Goal: Transaction & Acquisition: Purchase product/service

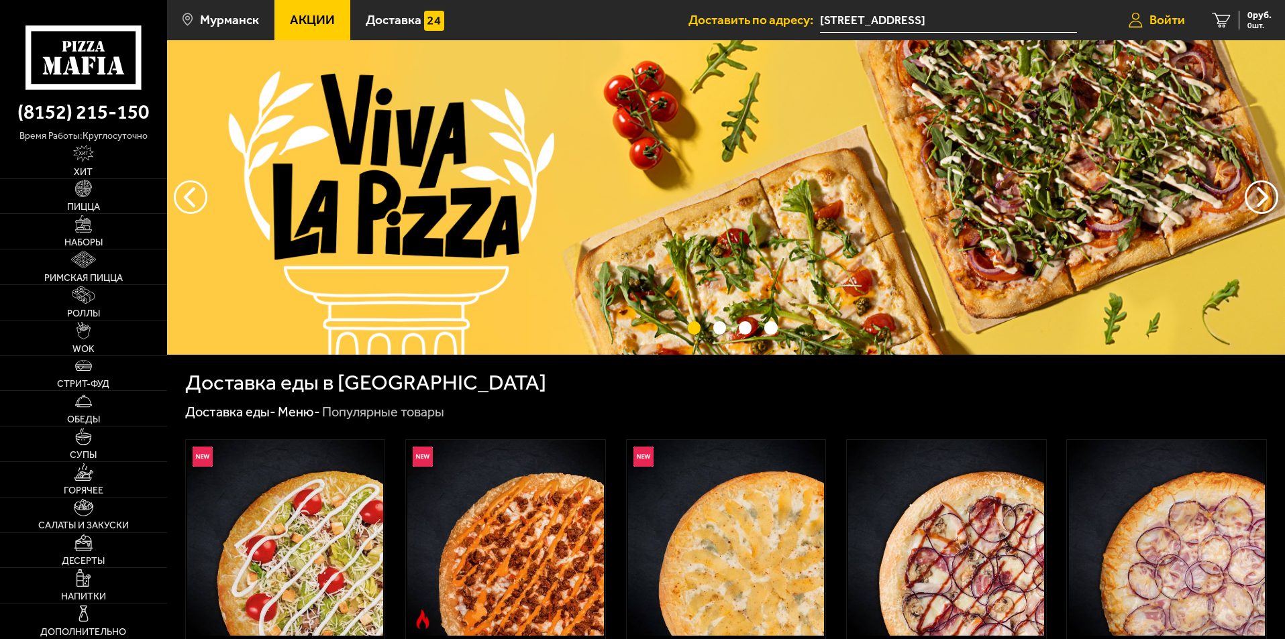
click at [1155, 19] on span "Войти" at bounding box center [1167, 19] width 36 height 13
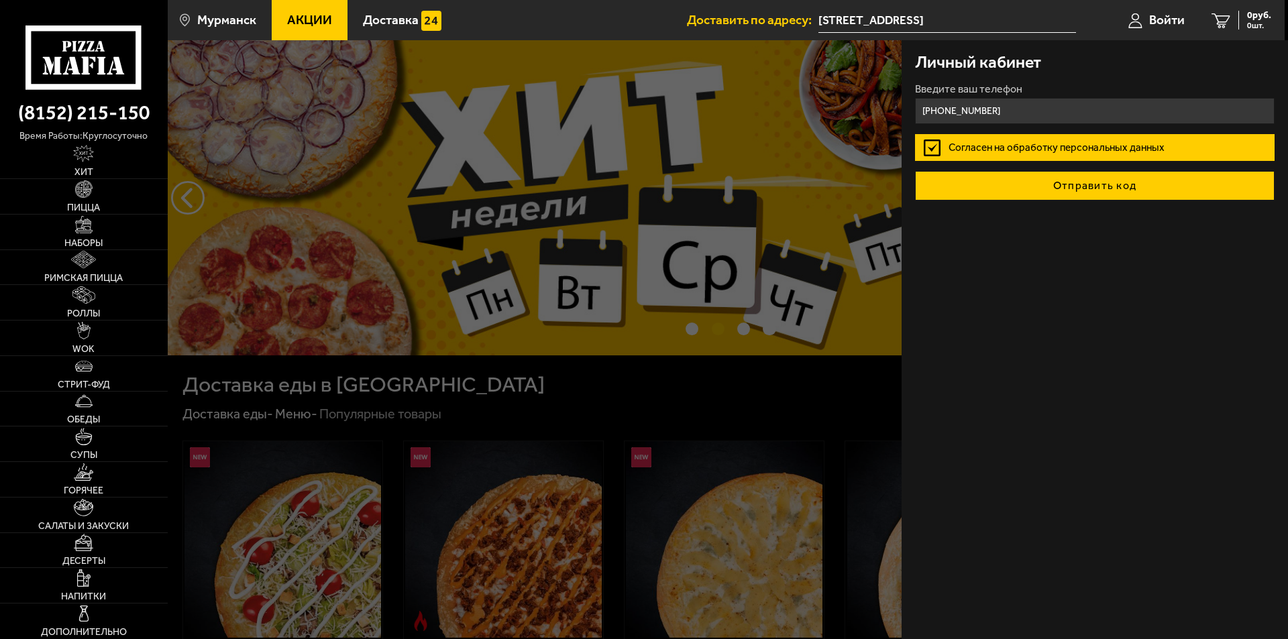
type input "[PHONE_NUMBER]"
click at [1060, 178] on button "Отправить код" at bounding box center [1095, 186] width 360 height 30
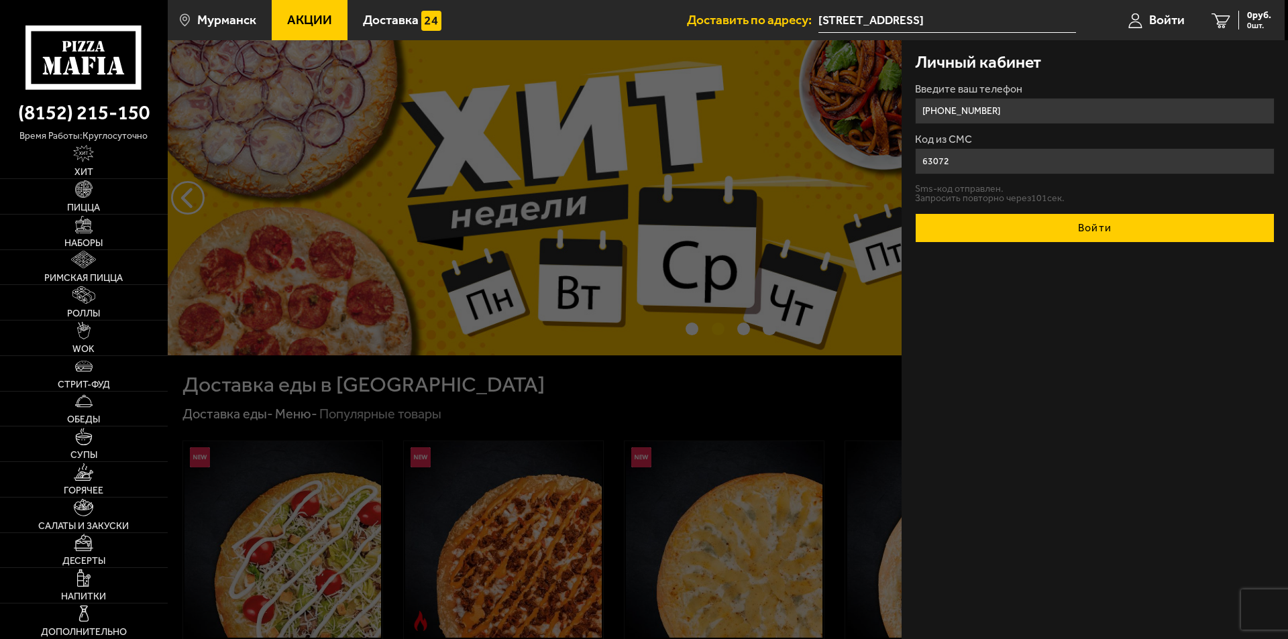
click at [1043, 235] on button "Войти" at bounding box center [1095, 228] width 360 height 30
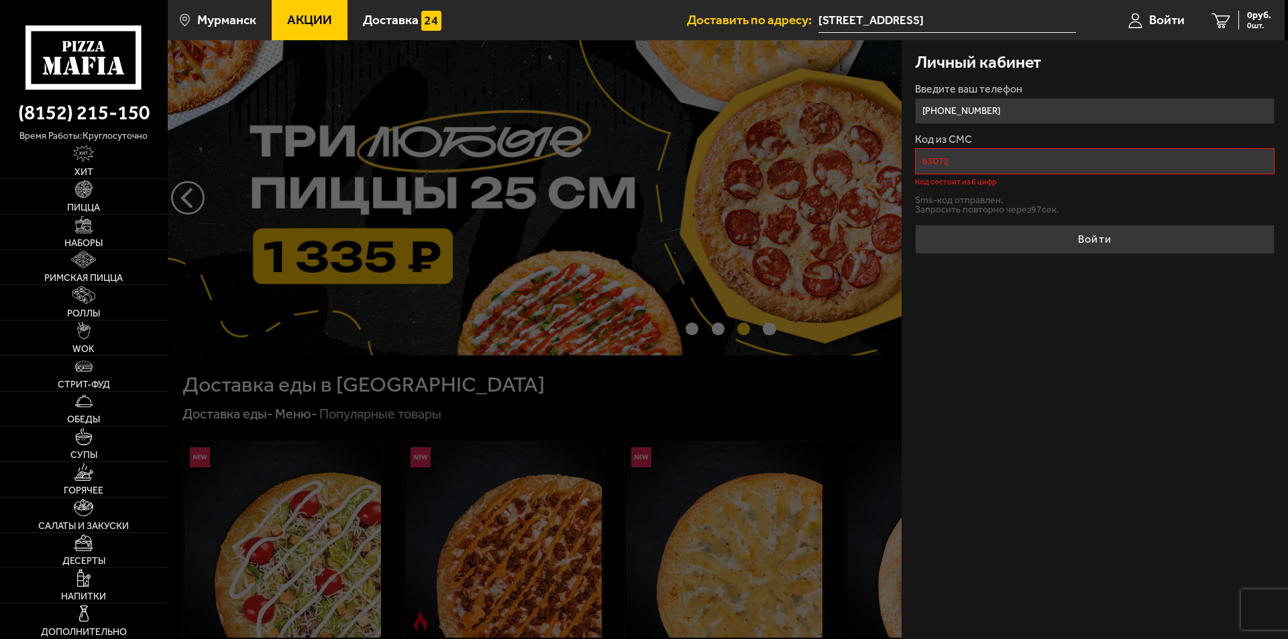
click at [939, 165] on input "63072" at bounding box center [1095, 161] width 360 height 26
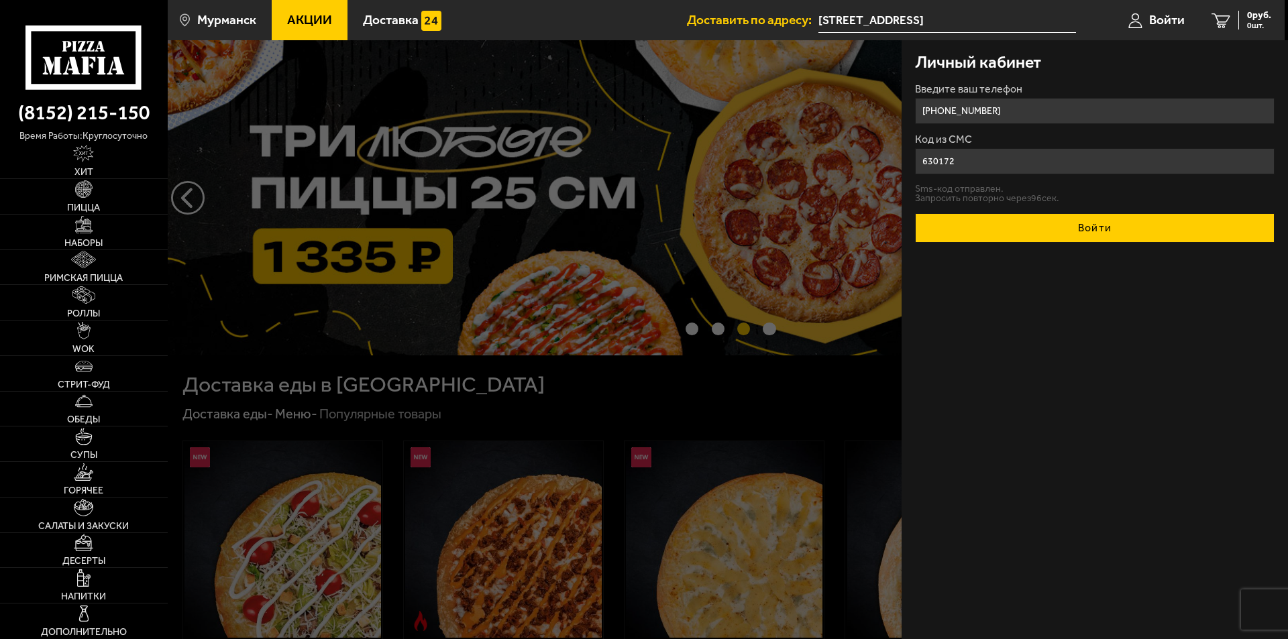
type input "630172"
click at [1036, 218] on button "Войти" at bounding box center [1095, 228] width 360 height 30
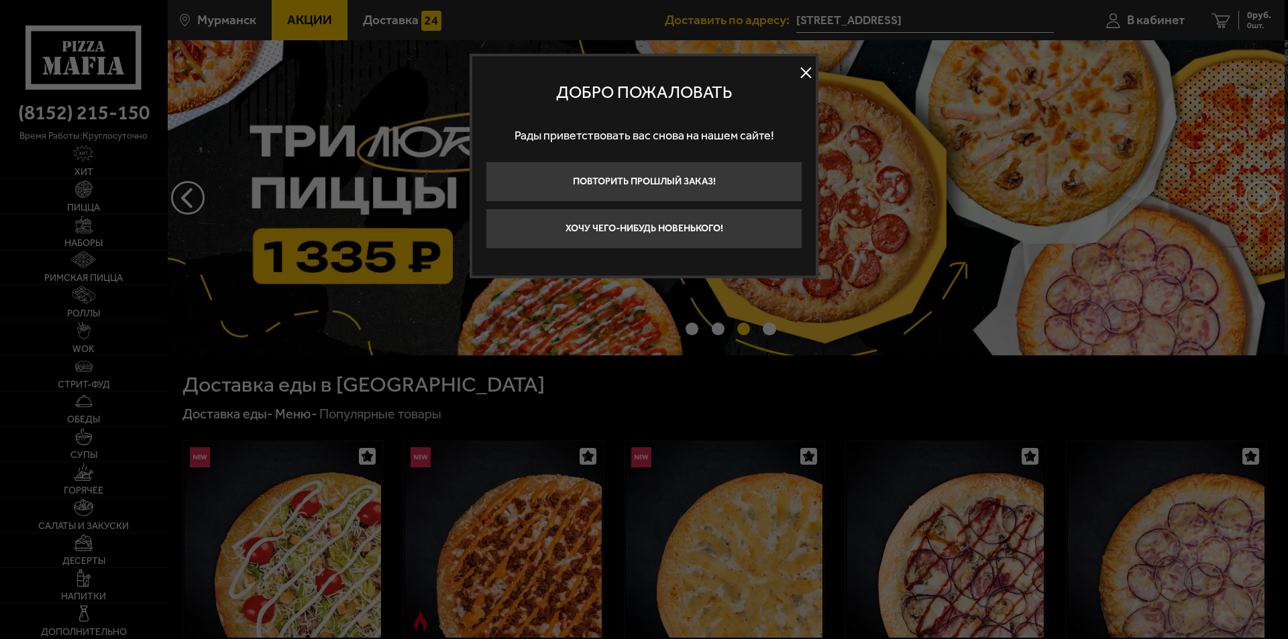
click at [803, 74] on button at bounding box center [806, 73] width 20 height 20
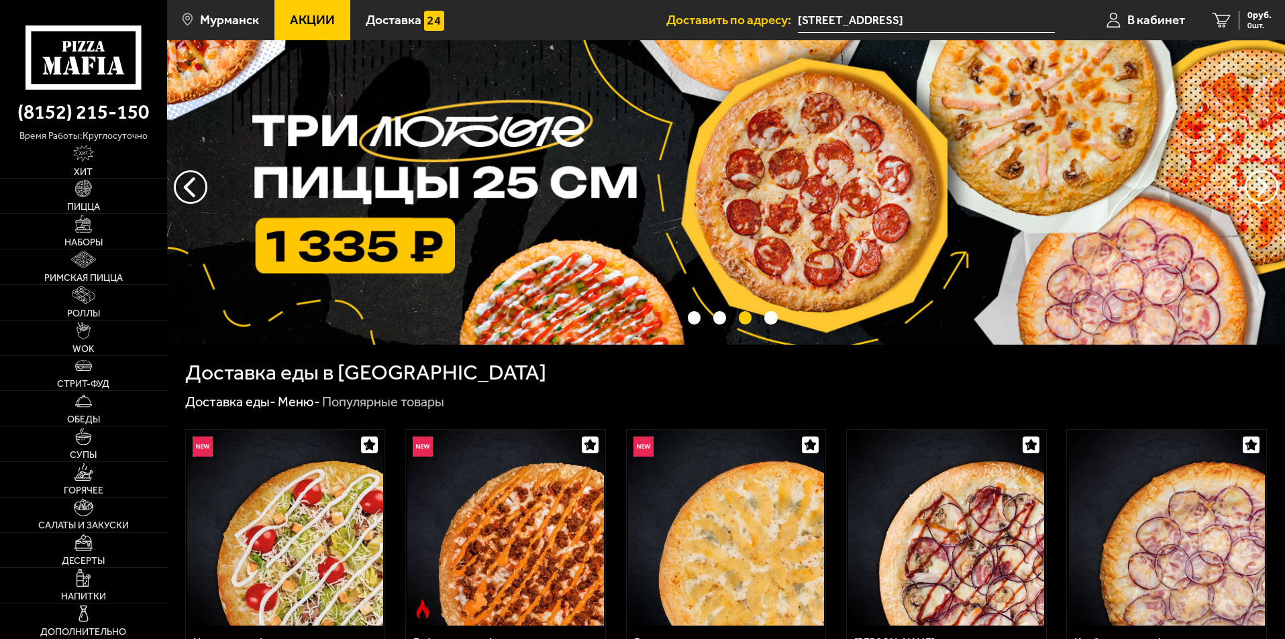
scroll to position [268, 0]
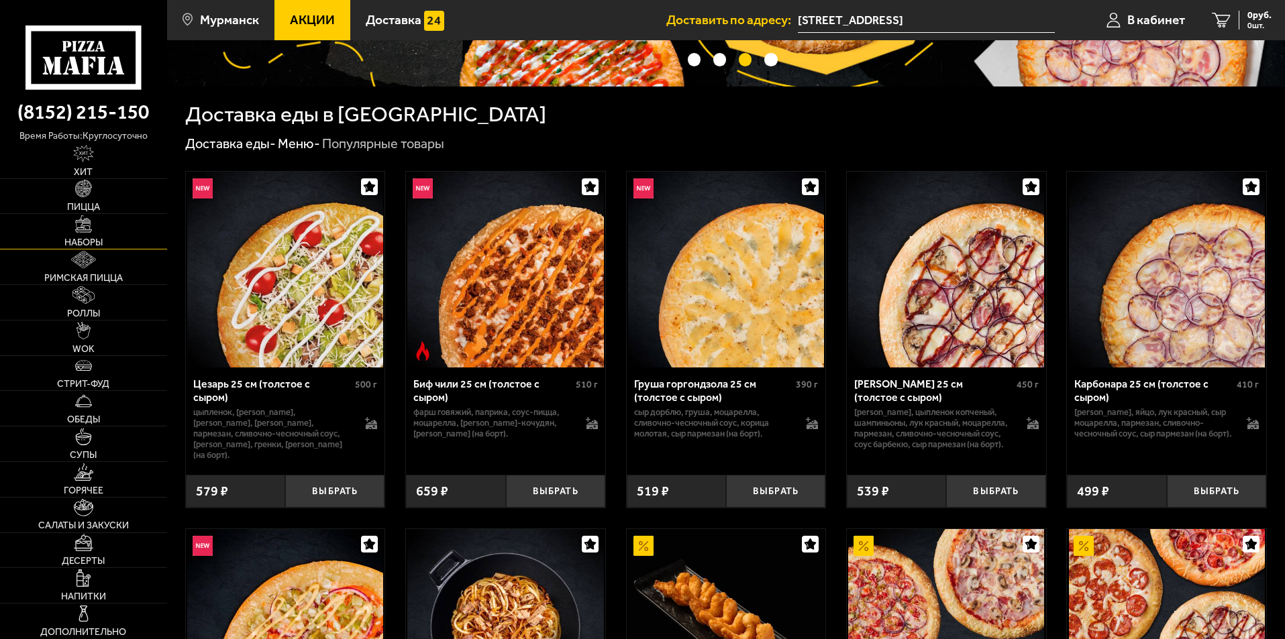
click at [97, 239] on span "Наборы" at bounding box center [83, 242] width 38 height 9
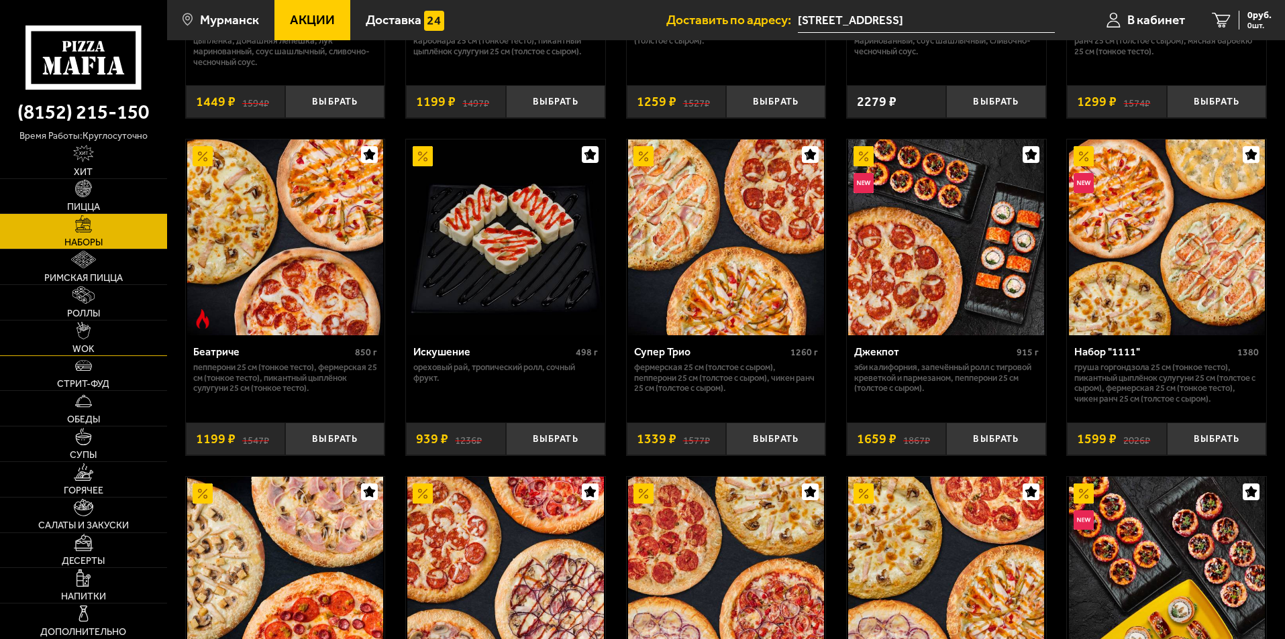
scroll to position [1006, 0]
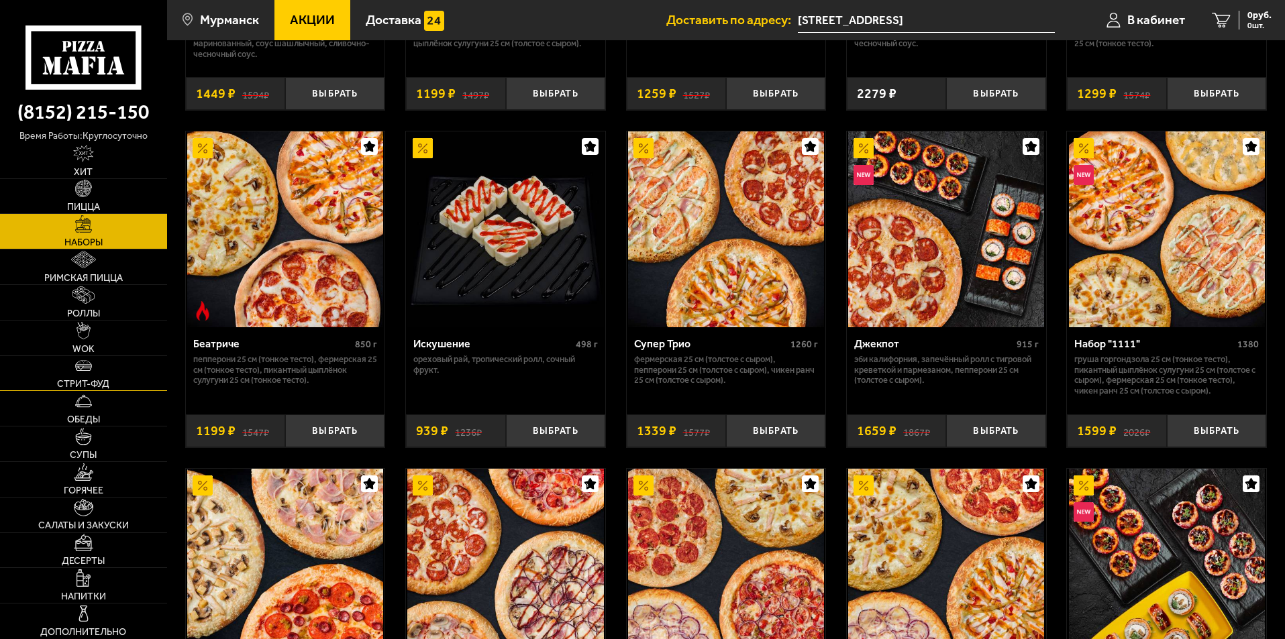
click at [89, 377] on link "Стрит-фуд" at bounding box center [83, 373] width 167 height 35
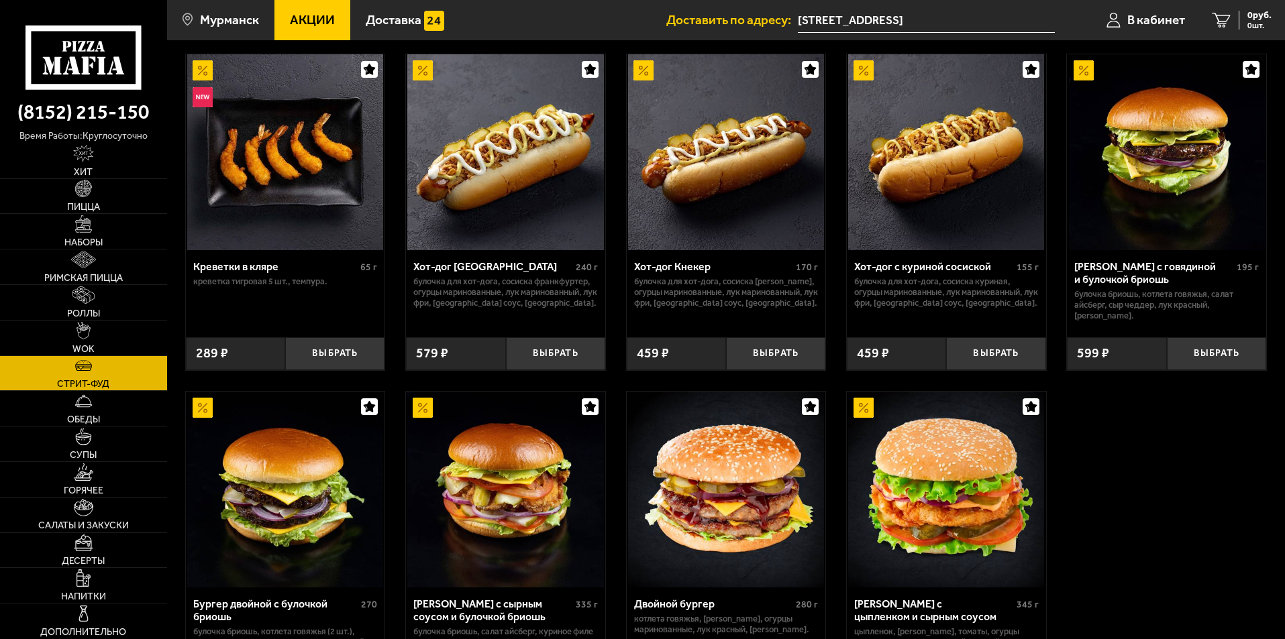
scroll to position [201, 0]
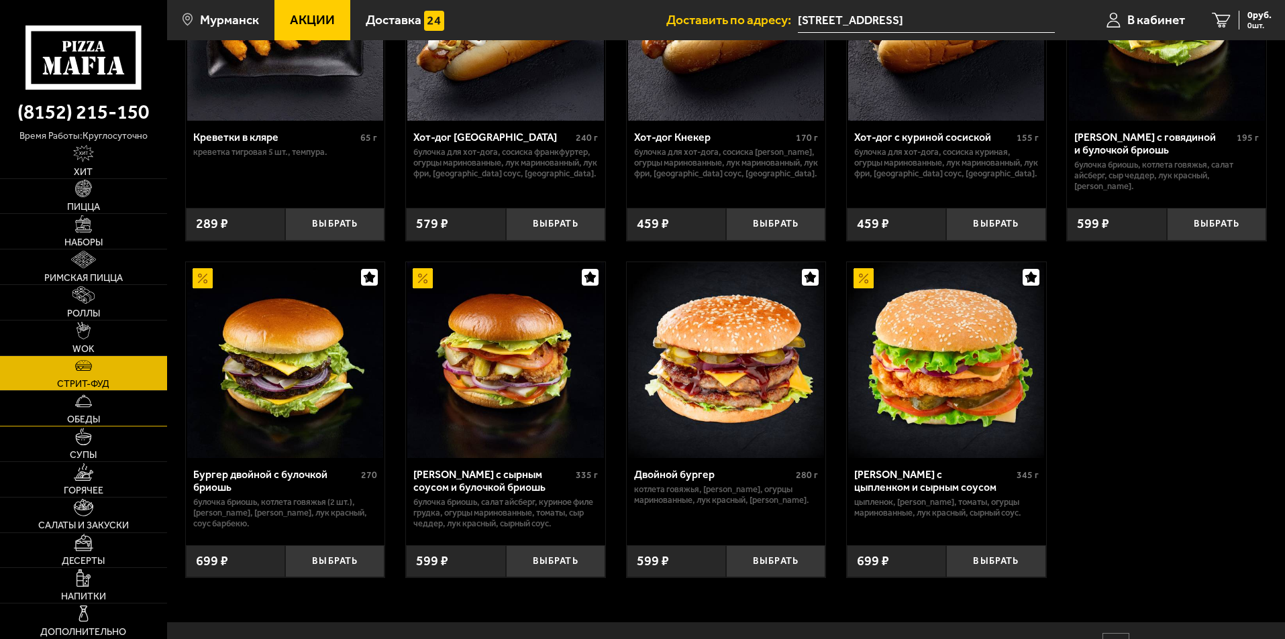
click at [83, 421] on span "Обеды" at bounding box center [83, 419] width 33 height 9
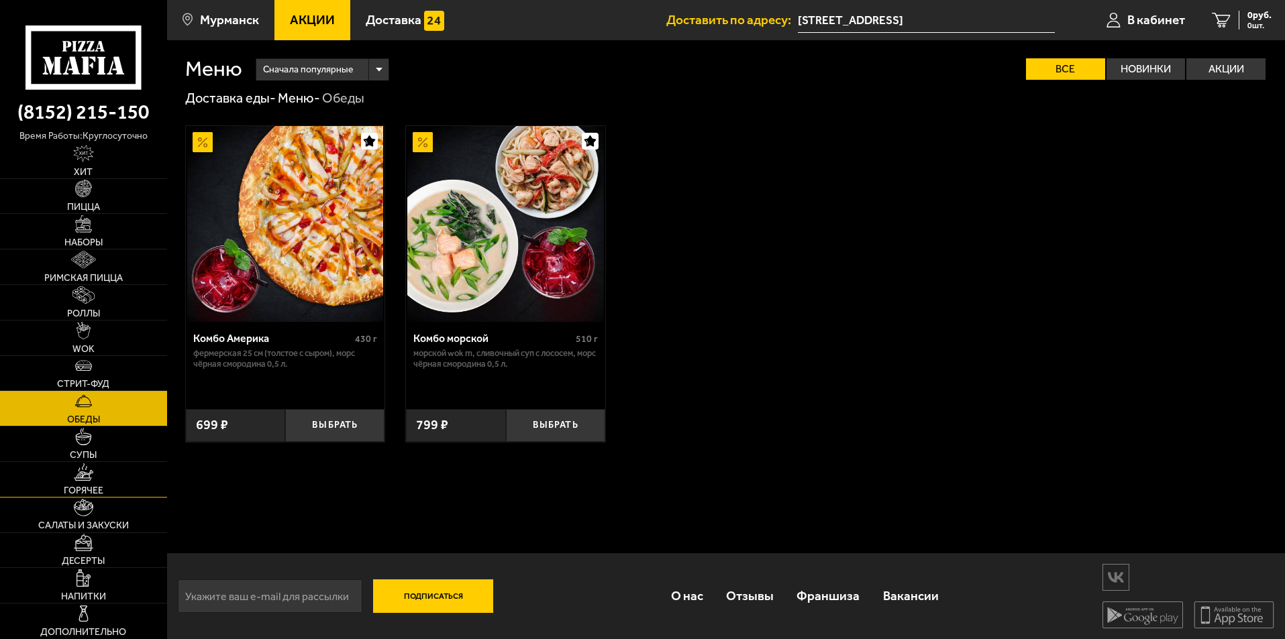
click at [85, 480] on img at bounding box center [83, 472] width 19 height 17
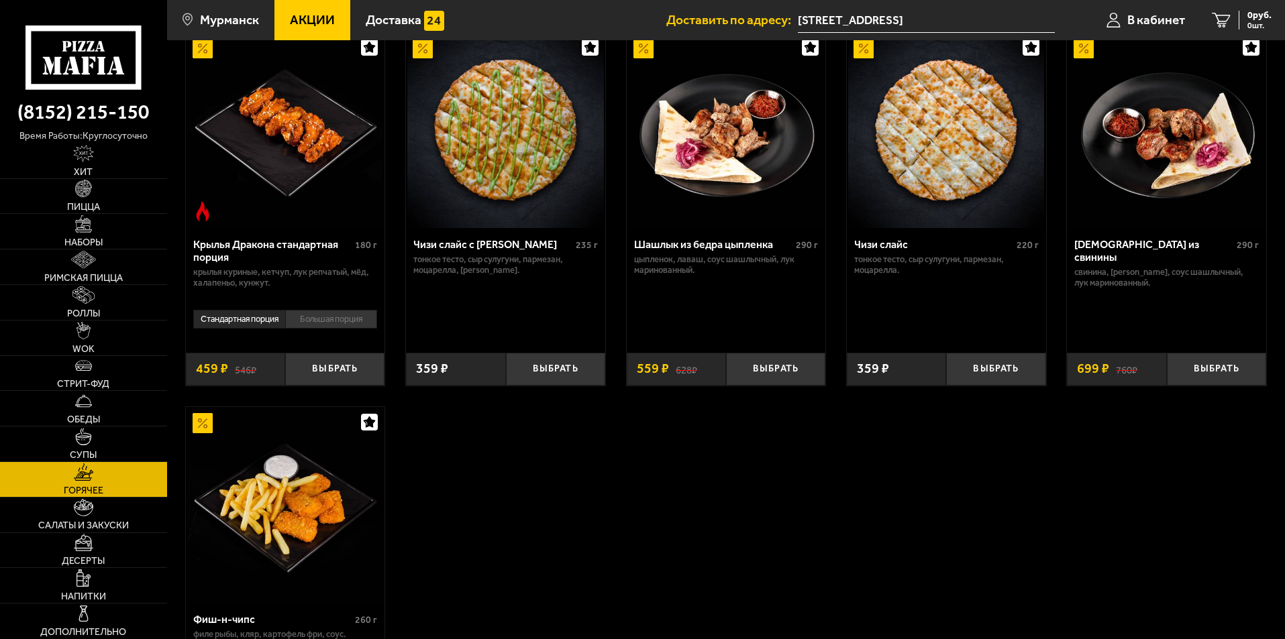
scroll to position [805, 0]
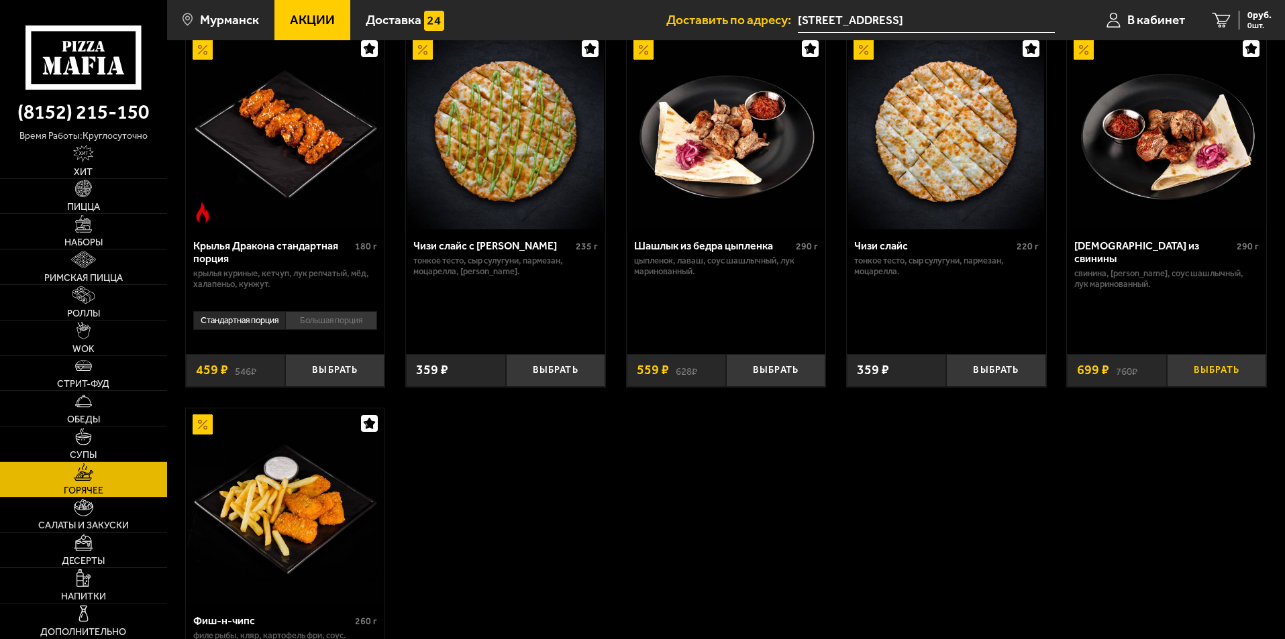
click at [1227, 380] on button "Выбрать" at bounding box center [1216, 370] width 99 height 33
click at [95, 275] on span "Римская пицца" at bounding box center [83, 278] width 78 height 9
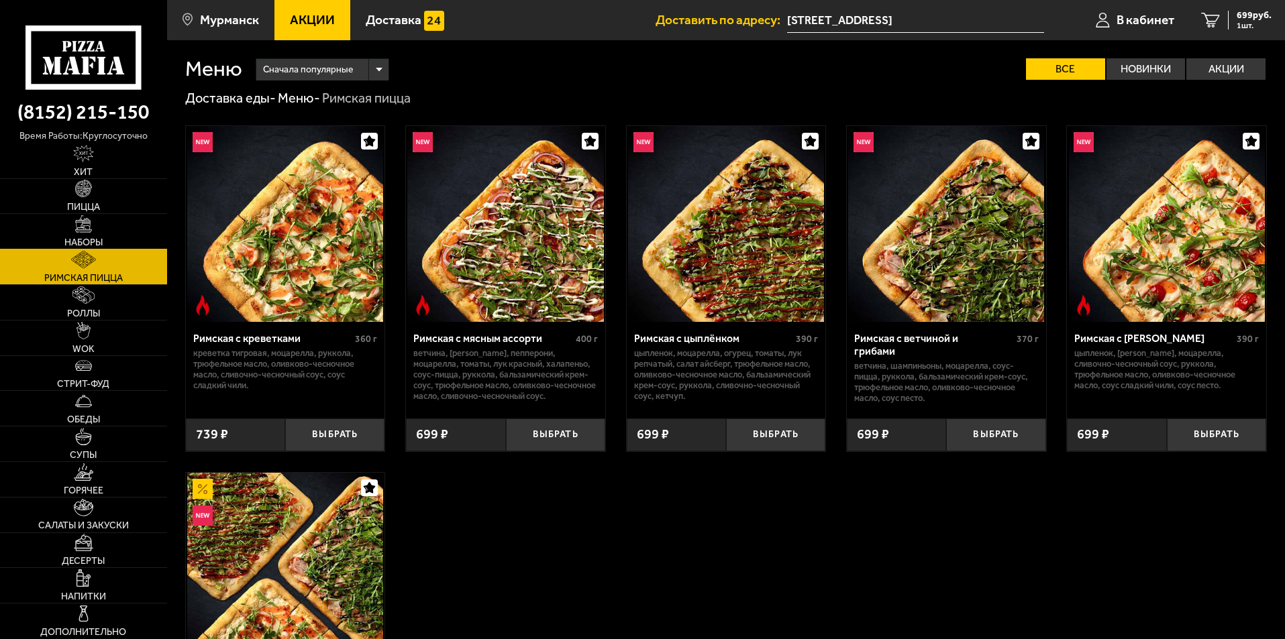
click at [73, 227] on link "Наборы" at bounding box center [83, 231] width 167 height 35
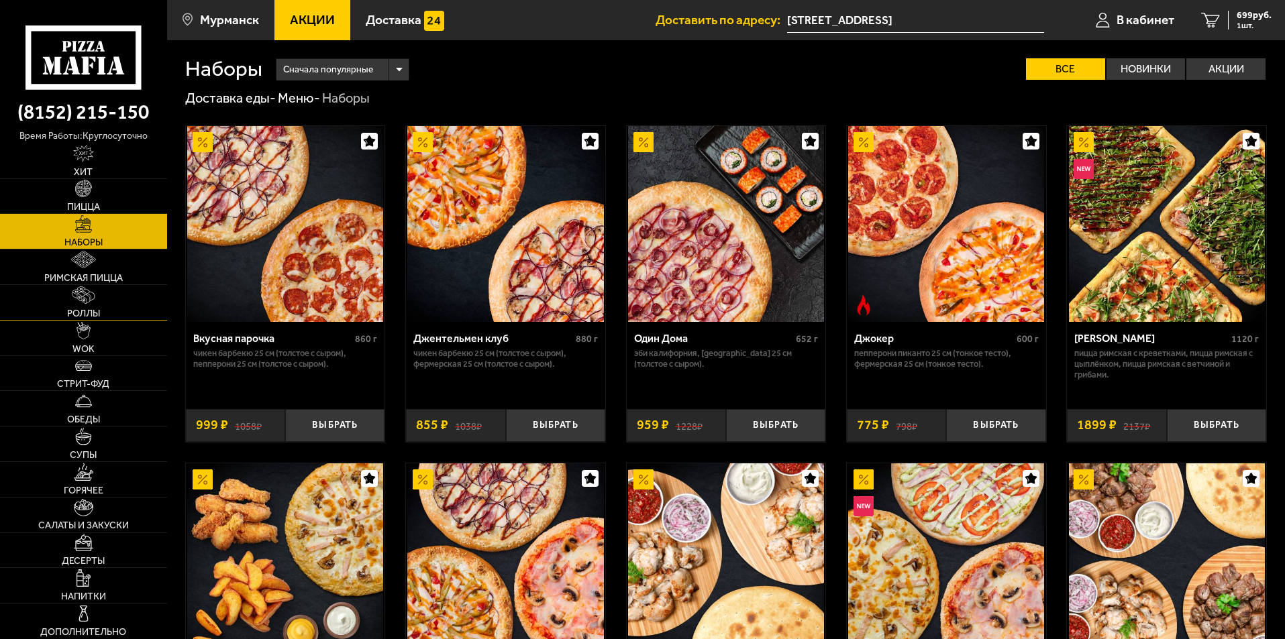
click at [93, 298] on img at bounding box center [83, 294] width 23 height 17
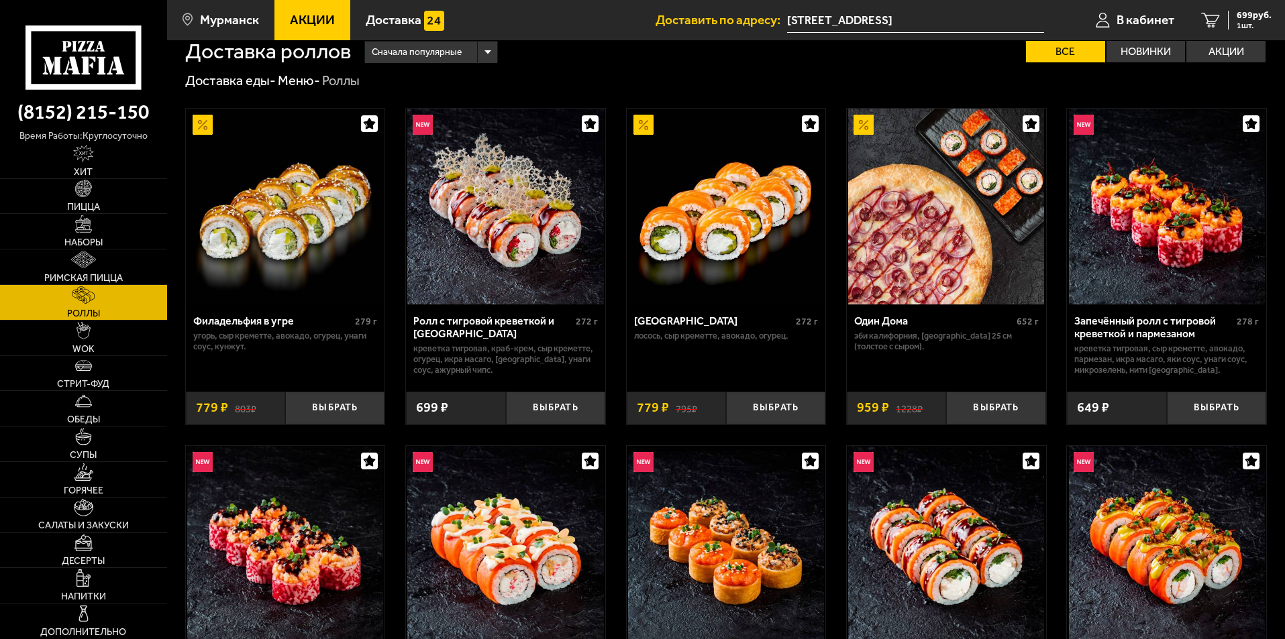
scroll to position [17, 0]
click at [979, 403] on button "Выбрать" at bounding box center [995, 408] width 99 height 33
click at [1244, 22] on span "2 шт." at bounding box center [1251, 25] width 40 height 8
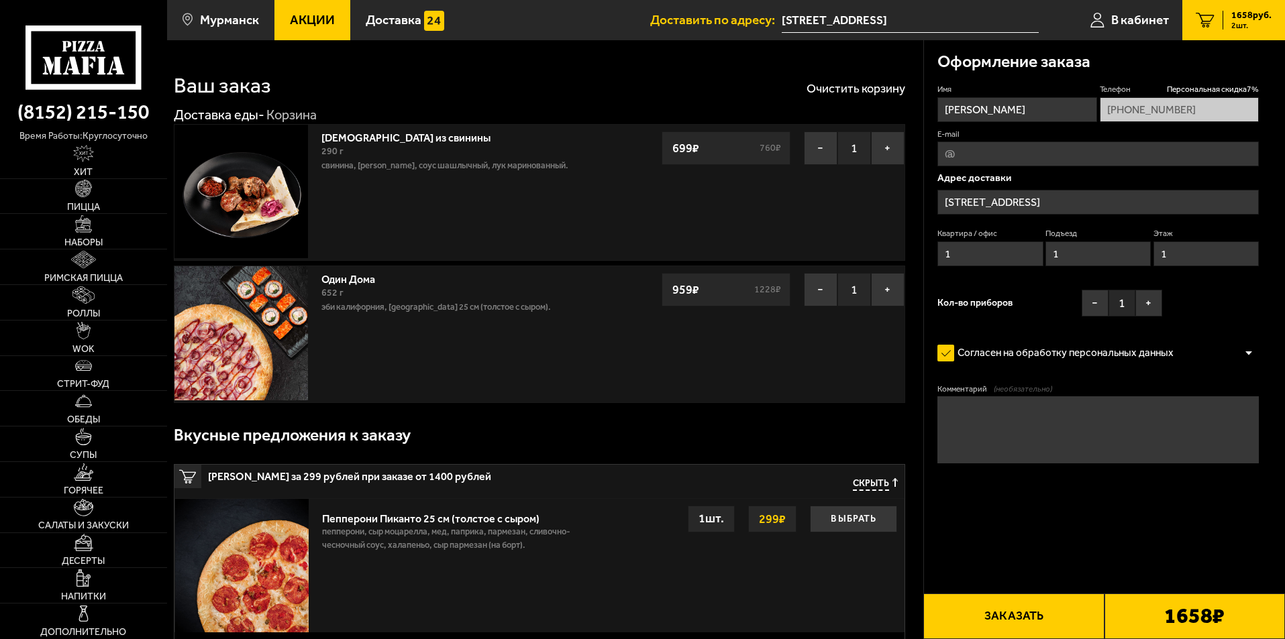
type input "[STREET_ADDRESS]"
click at [972, 203] on input "[STREET_ADDRESS]" at bounding box center [1097, 202] width 321 height 25
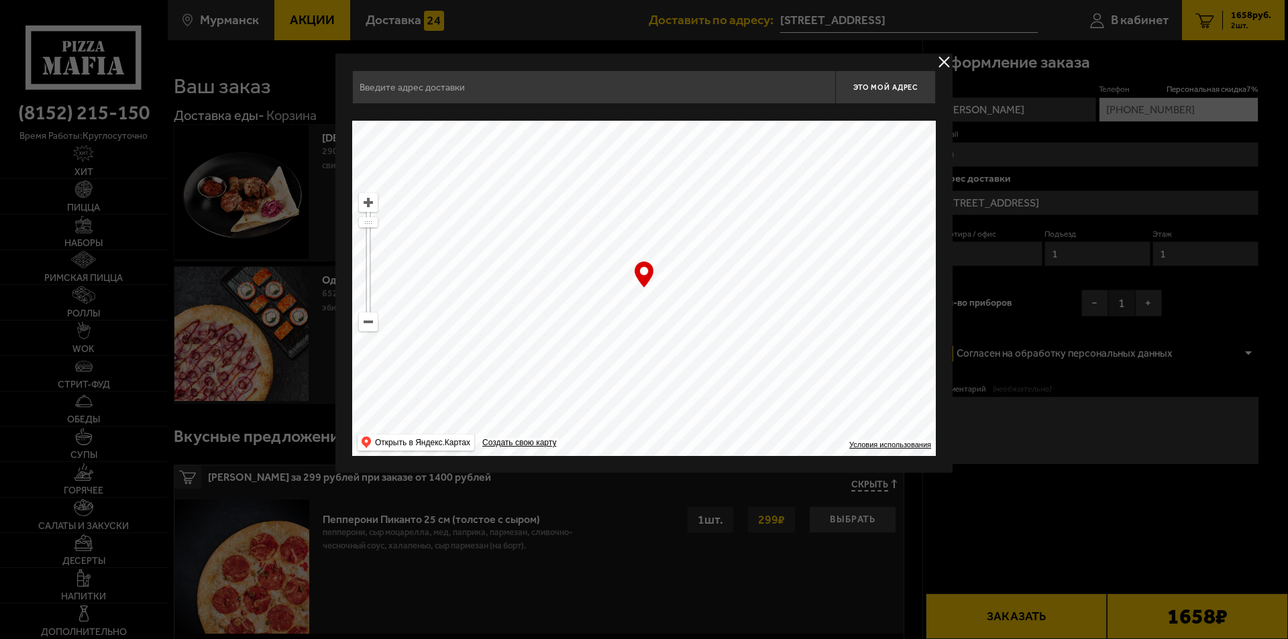
type input "[STREET_ADDRESS]"
click at [885, 95] on button "Это мой адрес" at bounding box center [885, 87] width 101 height 34
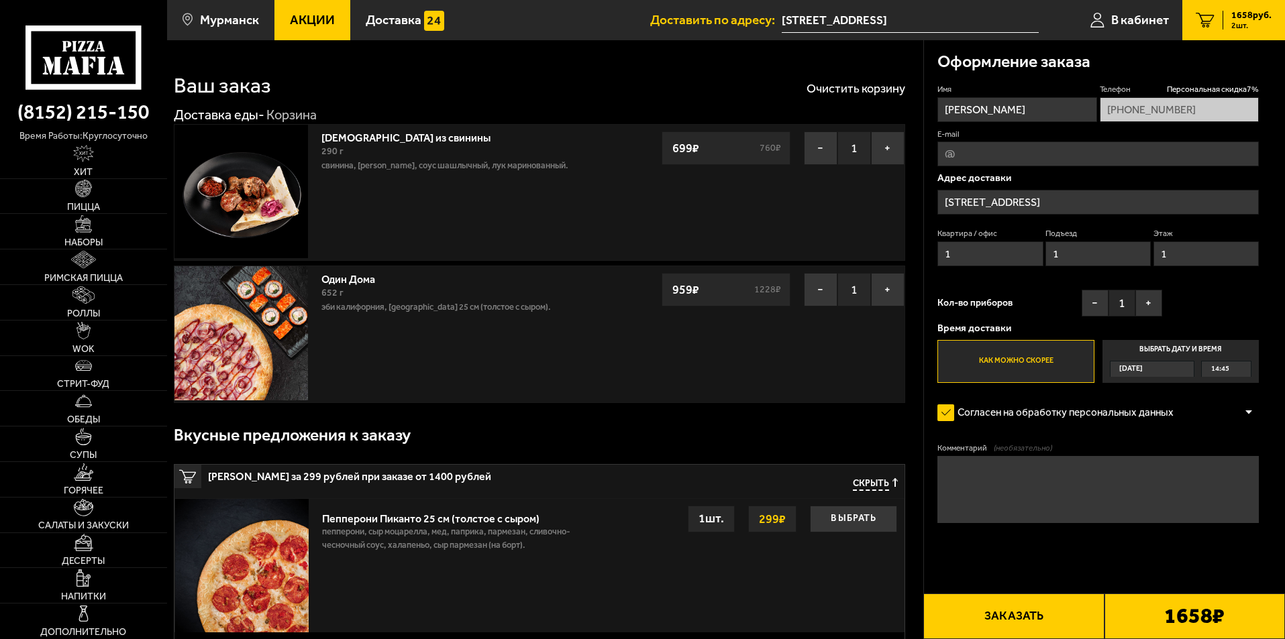
click at [977, 245] on input "1" at bounding box center [989, 254] width 105 height 25
type input "18"
click at [1076, 256] on input "1" at bounding box center [1097, 254] width 105 height 25
click at [1043, 256] on div "Квартира / офис 18 Подъезд 1 Этаж 1" at bounding box center [1097, 250] width 321 height 45
type input "2"
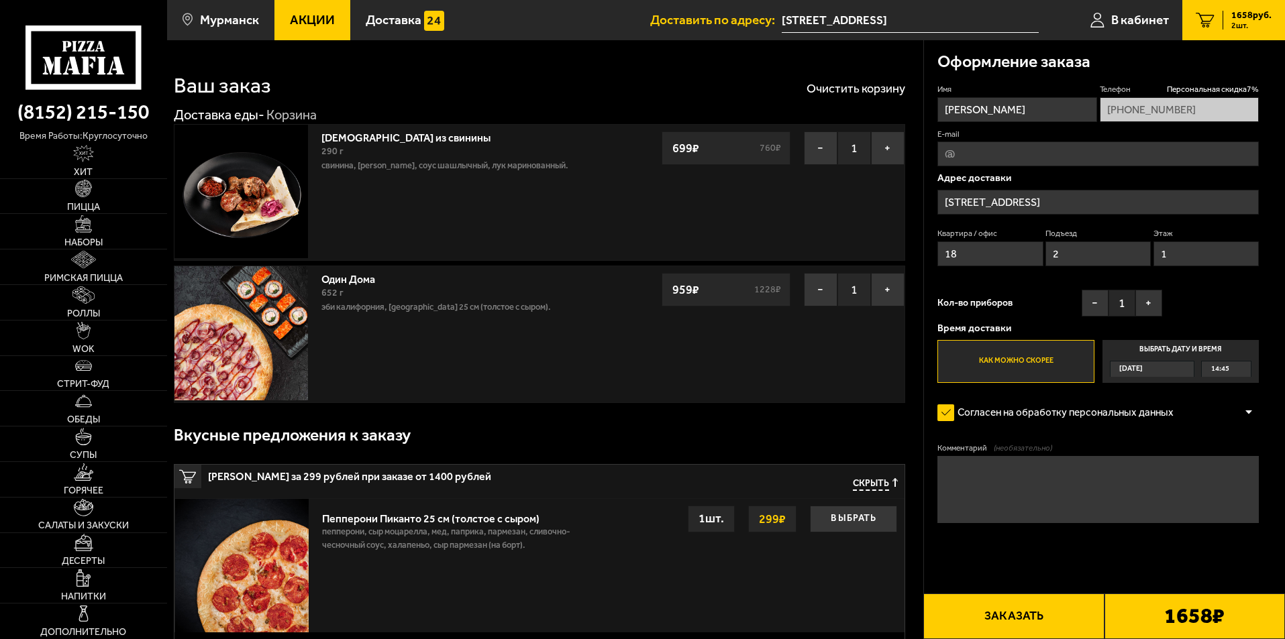
drag, startPoint x: 1181, startPoint y: 250, endPoint x: 1163, endPoint y: 250, distance: 18.1
click at [1163, 250] on input "1" at bounding box center [1205, 254] width 105 height 25
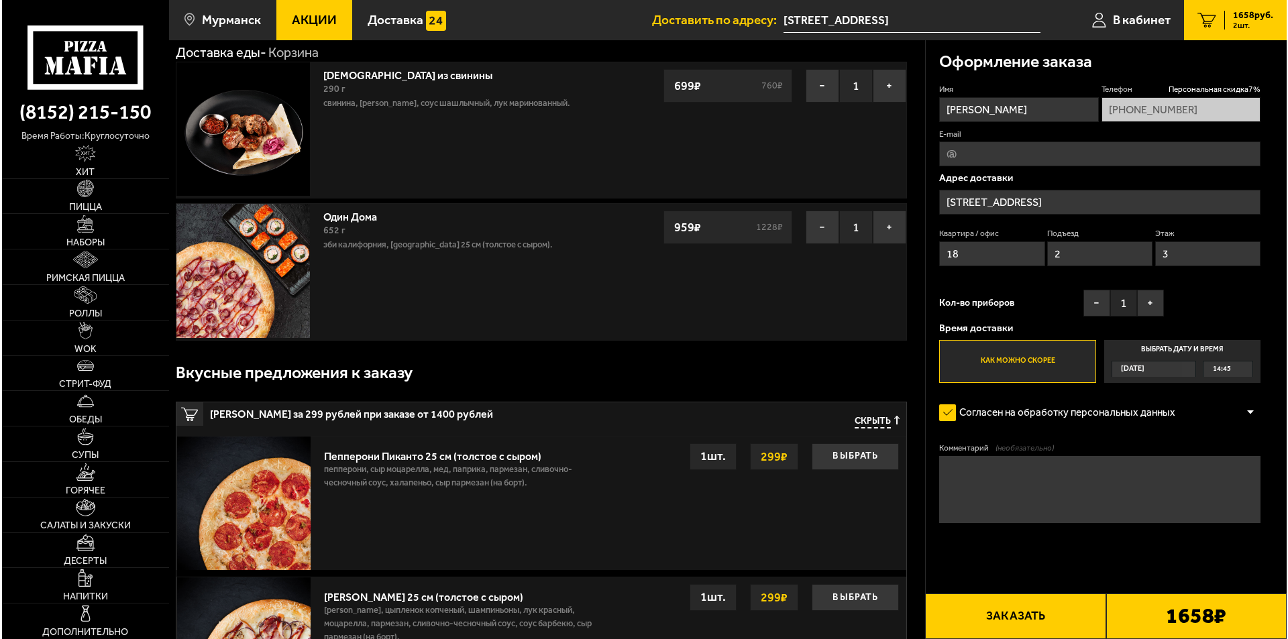
scroll to position [201, 0]
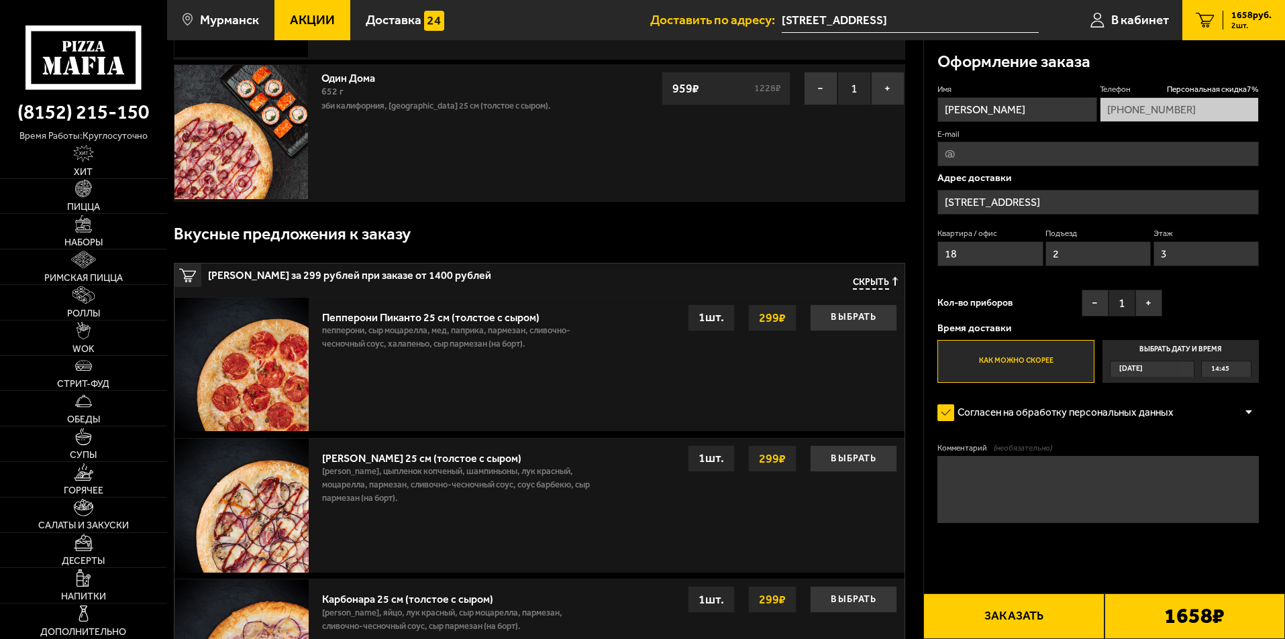
type input "3"
click at [1059, 612] on button "Заказать" at bounding box center [1013, 617] width 180 height 46
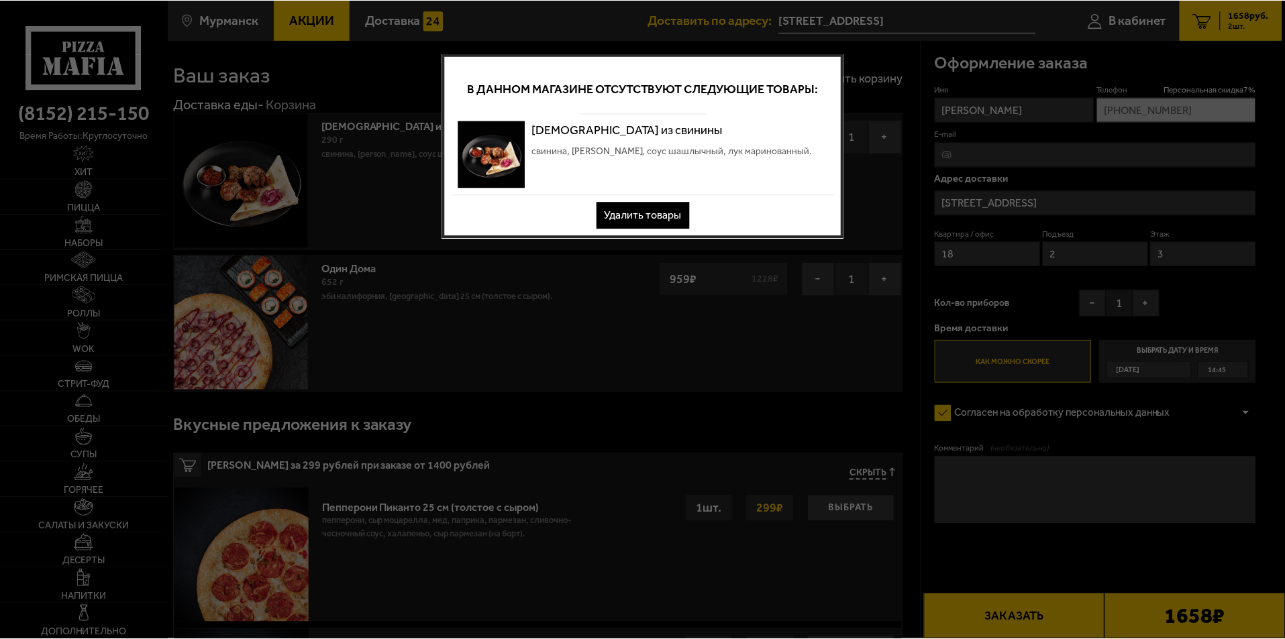
scroll to position [0, 0]
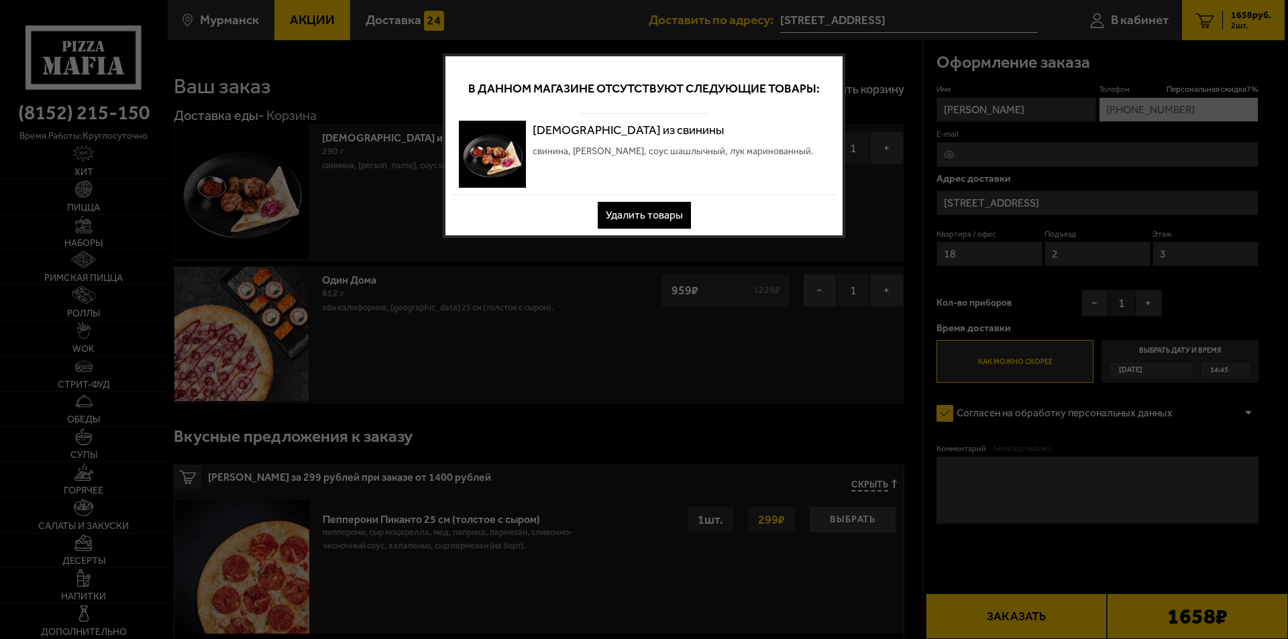
click at [633, 213] on button "Удалить товары" at bounding box center [644, 215] width 93 height 27
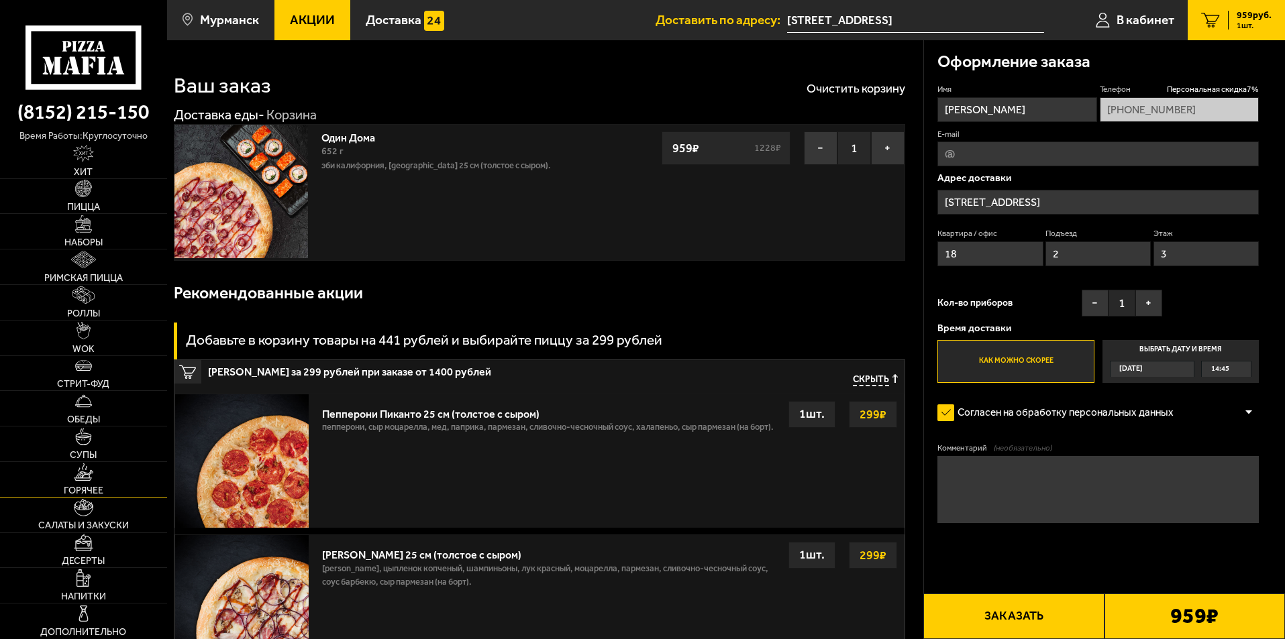
click at [77, 488] on span "Горячее" at bounding box center [84, 490] width 40 height 9
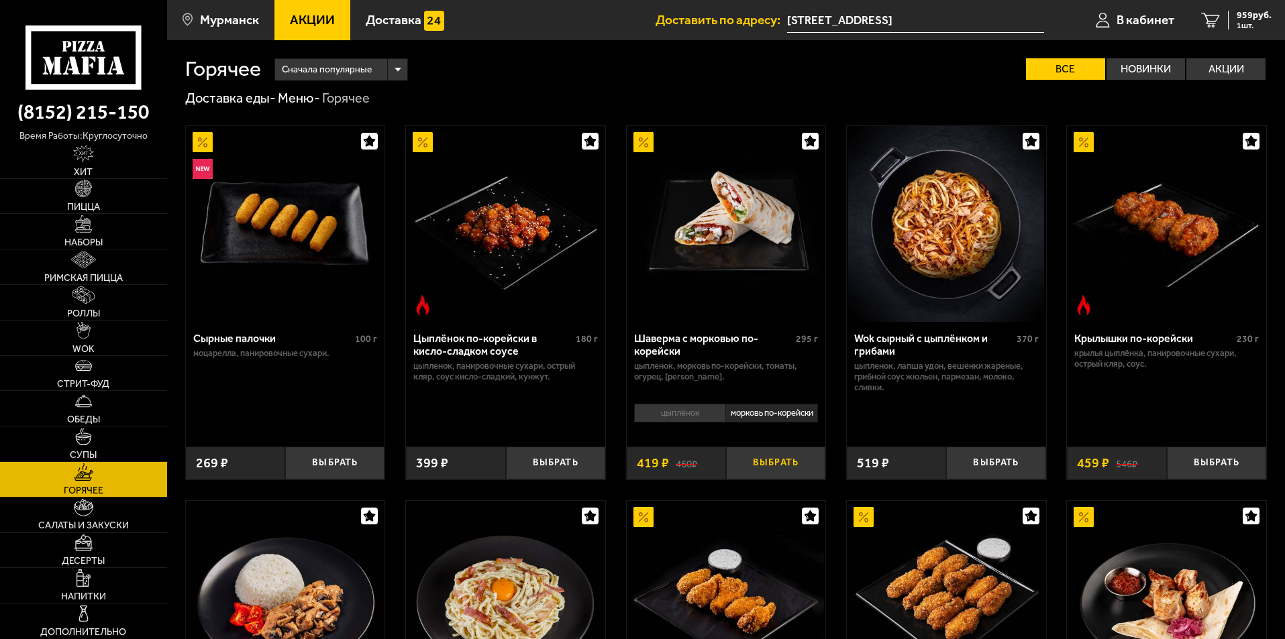
click at [775, 465] on button "Выбрать" at bounding box center [775, 463] width 99 height 33
click at [88, 388] on span "Стрит-фуд" at bounding box center [83, 384] width 52 height 9
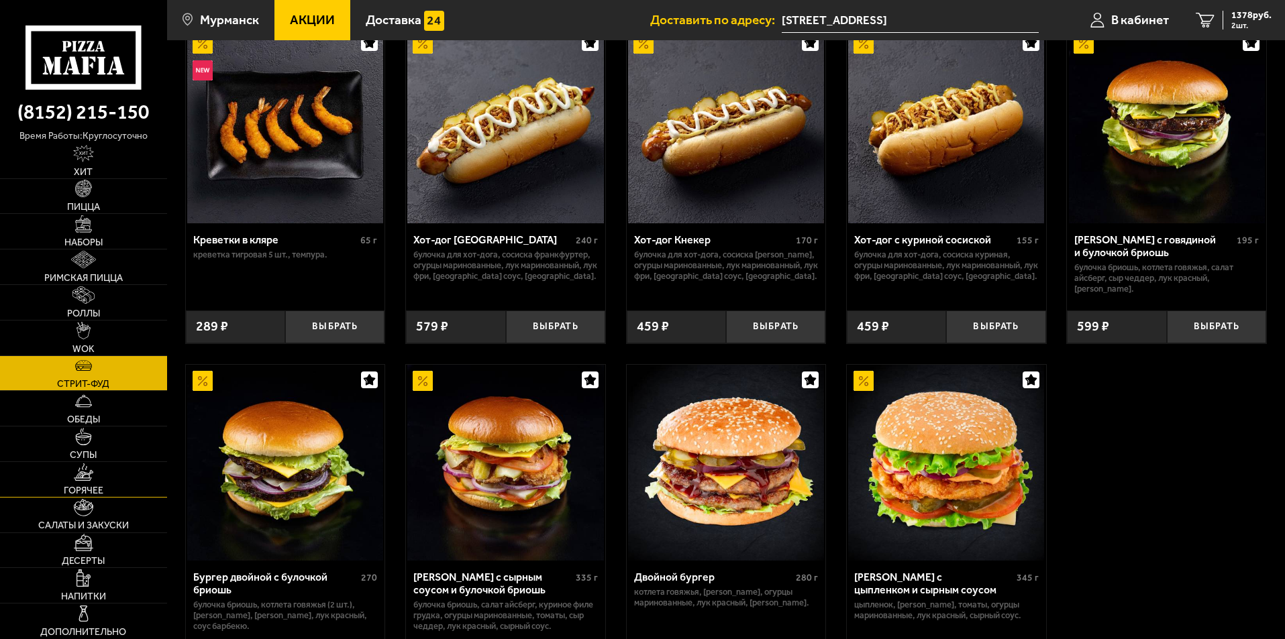
scroll to position [201, 0]
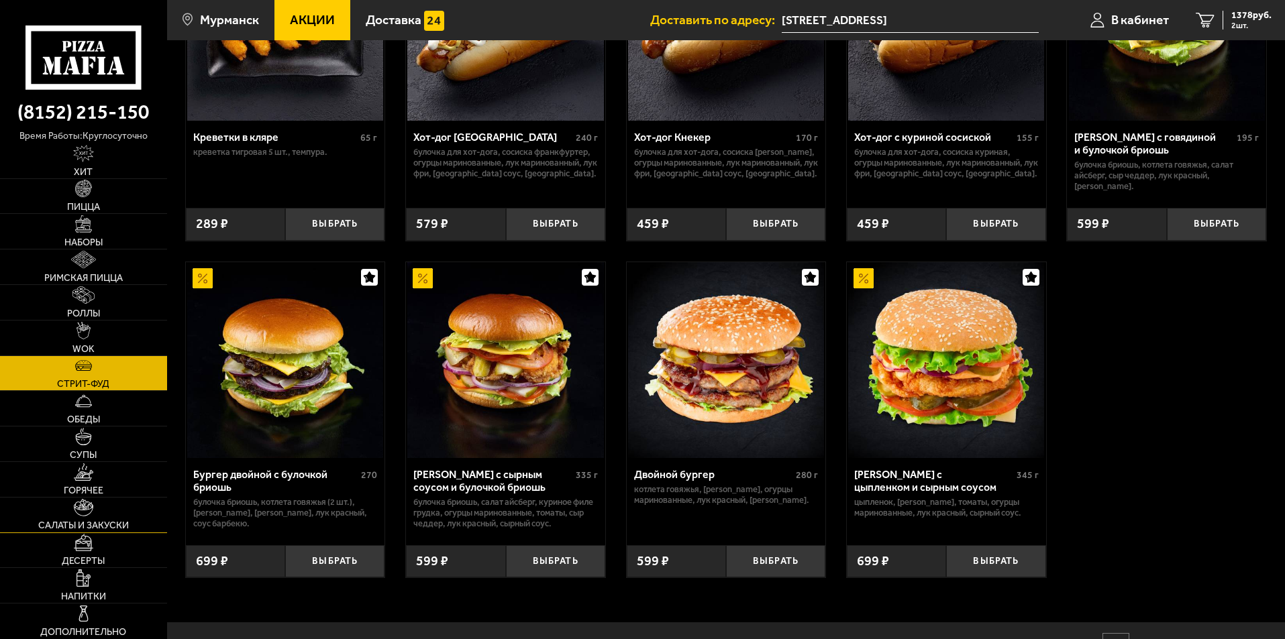
click at [76, 507] on img at bounding box center [83, 507] width 19 height 17
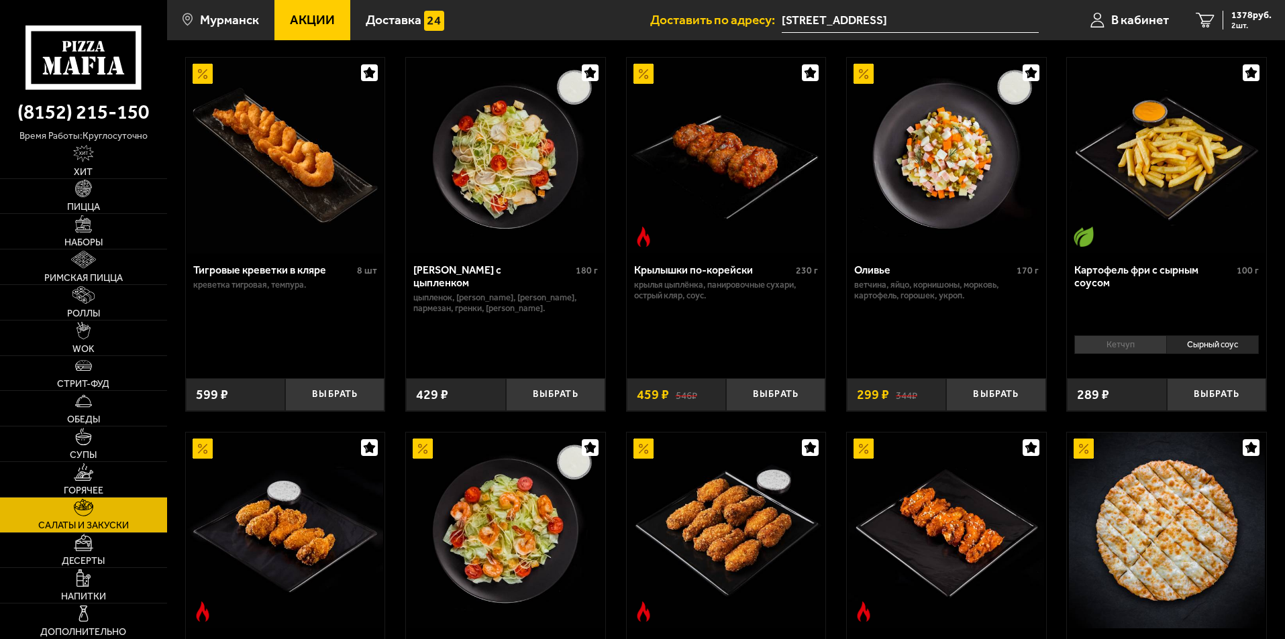
scroll to position [67, 0]
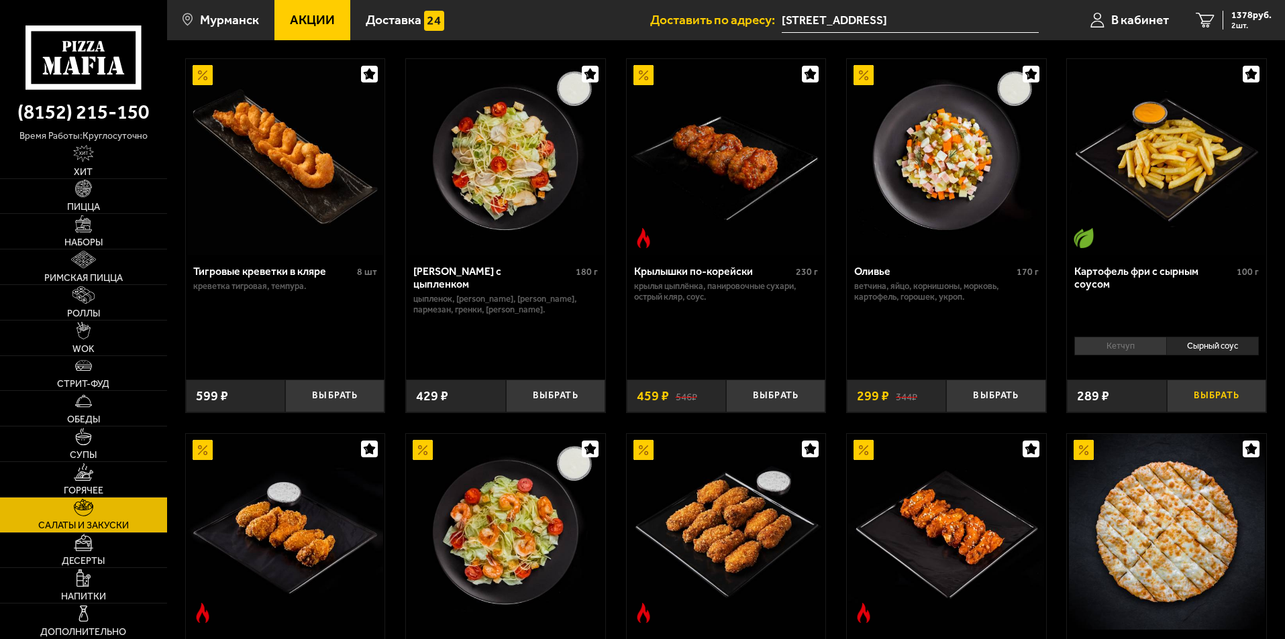
click at [1216, 396] on button "Выбрать" at bounding box center [1216, 396] width 99 height 33
click at [1235, 20] on span "1647 руб." at bounding box center [1251, 15] width 40 height 9
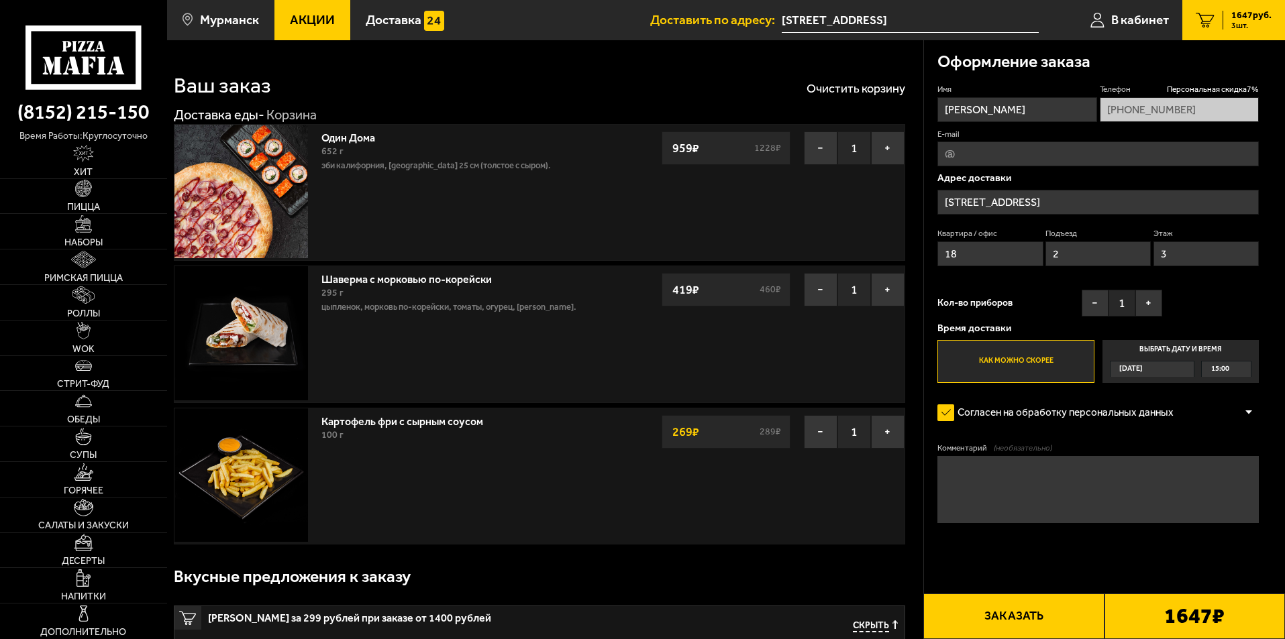
click at [1026, 609] on button "Заказать" at bounding box center [1013, 617] width 180 height 46
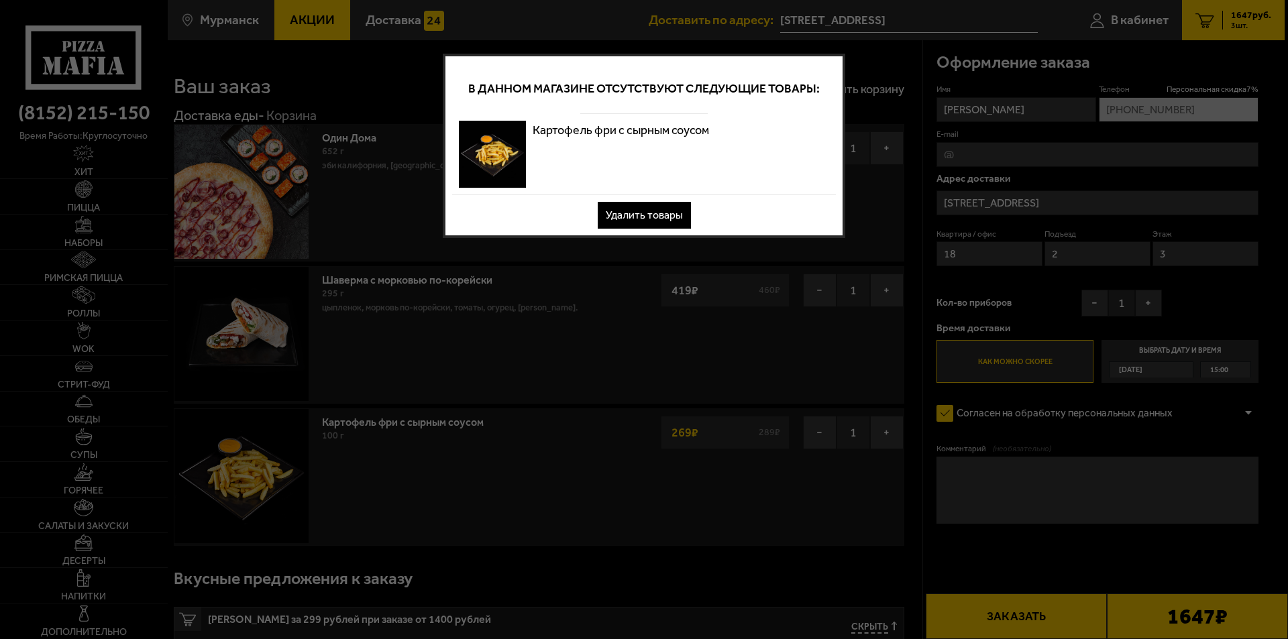
click at [674, 217] on button "Удалить товары" at bounding box center [644, 215] width 93 height 27
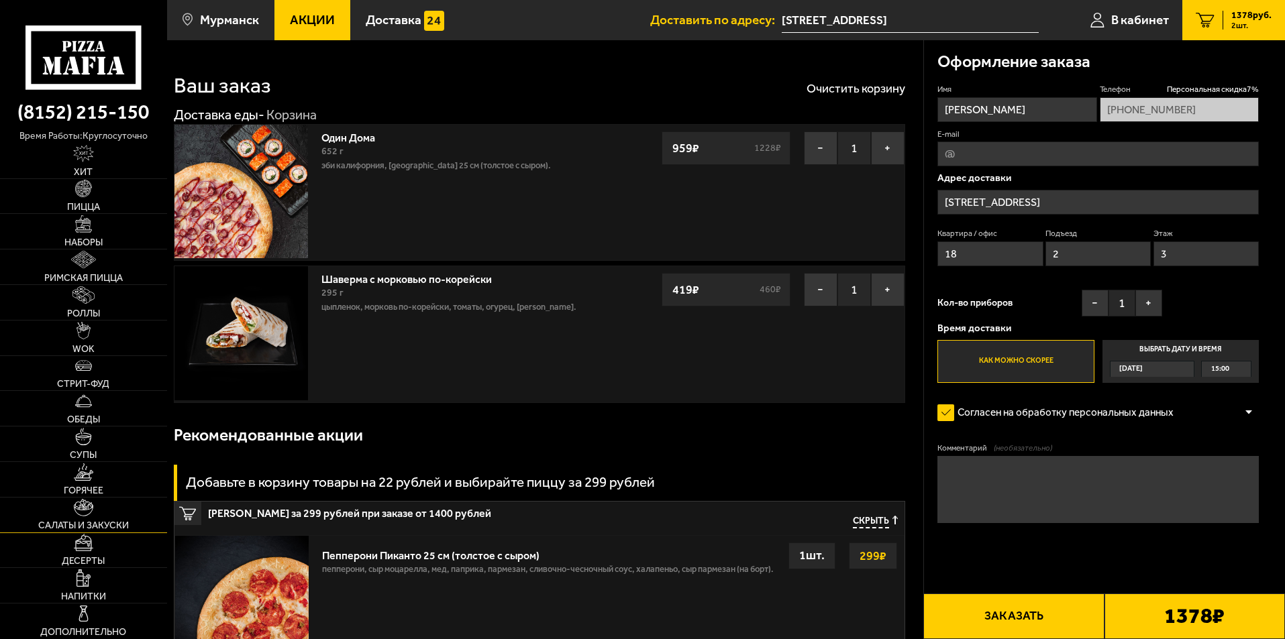
click at [89, 527] on span "Салаты и закуски" at bounding box center [83, 525] width 91 height 9
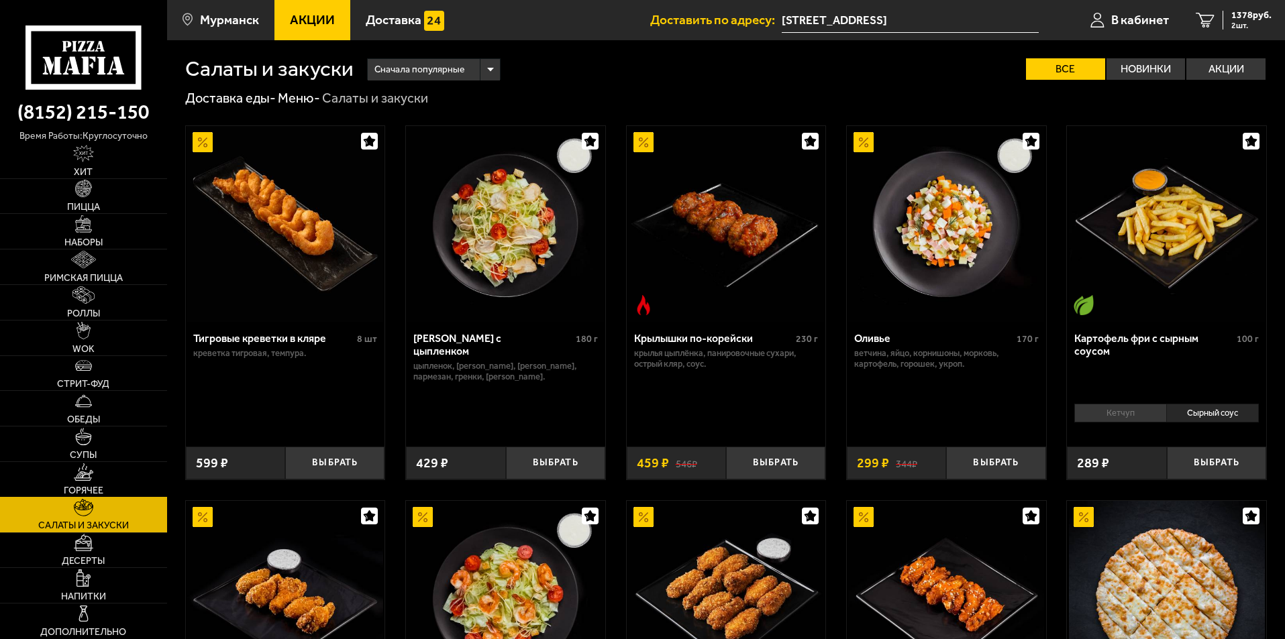
click at [83, 484] on link "Горячее" at bounding box center [83, 479] width 167 height 35
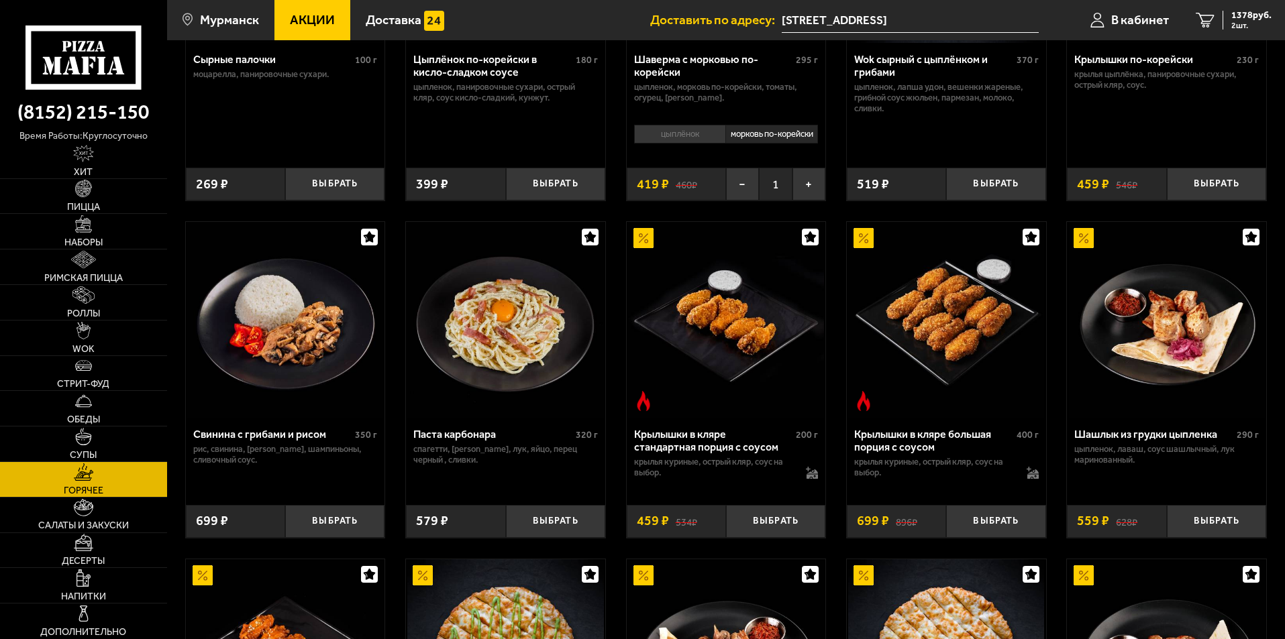
scroll to position [201, 0]
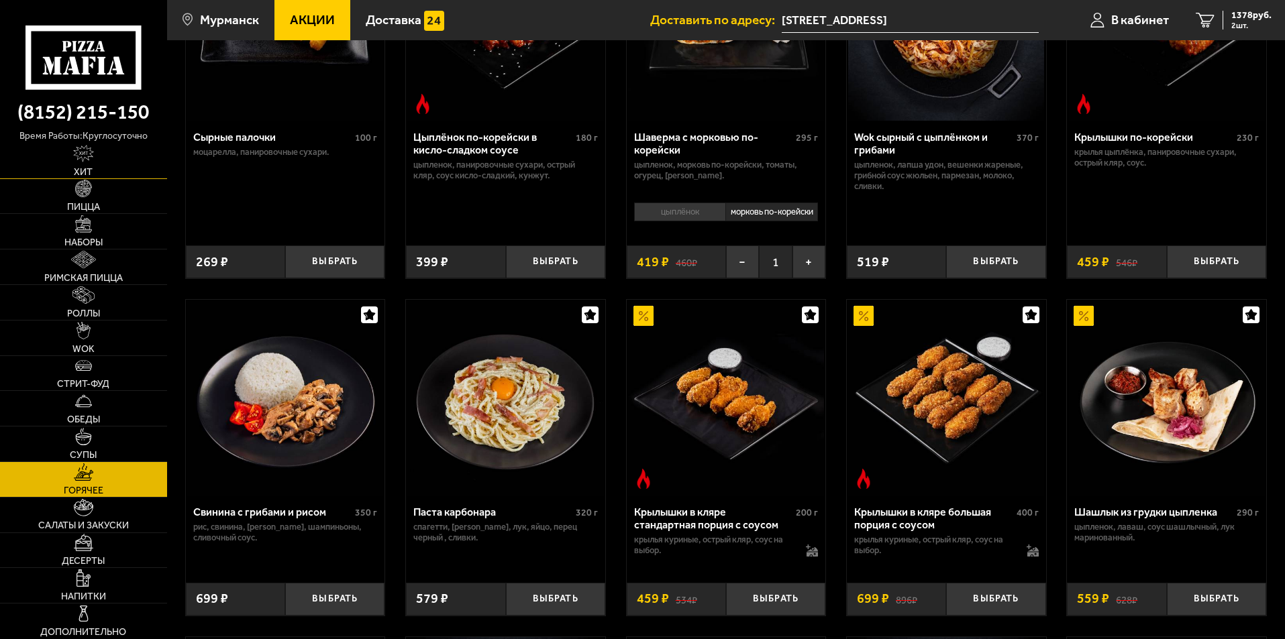
click at [90, 168] on span "Хит" at bounding box center [83, 172] width 19 height 9
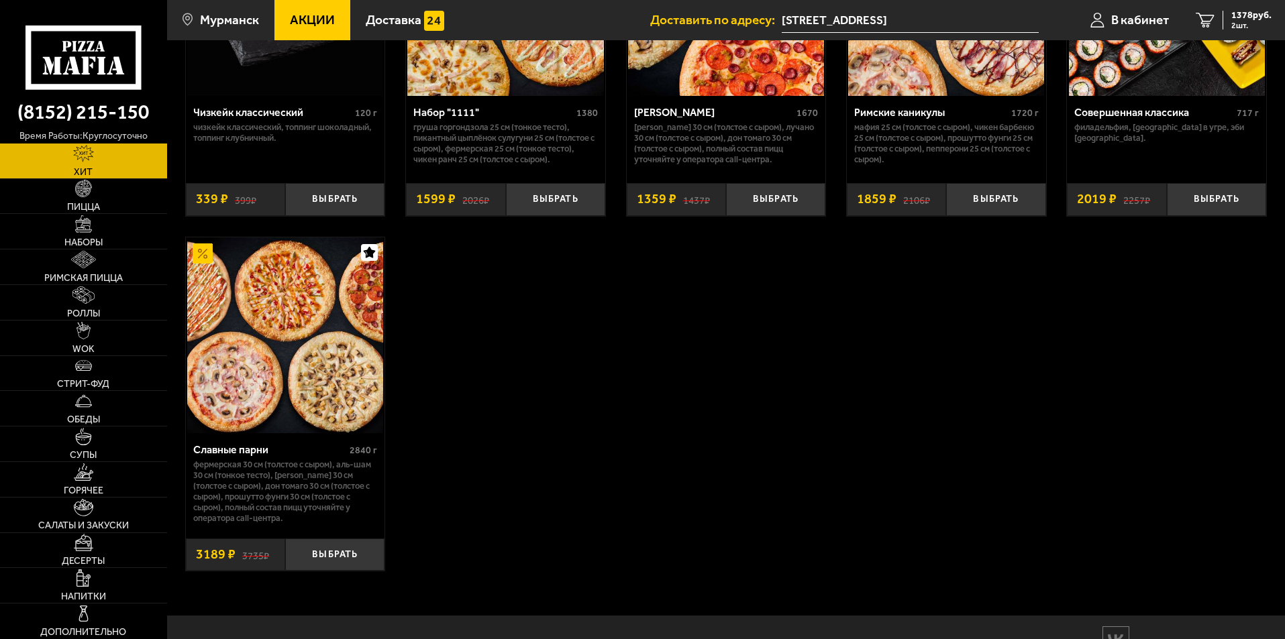
scroll to position [742, 0]
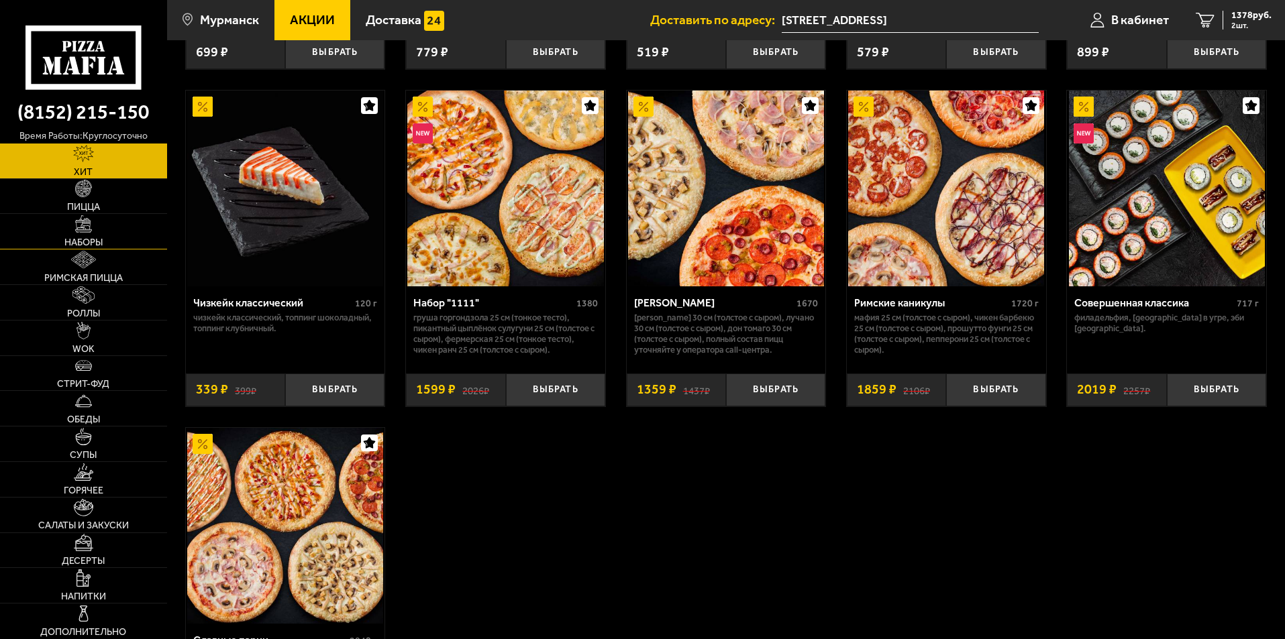
click at [72, 229] on link "Наборы" at bounding box center [83, 231] width 167 height 35
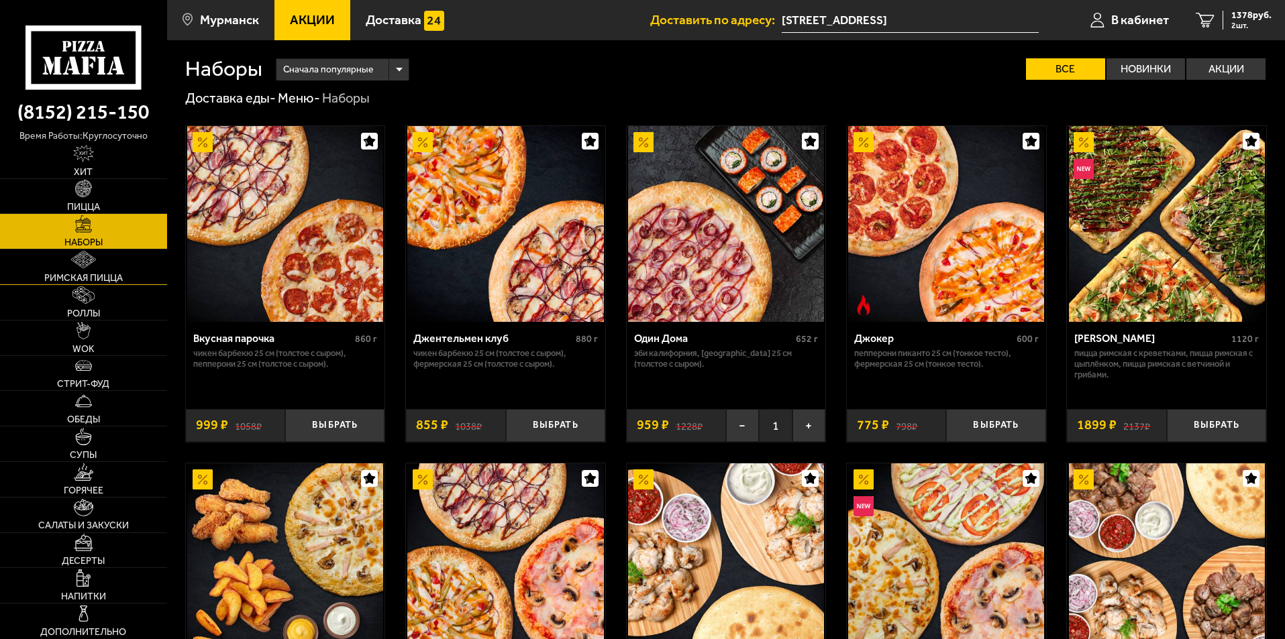
click at [83, 274] on span "Римская пицца" at bounding box center [83, 278] width 78 height 9
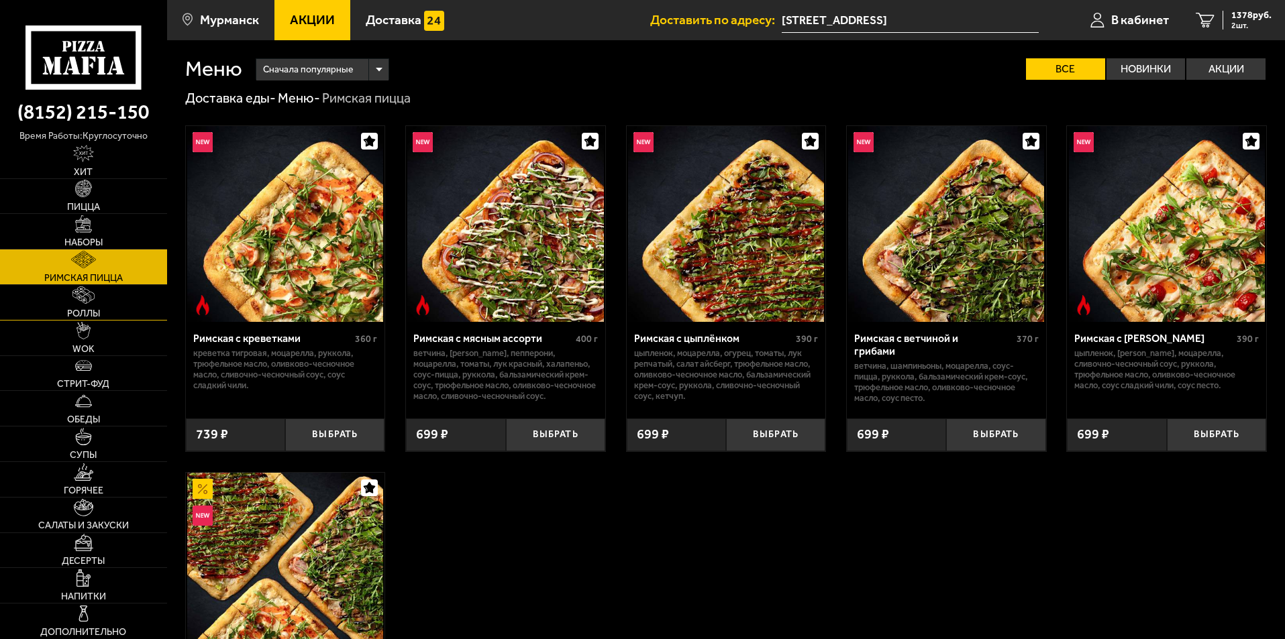
click at [83, 300] on img at bounding box center [83, 294] width 23 height 17
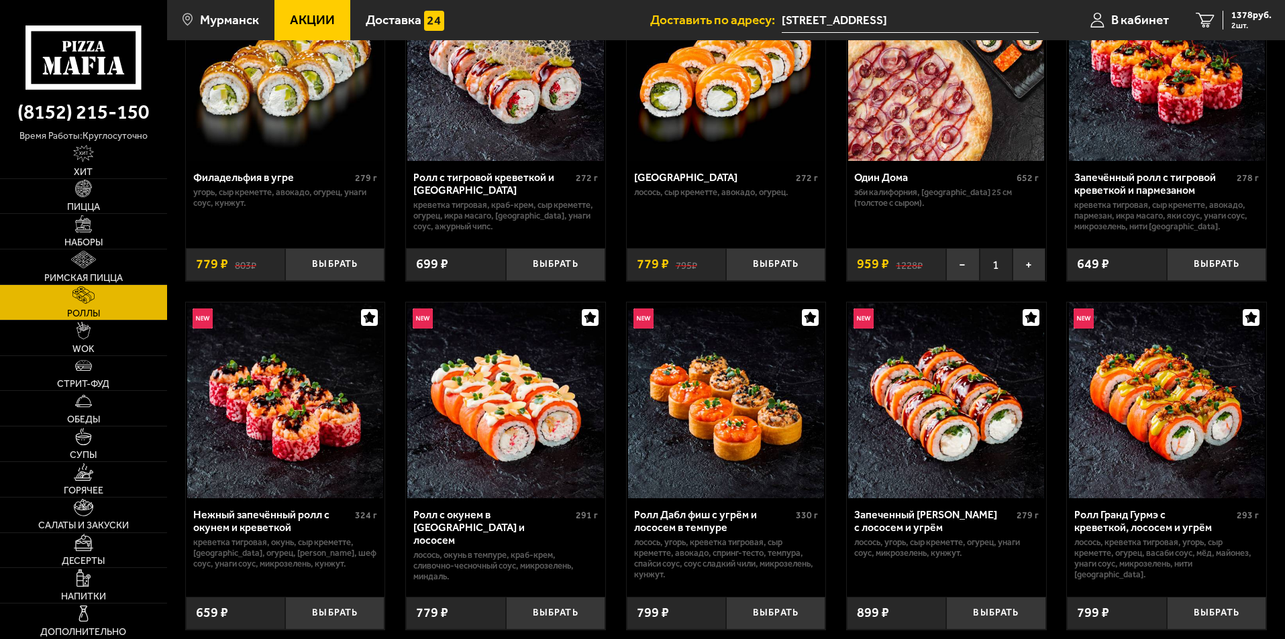
scroll to position [134, 0]
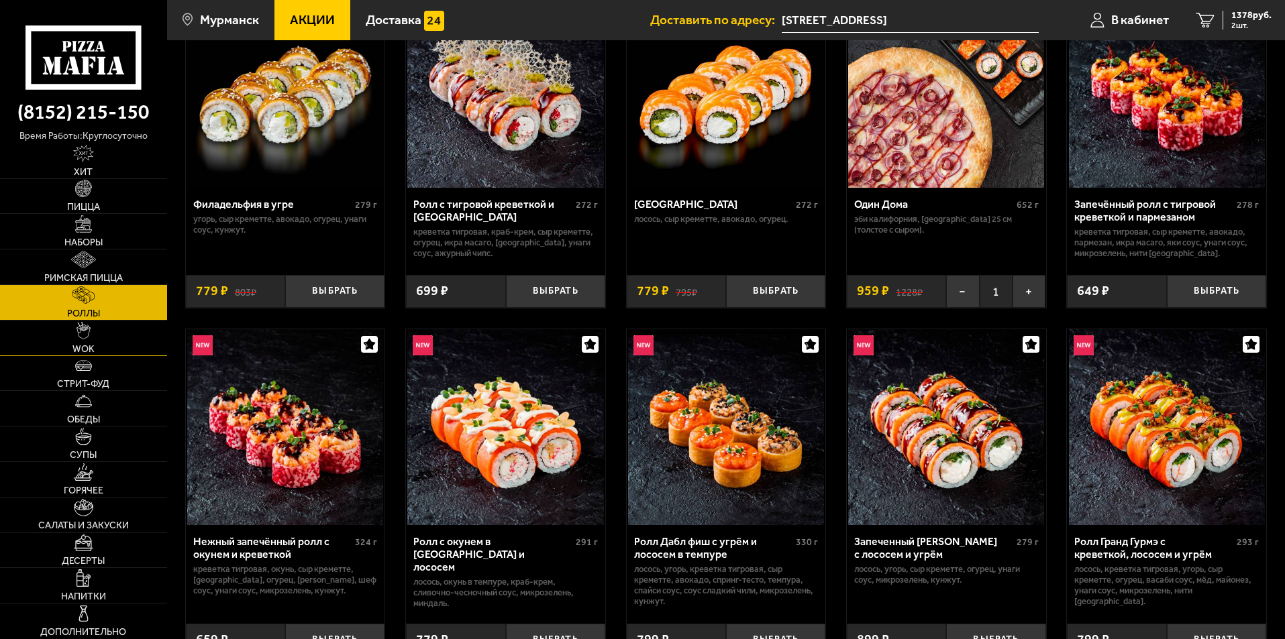
click at [76, 345] on span "WOK" at bounding box center [83, 349] width 22 height 9
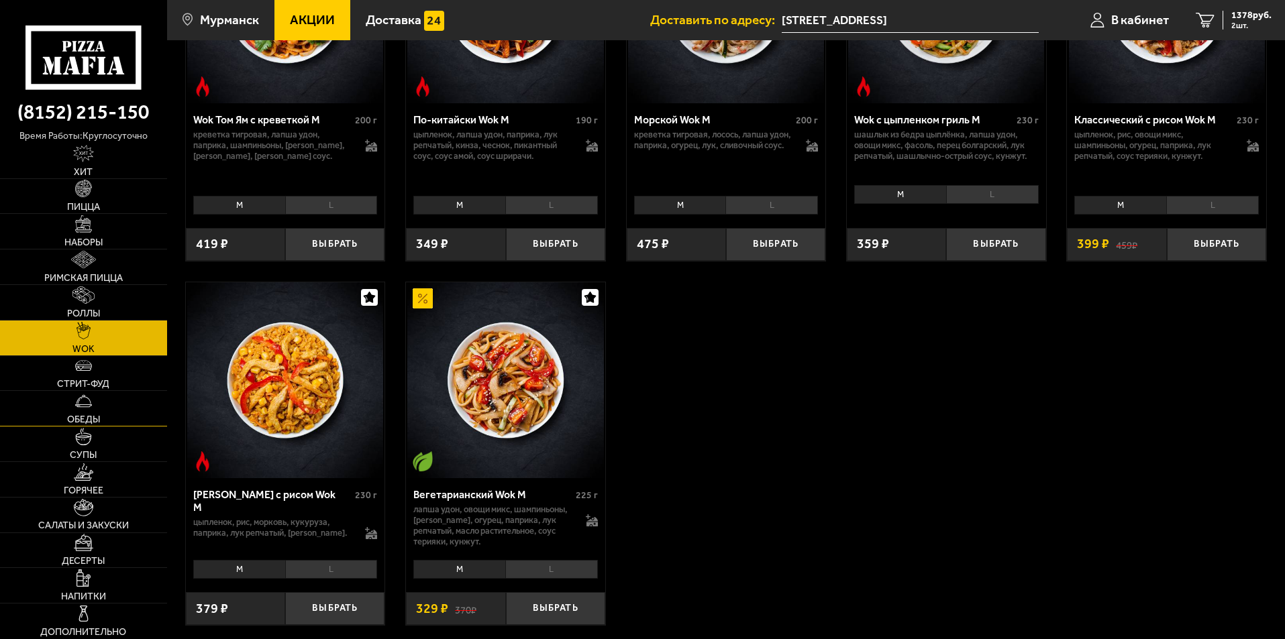
scroll to position [738, 0]
click at [70, 378] on link "Стрит-фуд" at bounding box center [83, 373] width 167 height 35
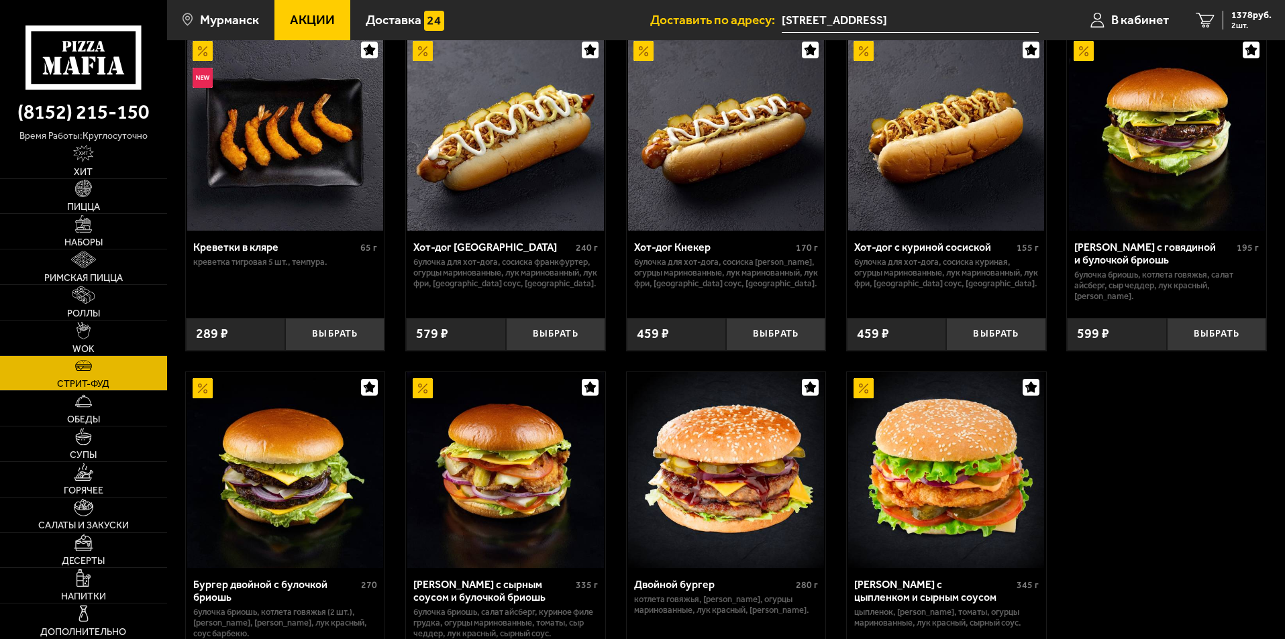
scroll to position [134, 0]
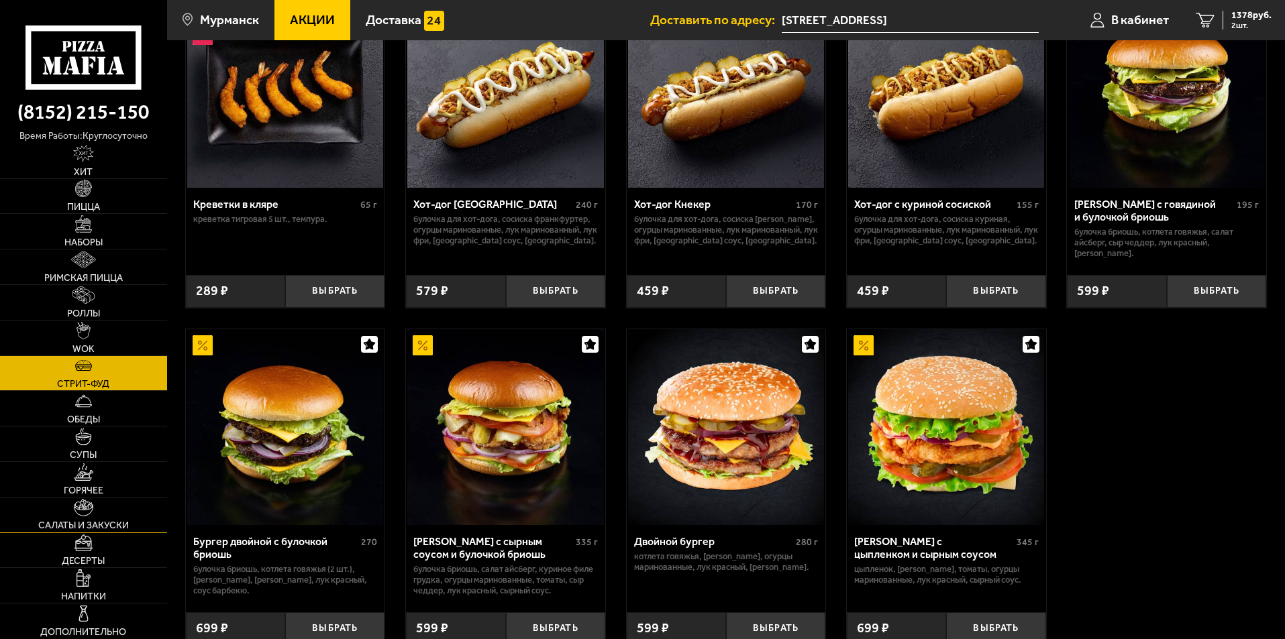
click at [78, 509] on img at bounding box center [83, 507] width 19 height 17
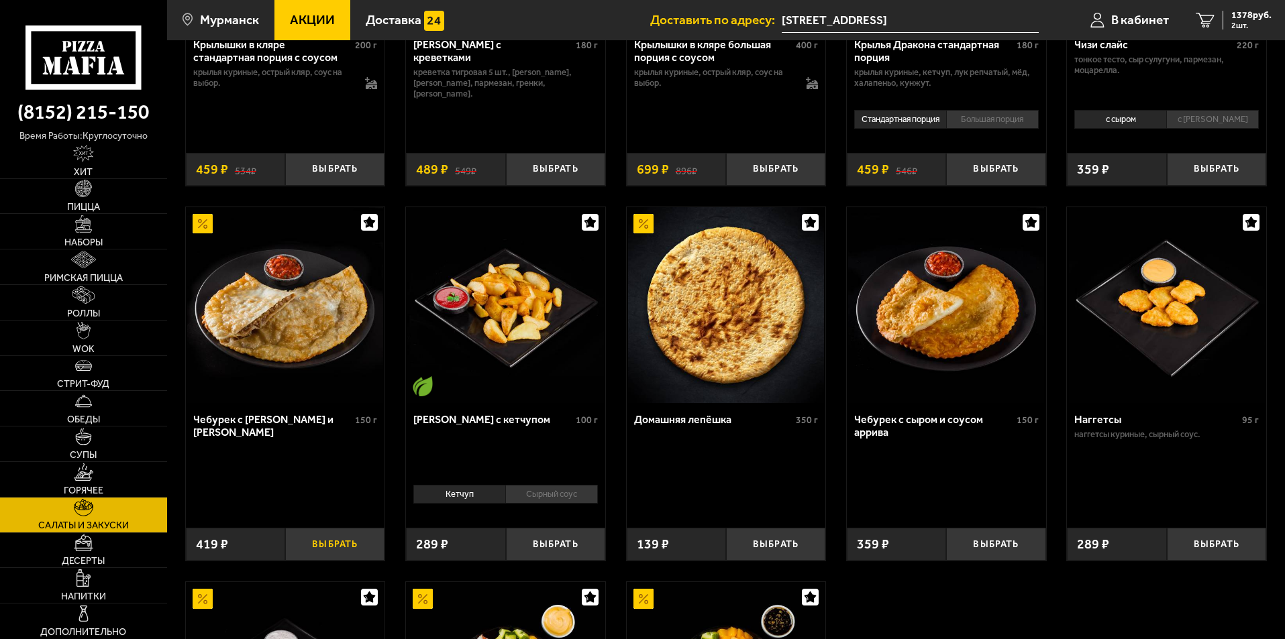
scroll to position [738, 0]
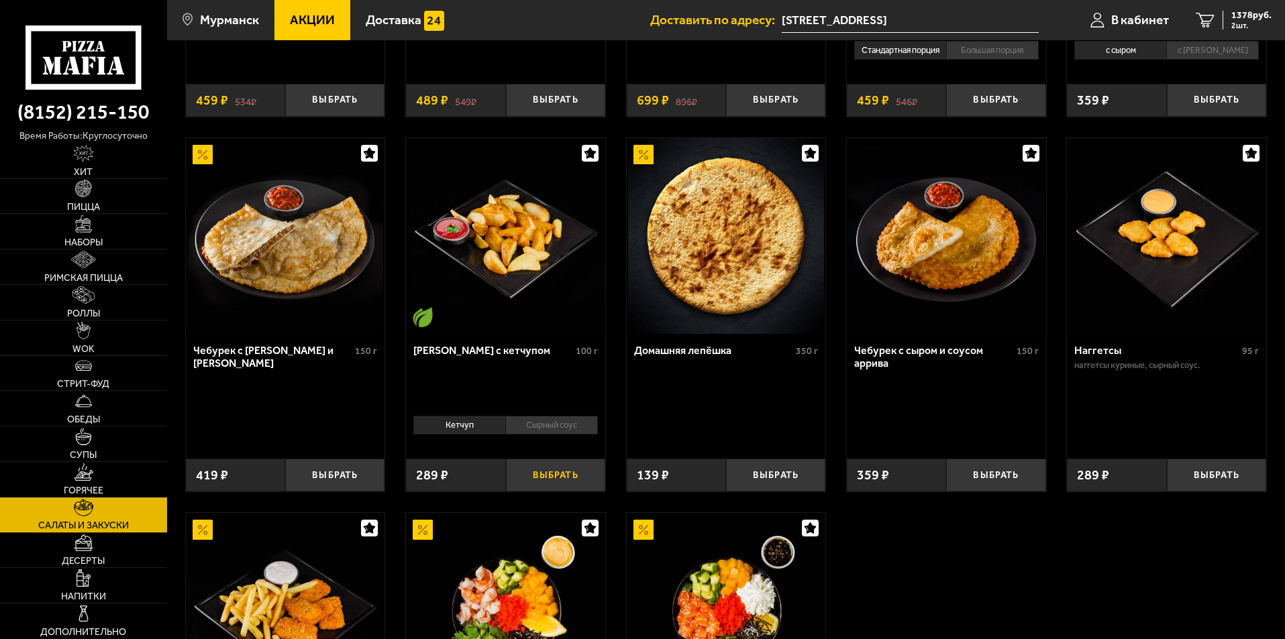
click at [538, 476] on button "Выбрать" at bounding box center [555, 475] width 99 height 33
click at [1236, 27] on span "3 шт." at bounding box center [1251, 25] width 40 height 8
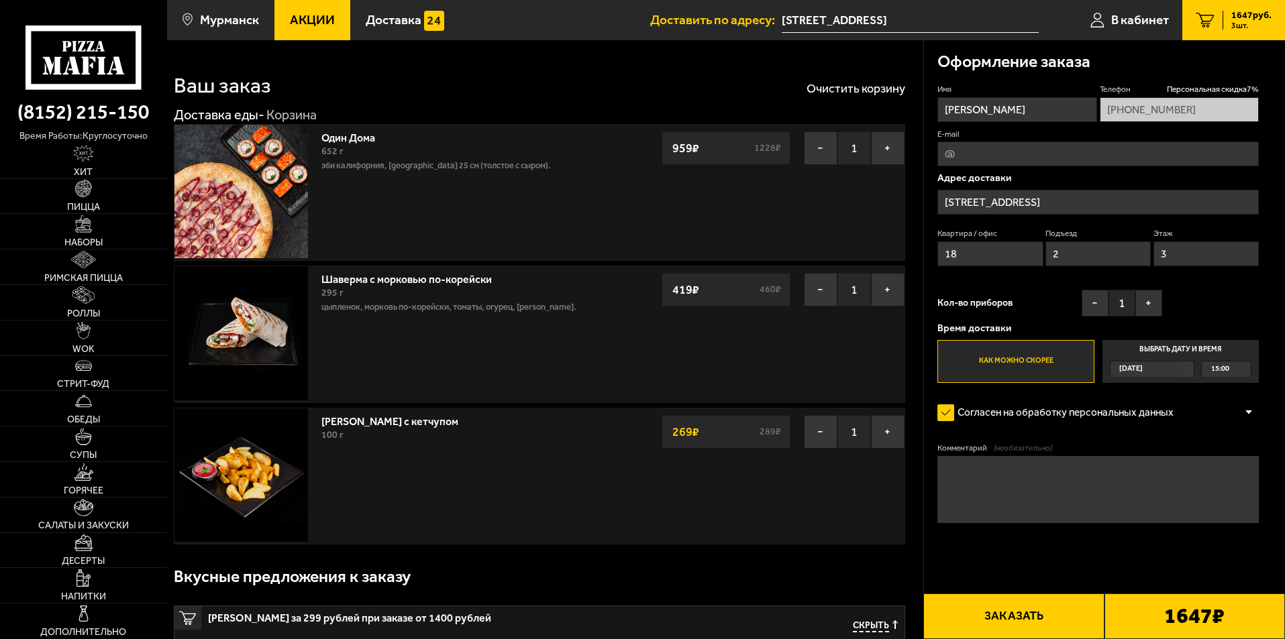
click at [1020, 616] on button "Заказать" at bounding box center [1013, 617] width 180 height 46
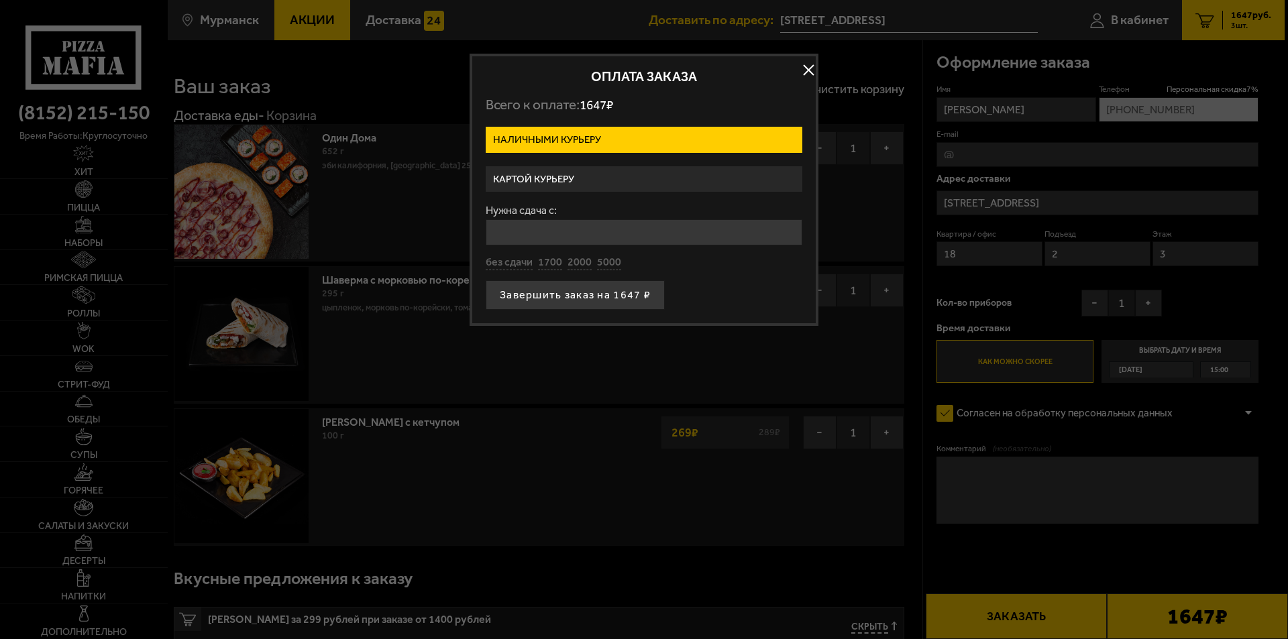
click at [583, 135] on label "Наличными курьеру" at bounding box center [644, 140] width 317 height 26
click at [0, 0] on input "Наличными курьеру" at bounding box center [0, 0] width 0 height 0
click at [575, 173] on label "Картой курьеру" at bounding box center [644, 179] width 317 height 26
click at [0, 0] on input "Картой курьеру" at bounding box center [0, 0] width 0 height 0
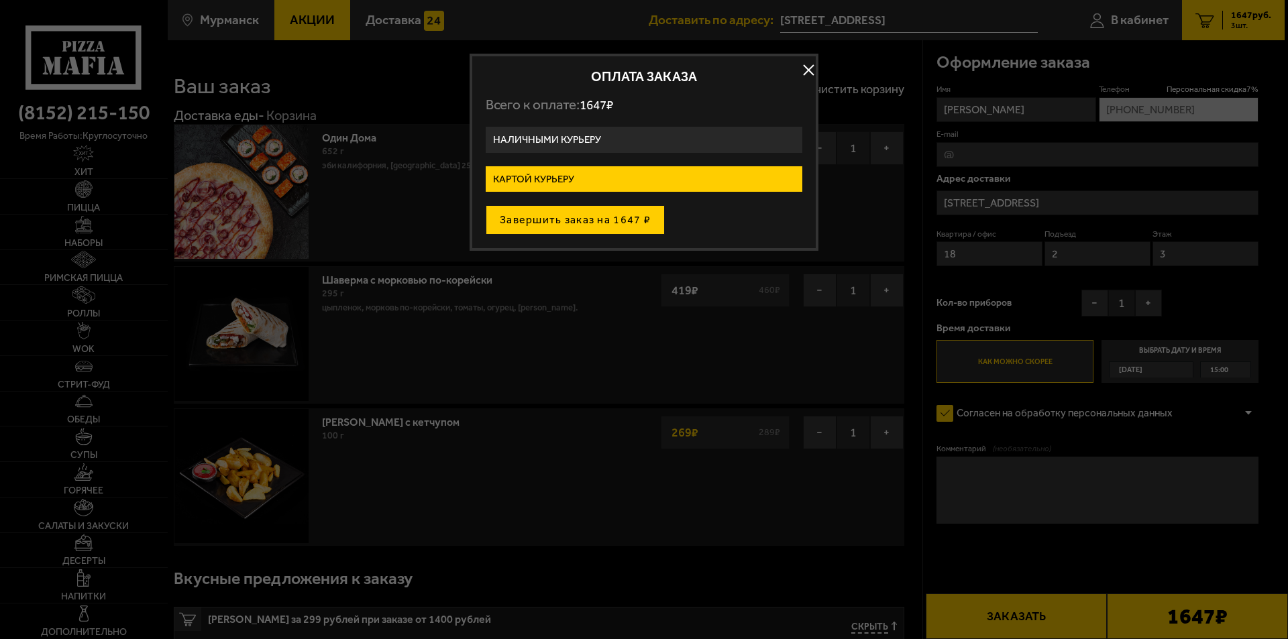
click at [580, 225] on button "Завершить заказ на 1647 ₽" at bounding box center [575, 220] width 179 height 30
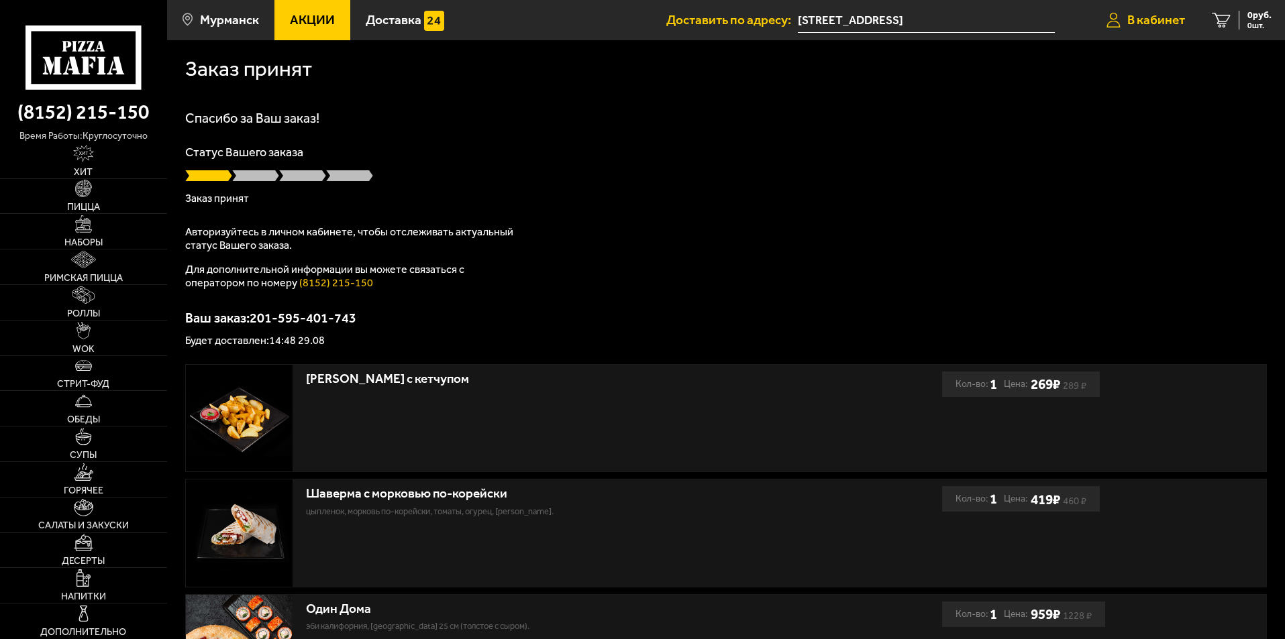
click at [1163, 15] on span "В кабинет" at bounding box center [1156, 19] width 58 height 13
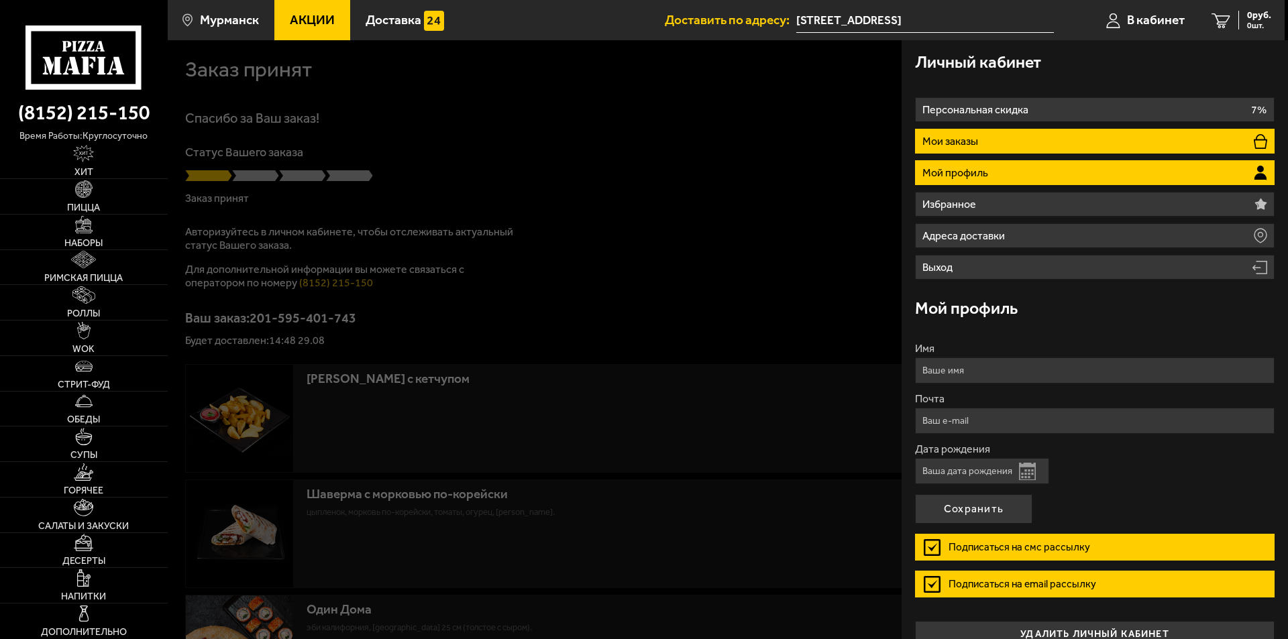
click at [982, 150] on li "Мои заказы" at bounding box center [1095, 141] width 360 height 25
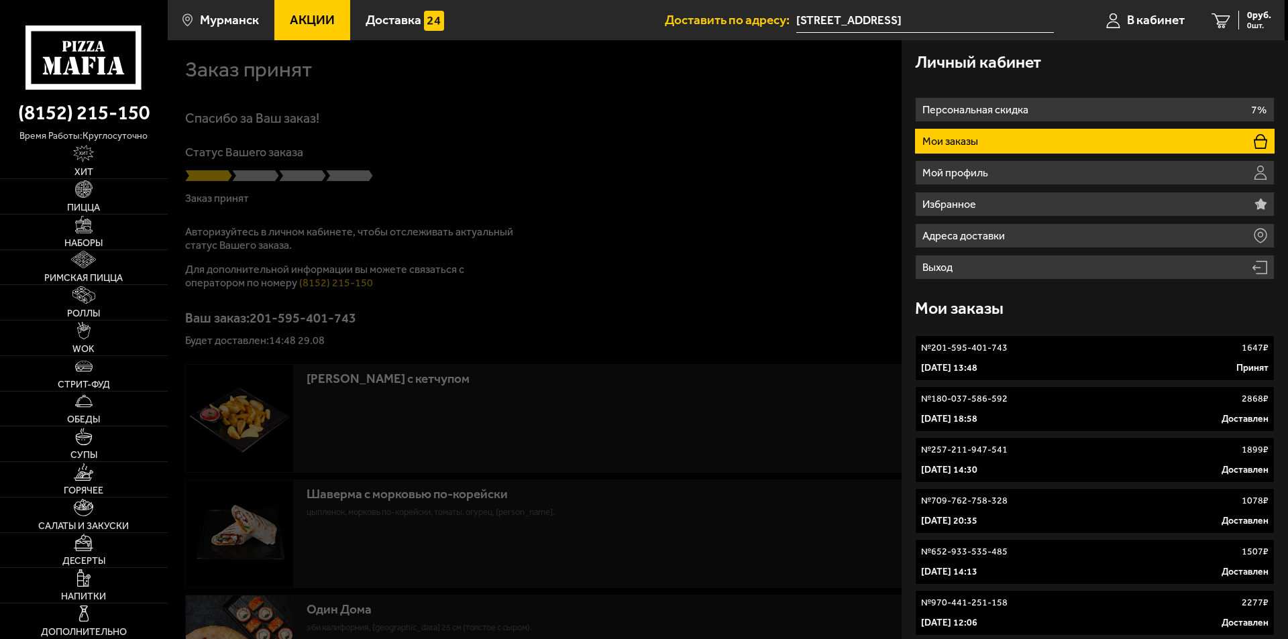
click at [991, 354] on p "№ 201-595-401-743" at bounding box center [964, 347] width 87 height 13
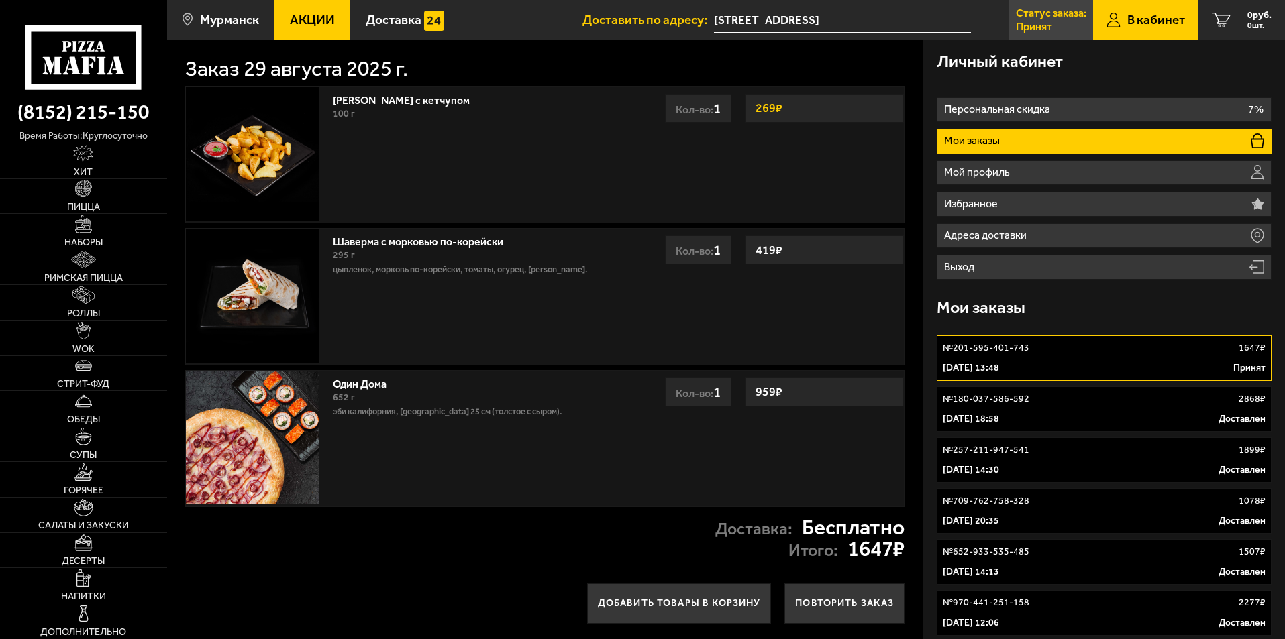
click at [1047, 33] on link "Статус заказа: Принят" at bounding box center [1051, 20] width 84 height 40
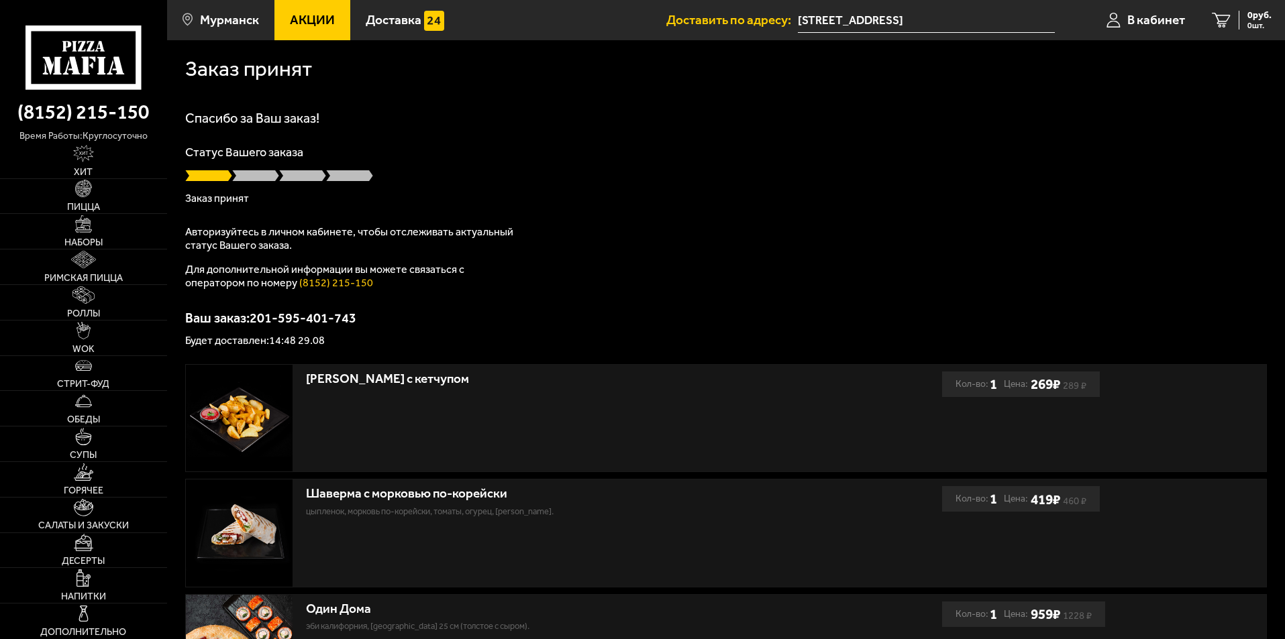
click at [761, 22] on span "Доставить по адресу:" at bounding box center [731, 19] width 131 height 13
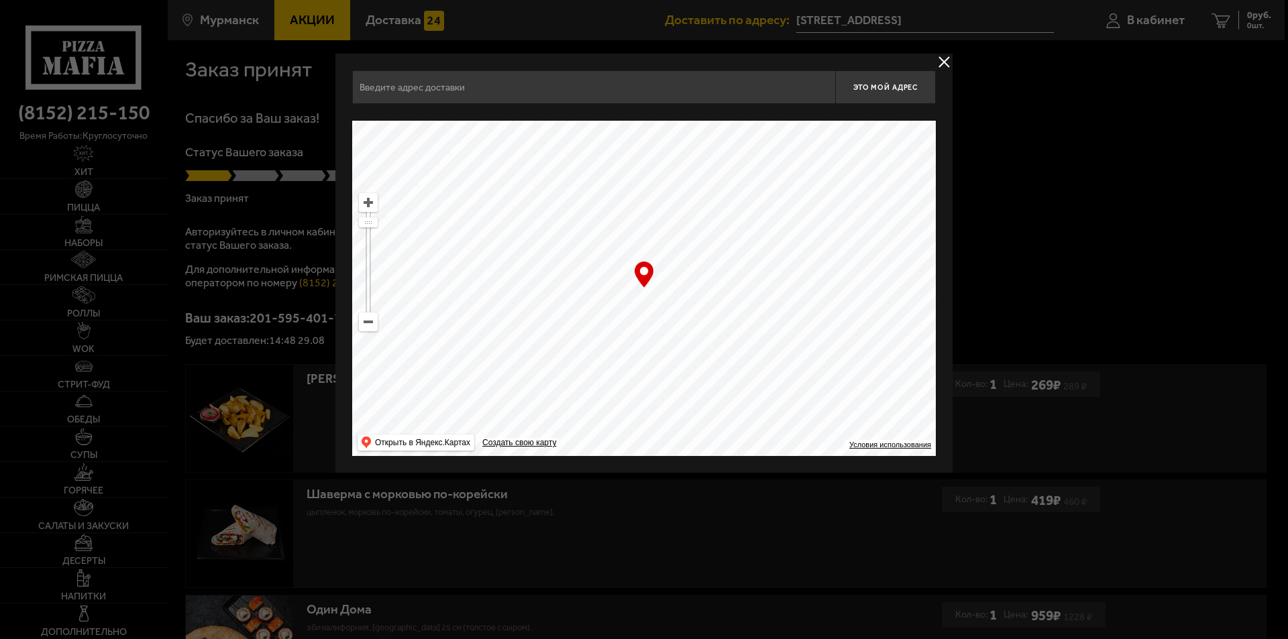
type input "[STREET_ADDRESS]"
click at [661, 303] on ymaps at bounding box center [644, 288] width 584 height 335
click at [937, 66] on button "delivery type" at bounding box center [944, 62] width 17 height 17
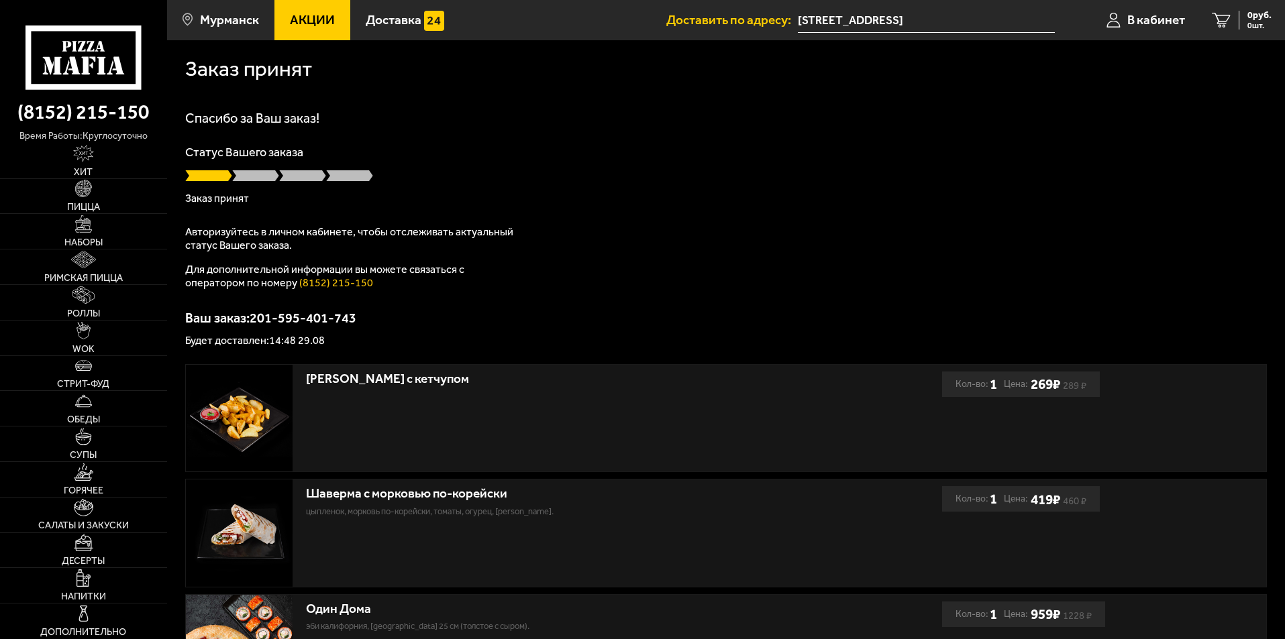
click at [847, 23] on input "[STREET_ADDRESS]" at bounding box center [926, 20] width 257 height 25
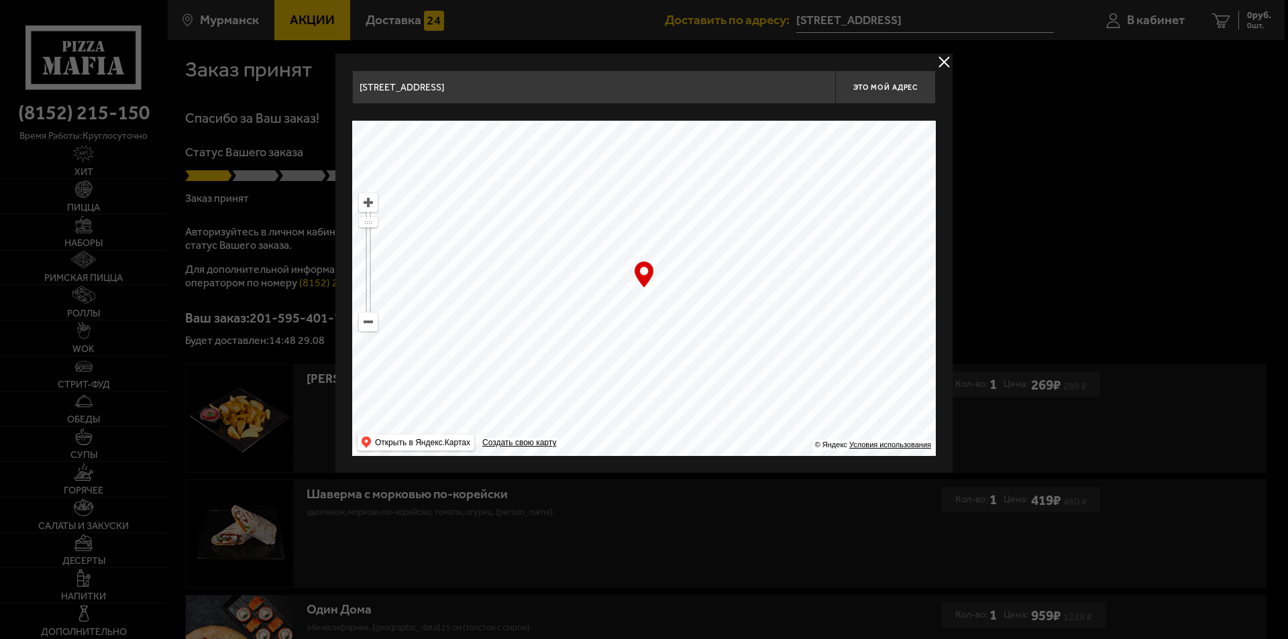
click at [602, 91] on input "[STREET_ADDRESS]" at bounding box center [593, 87] width 483 height 34
click at [426, 93] on input "[STREET_ADDRESS]" at bounding box center [593, 87] width 483 height 34
click at [366, 85] on input "[STREET_ADDRESS]" at bounding box center [593, 87] width 483 height 34
click at [362, 89] on input "[STREET_ADDRESS]" at bounding box center [593, 87] width 483 height 34
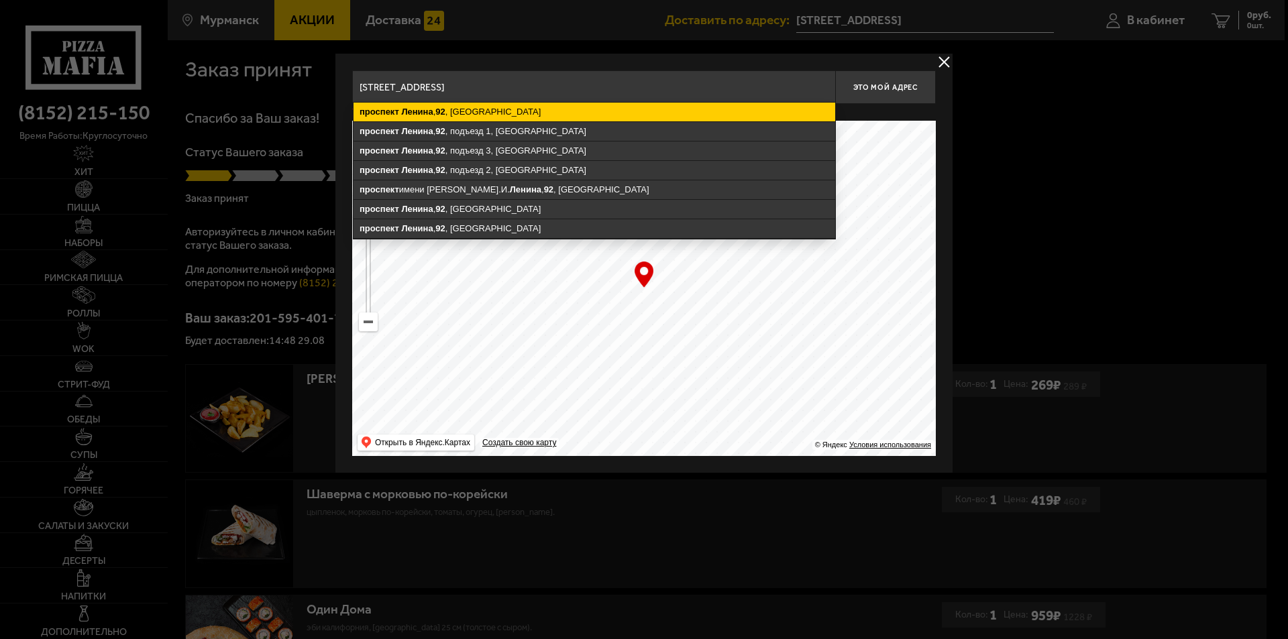
click at [440, 114] on ymaps "92" at bounding box center [439, 112] width 9 height 10
type input "[STREET_ADDRESS]"
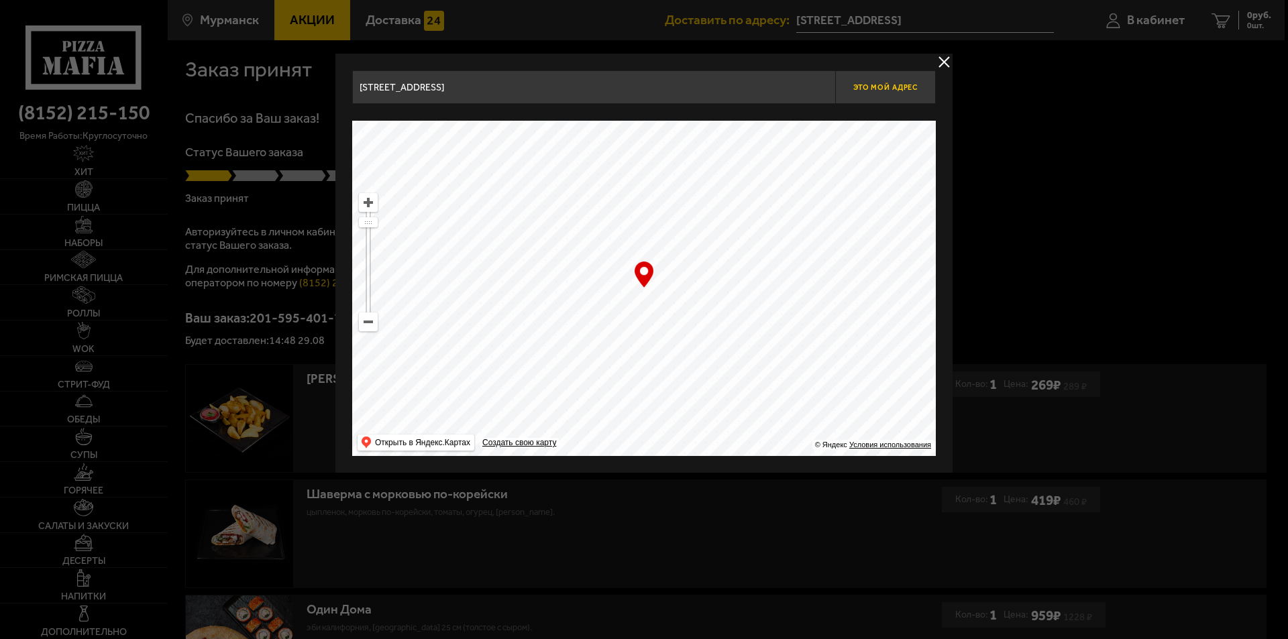
click at [890, 100] on button "Это мой адрес" at bounding box center [885, 87] width 101 height 34
type input "[STREET_ADDRESS]"
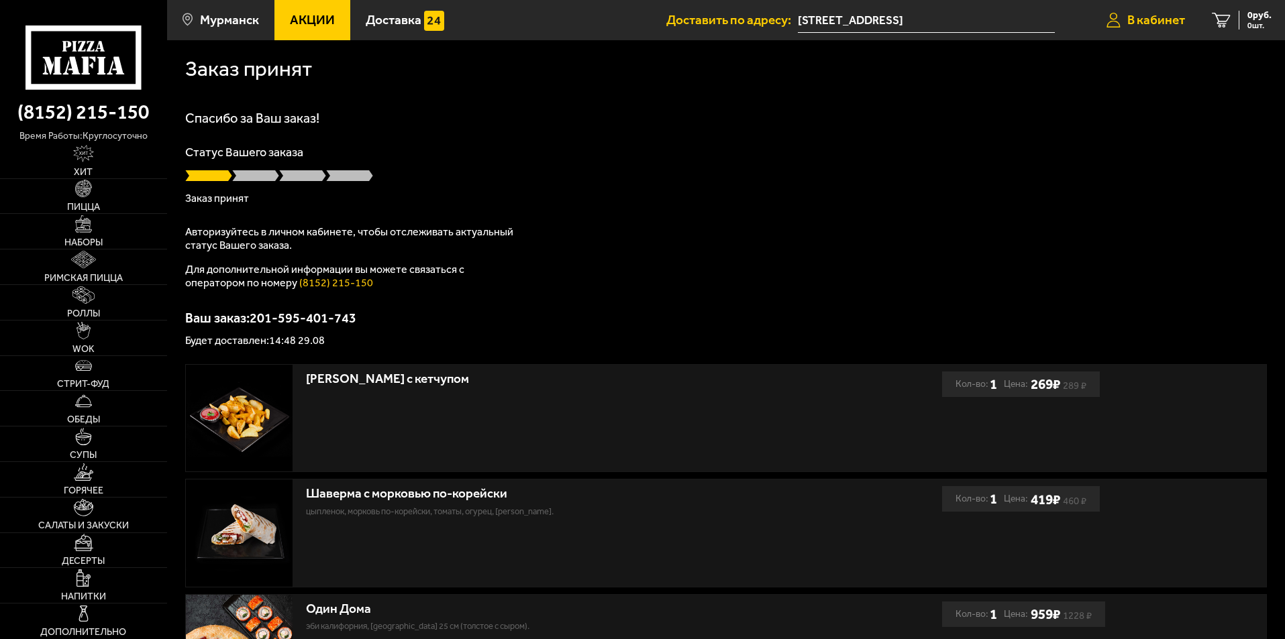
click at [1132, 26] on span "В кабинет" at bounding box center [1156, 19] width 58 height 13
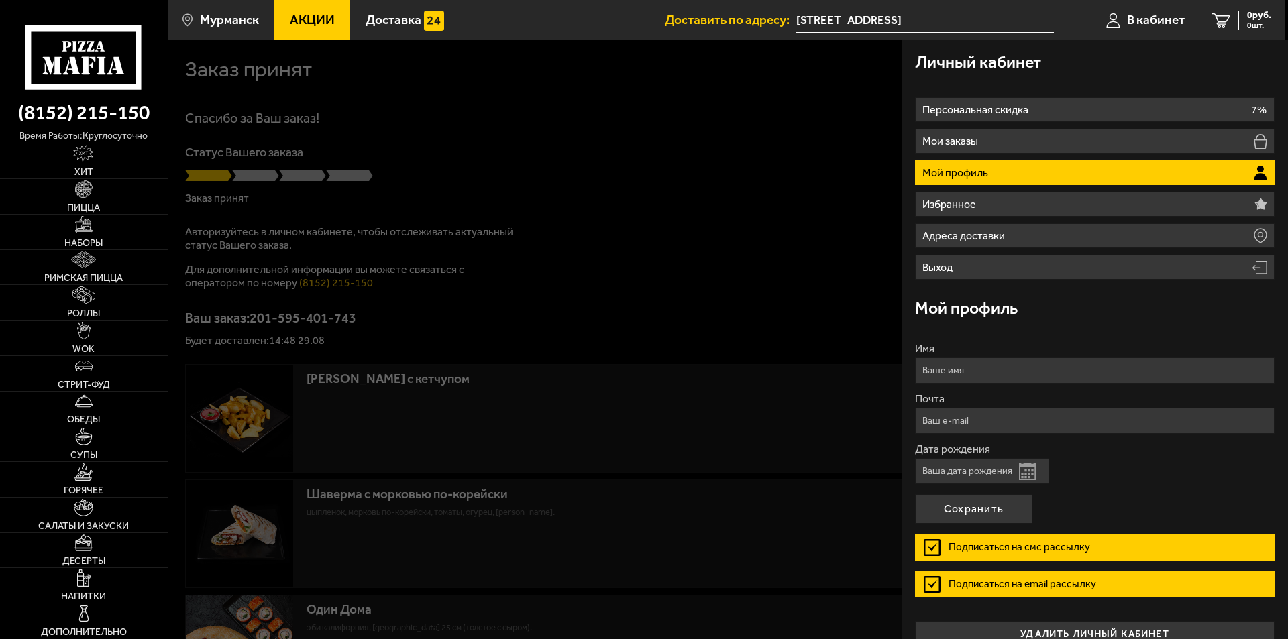
click at [946, 170] on p "Мой профиль" at bounding box center [956, 173] width 69 height 11
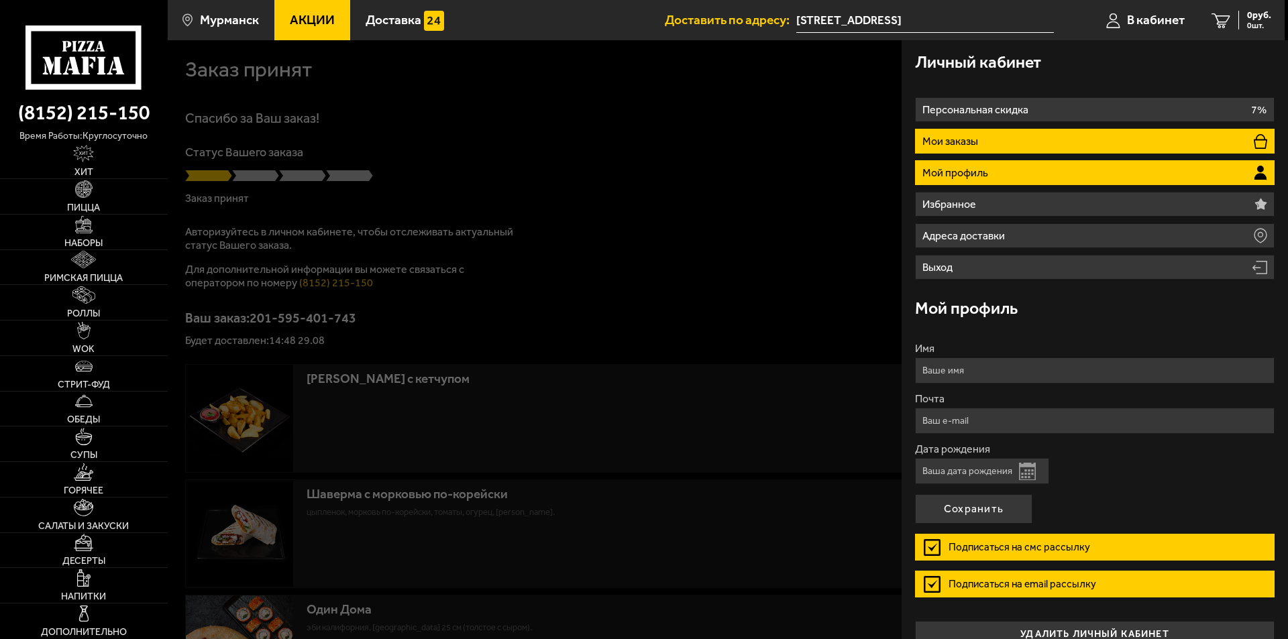
click at [967, 134] on li "Мои заказы" at bounding box center [1095, 141] width 360 height 25
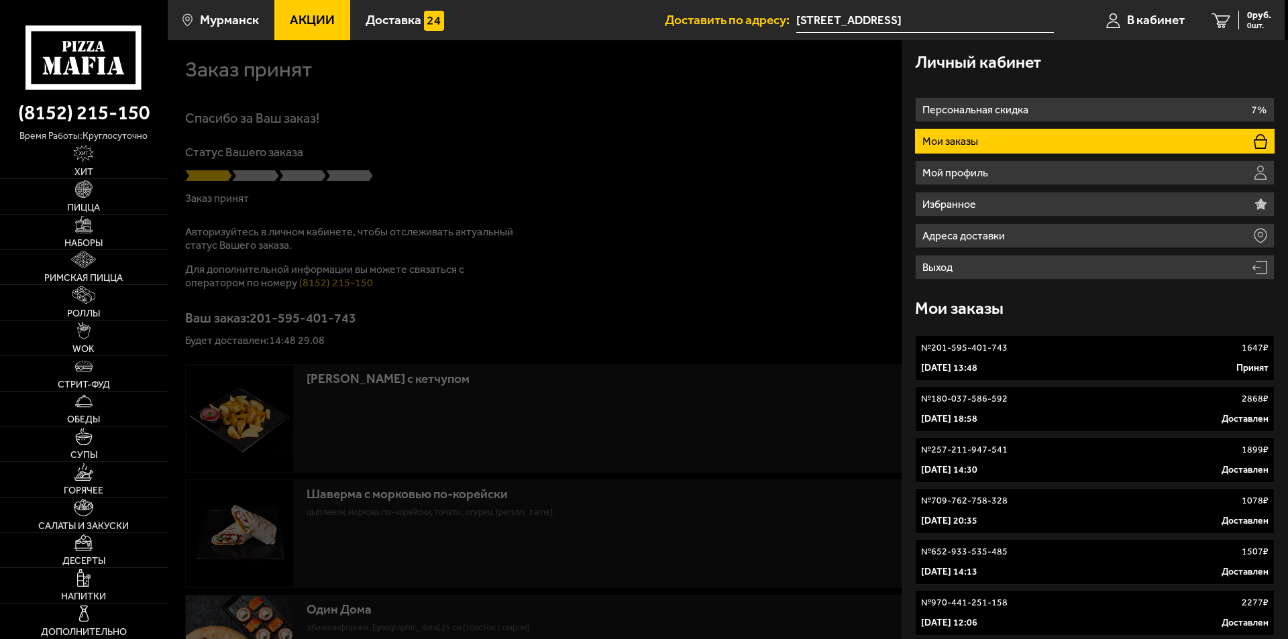
click at [983, 352] on p "№ 201-595-401-743" at bounding box center [964, 347] width 87 height 13
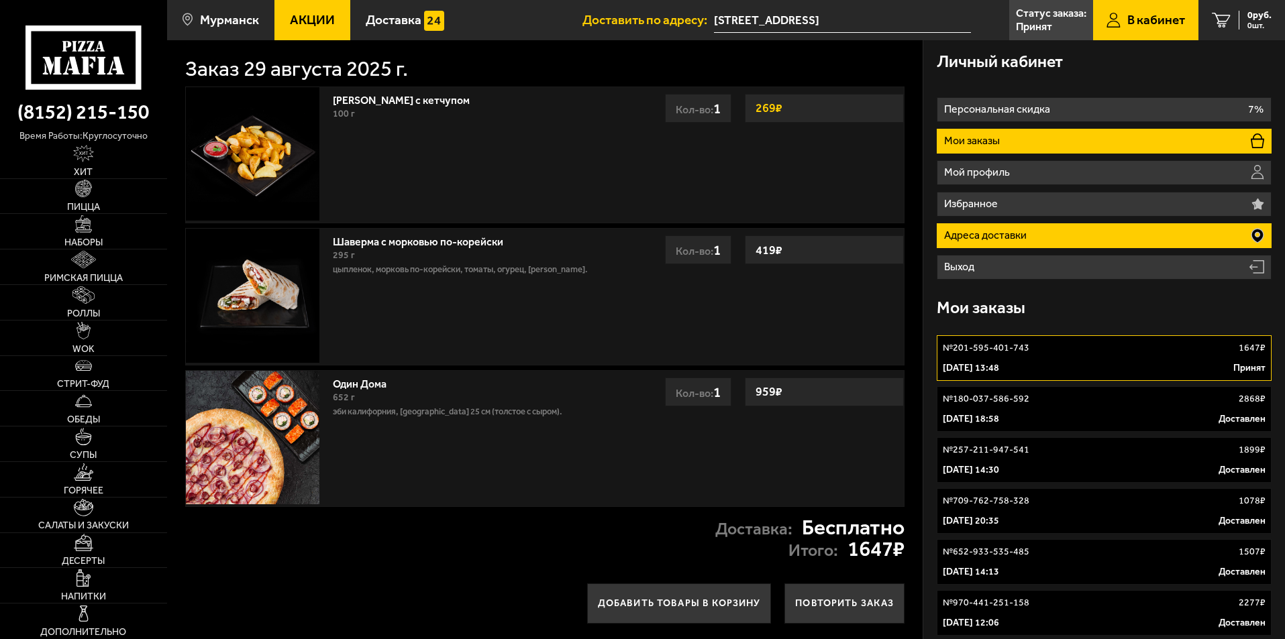
click at [1021, 235] on p "Адреса доставки" at bounding box center [987, 235] width 86 height 11
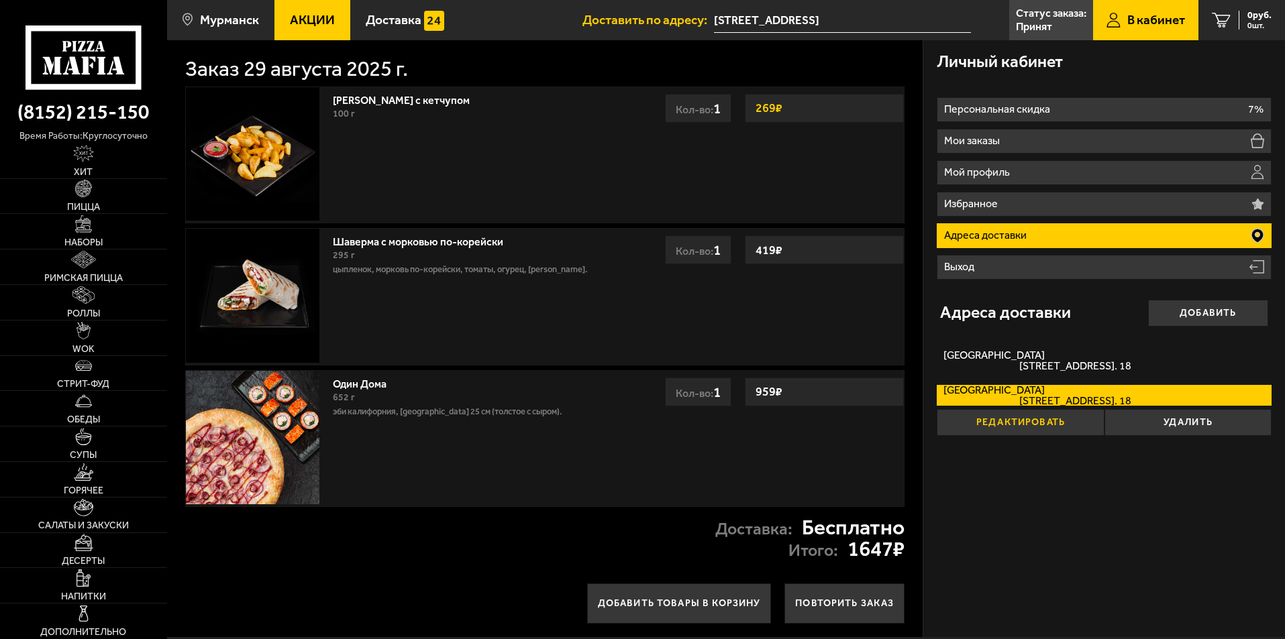
click at [1025, 423] on button "Редактировать" at bounding box center [1020, 422] width 167 height 27
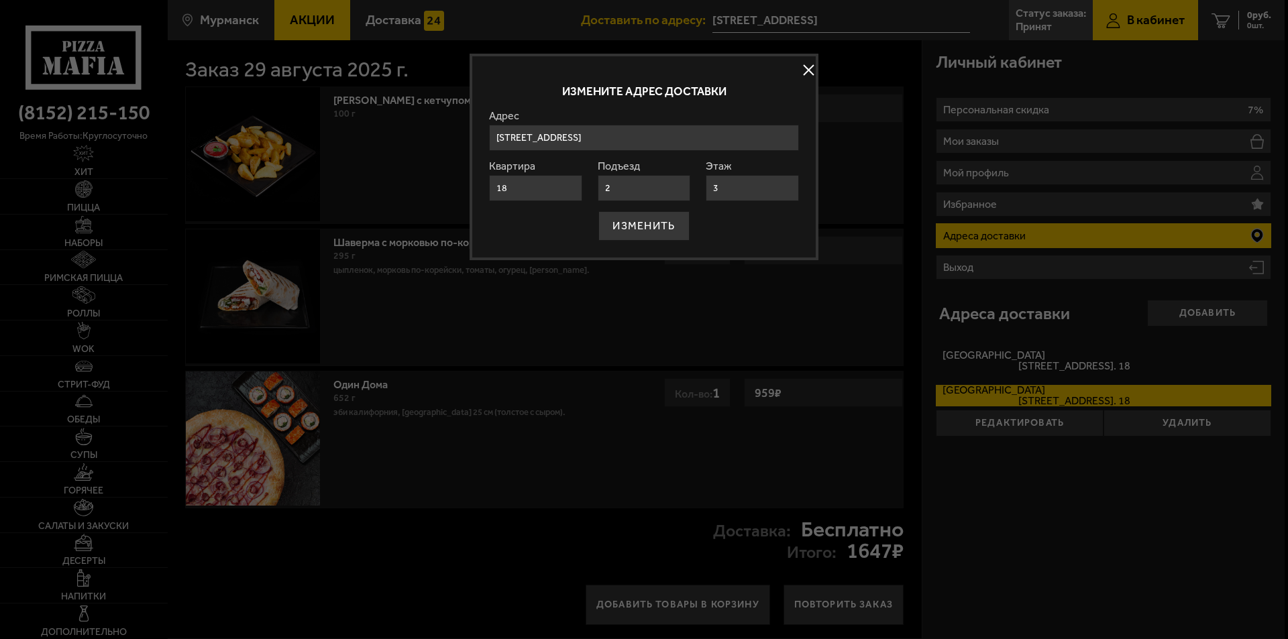
click at [530, 127] on input "[STREET_ADDRESS]" at bounding box center [644, 138] width 310 height 26
click at [800, 71] on button at bounding box center [808, 70] width 20 height 20
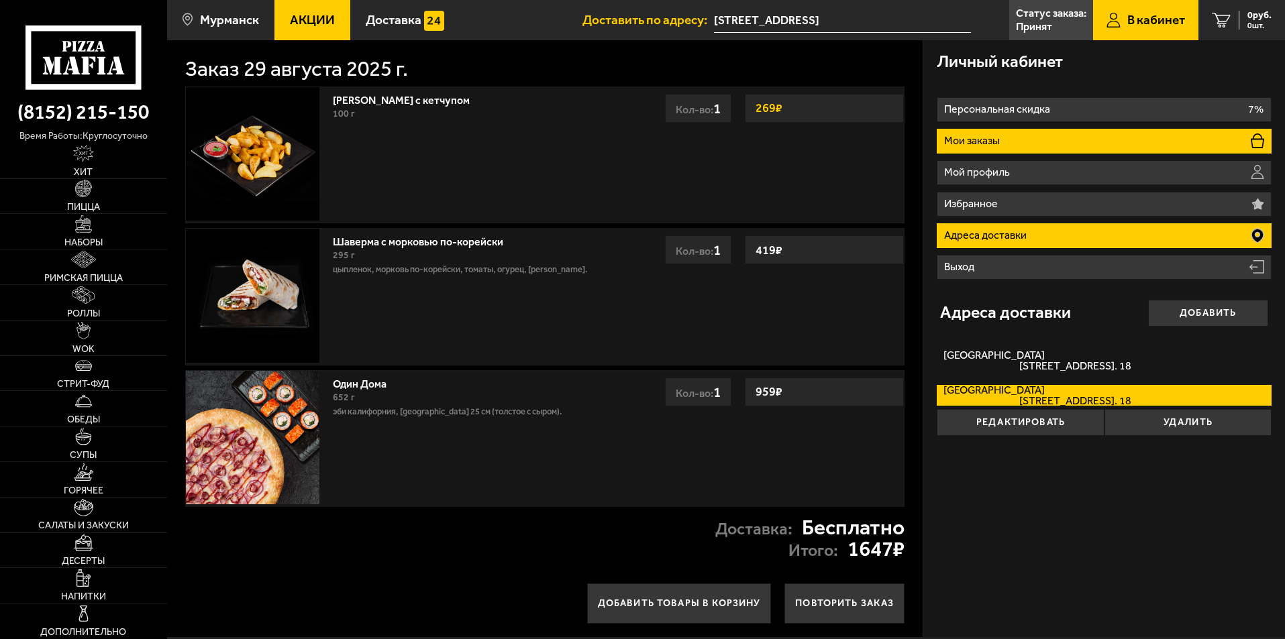
click at [1043, 138] on li "Мои заказы" at bounding box center [1104, 141] width 335 height 25
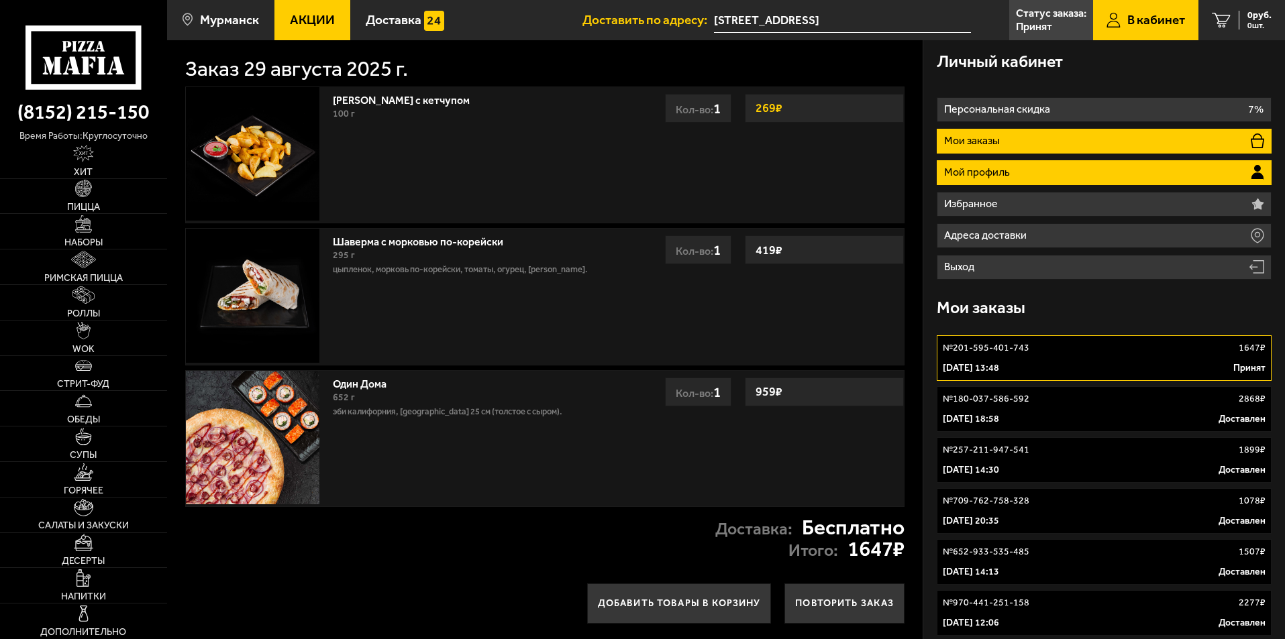
click at [1043, 172] on li "Мой профиль" at bounding box center [1104, 172] width 335 height 25
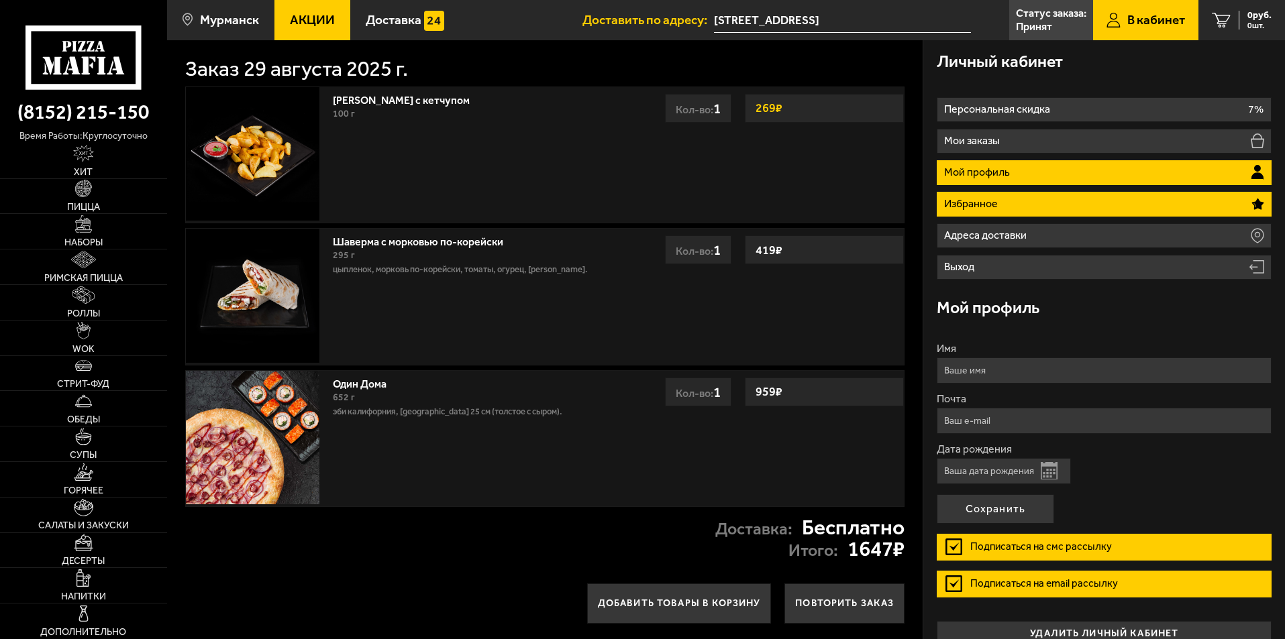
click at [1020, 209] on li "Избранное" at bounding box center [1104, 204] width 335 height 25
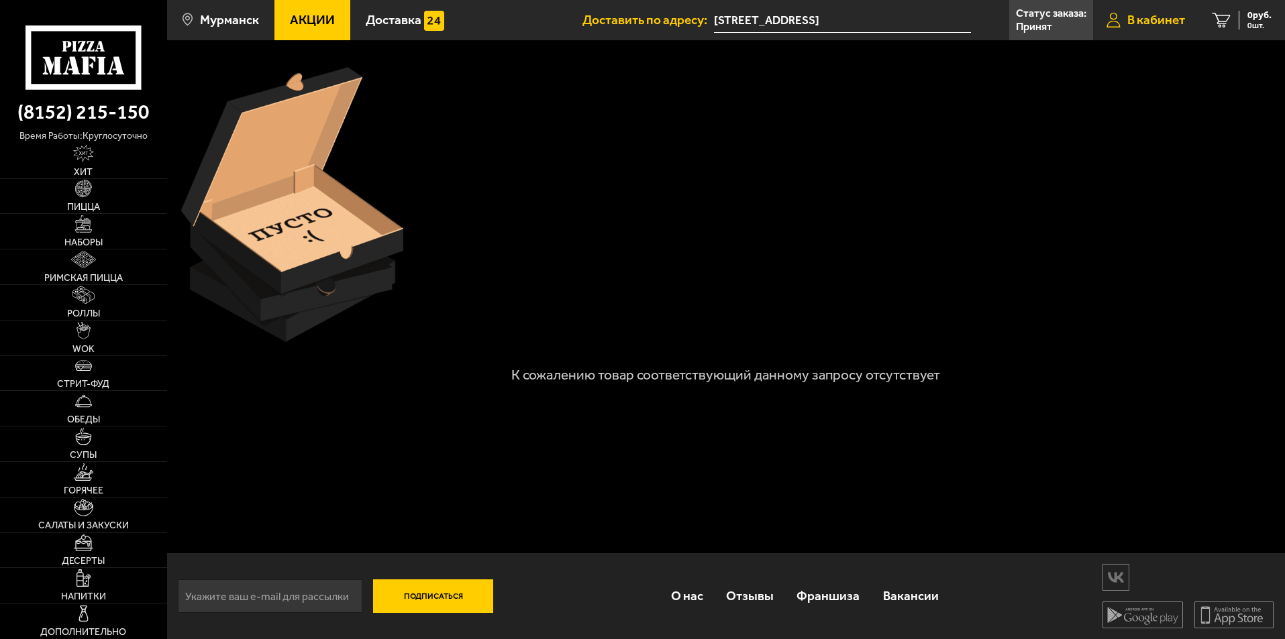
click at [1120, 21] on link "В кабинет" at bounding box center [1145, 20] width 105 height 40
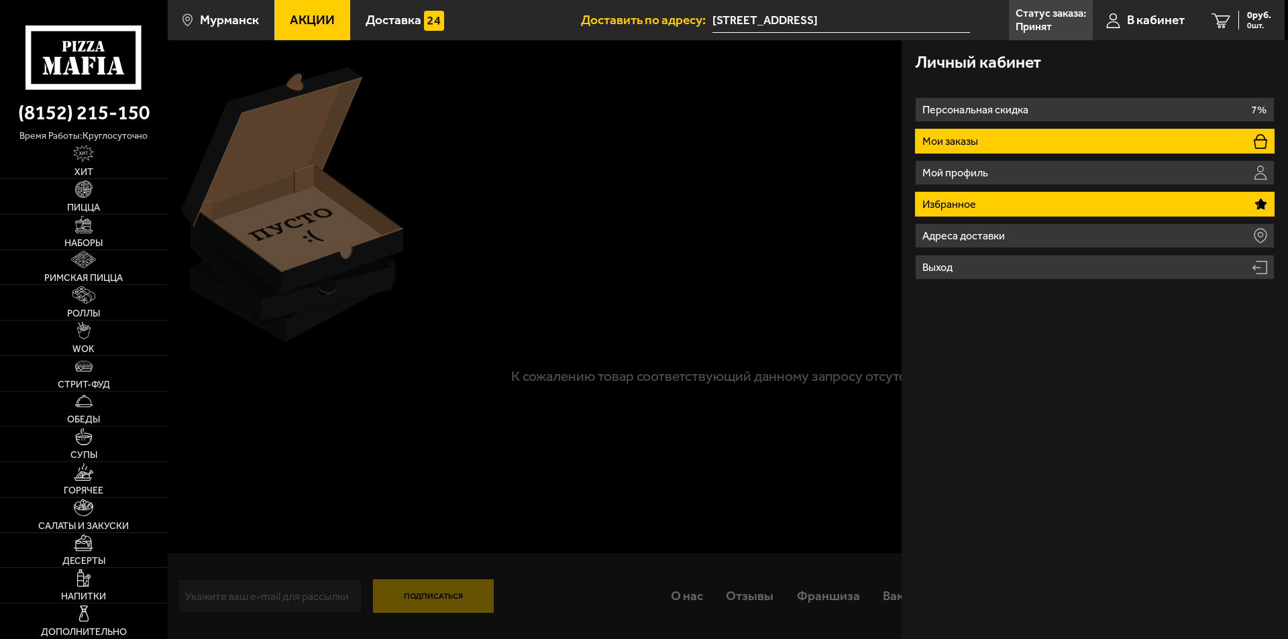
click at [985, 147] on li "Мои заказы" at bounding box center [1095, 141] width 360 height 25
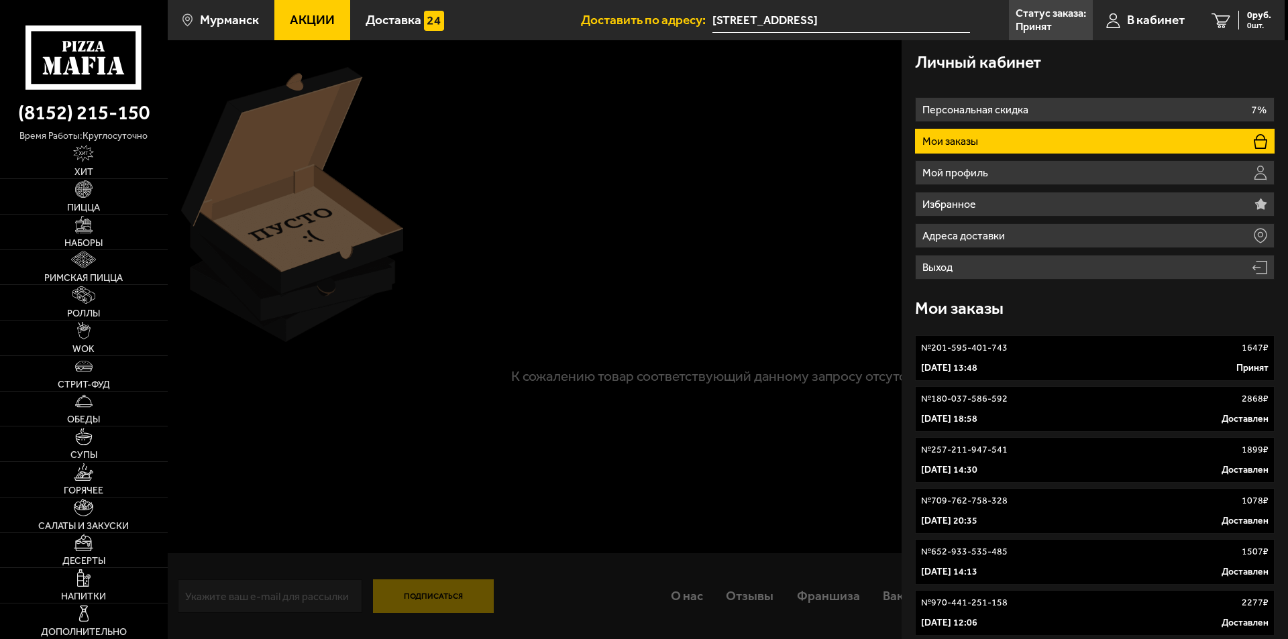
click at [977, 415] on p "[DATE] 18:58" at bounding box center [949, 419] width 56 height 13
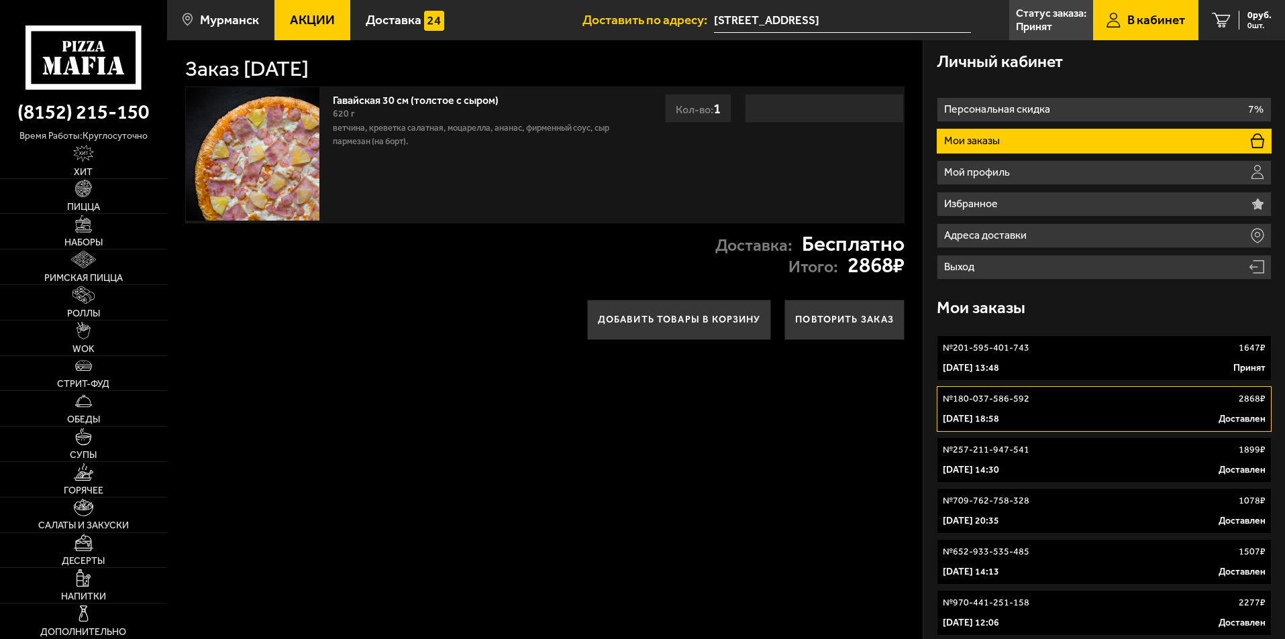
click at [1009, 444] on p "№ 257-211-947-541" at bounding box center [986, 449] width 87 height 13
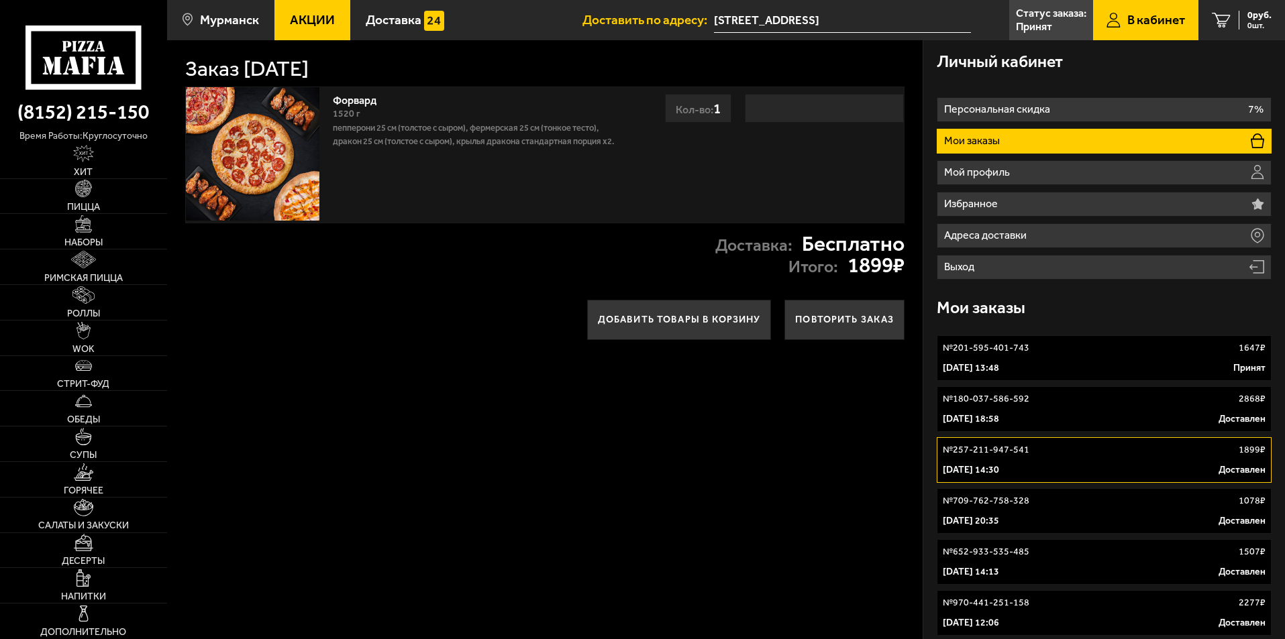
scroll to position [67, 0]
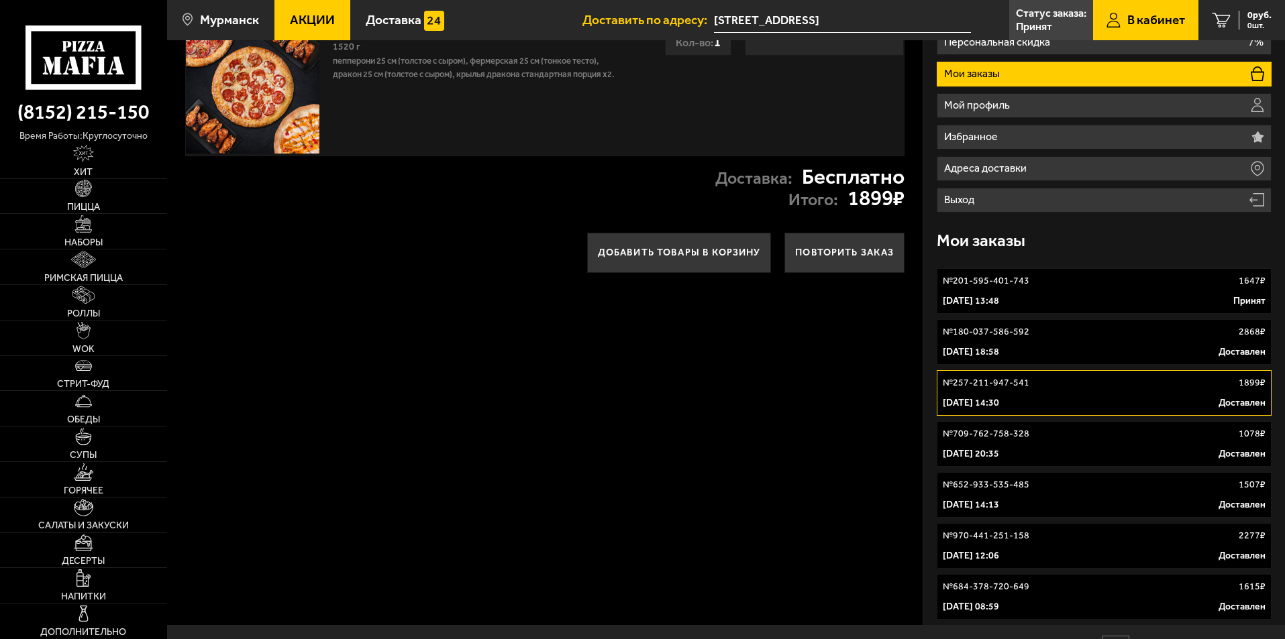
click at [999, 448] on p "[DATE] 20:35" at bounding box center [971, 453] width 56 height 13
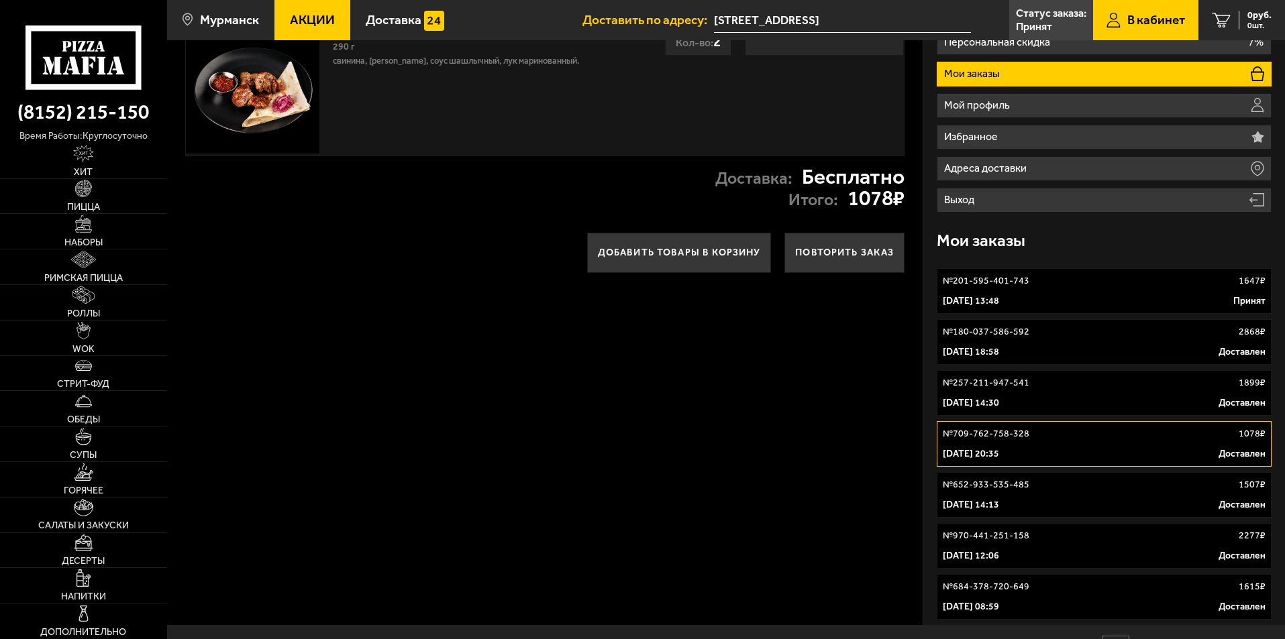
scroll to position [134, 0]
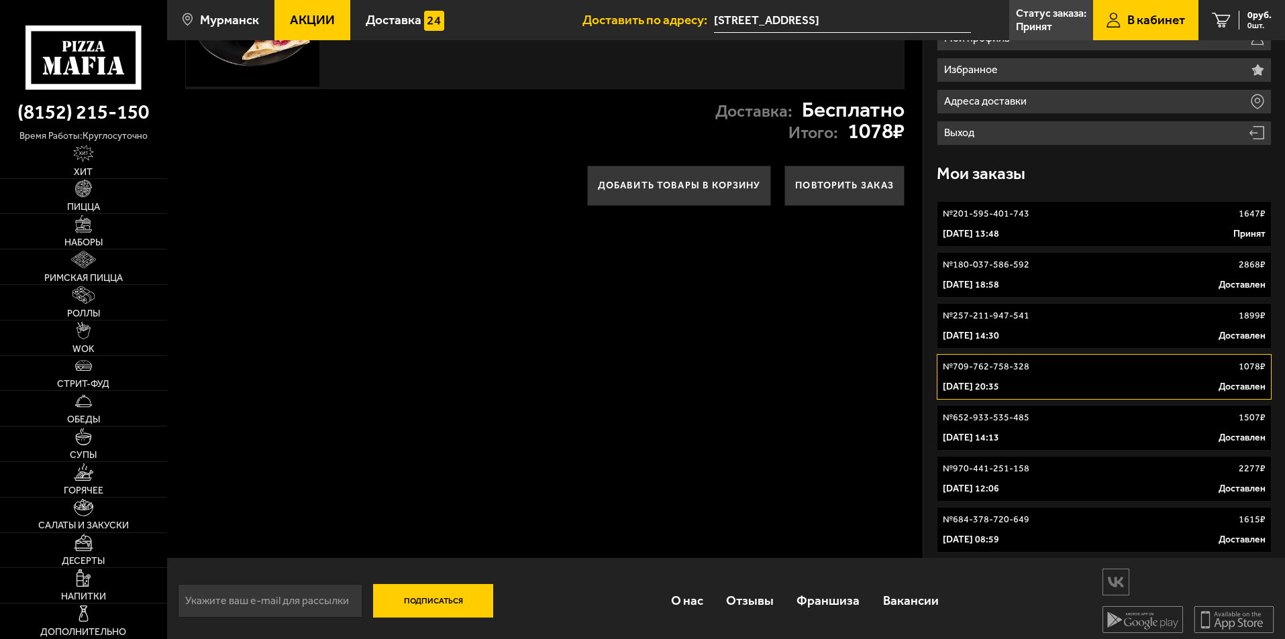
click at [999, 437] on p "[DATE] 14:13" at bounding box center [971, 437] width 56 height 13
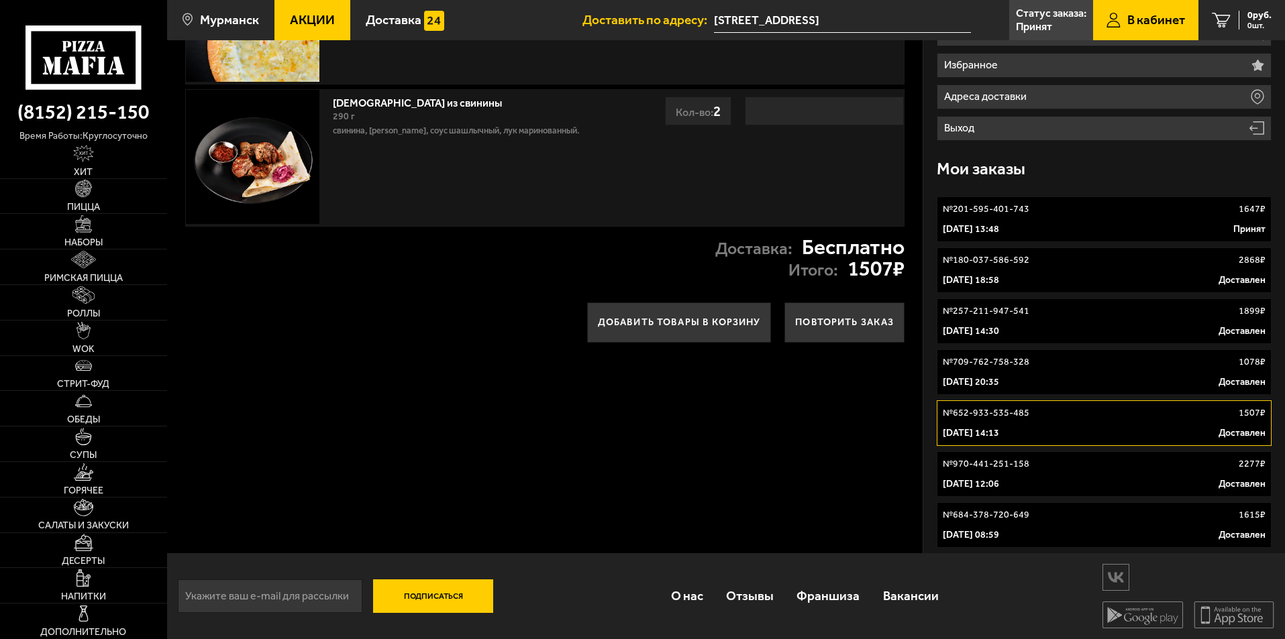
scroll to position [140, 0]
click at [999, 482] on p "[DATE] 12:06" at bounding box center [971, 483] width 56 height 13
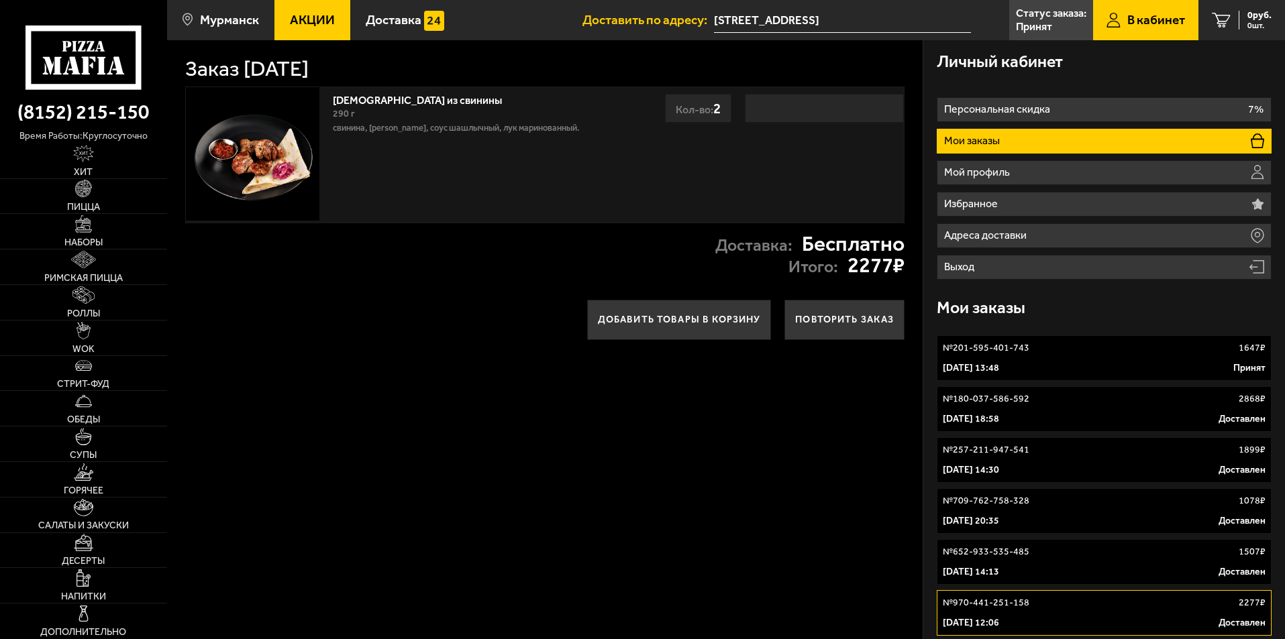
scroll to position [140, 0]
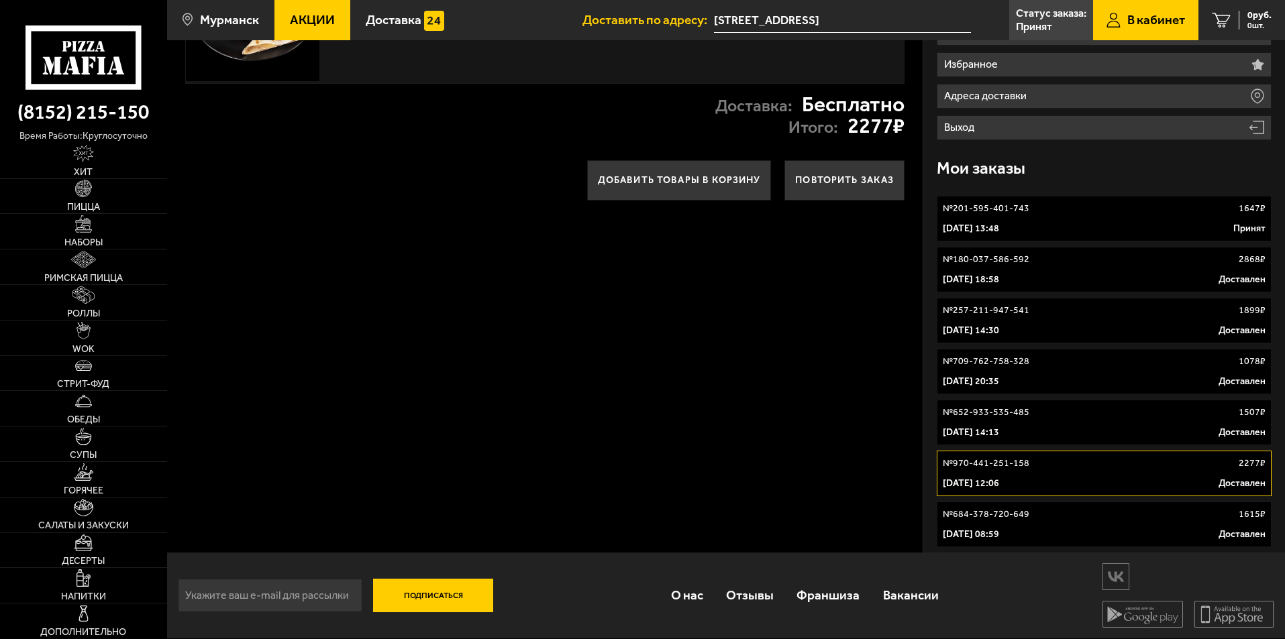
click at [1039, 540] on div "[DATE] 08:59 Доставлен" at bounding box center [1104, 534] width 323 height 13
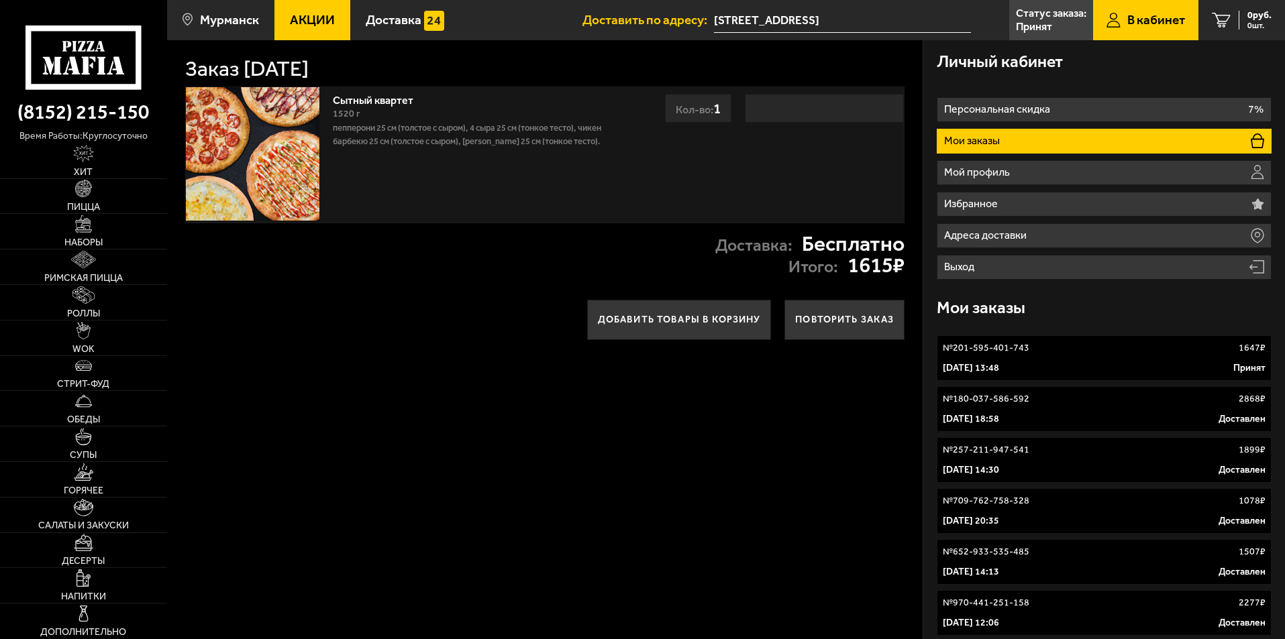
click at [1021, 348] on p "№ 201-595-401-743" at bounding box center [986, 347] width 87 height 13
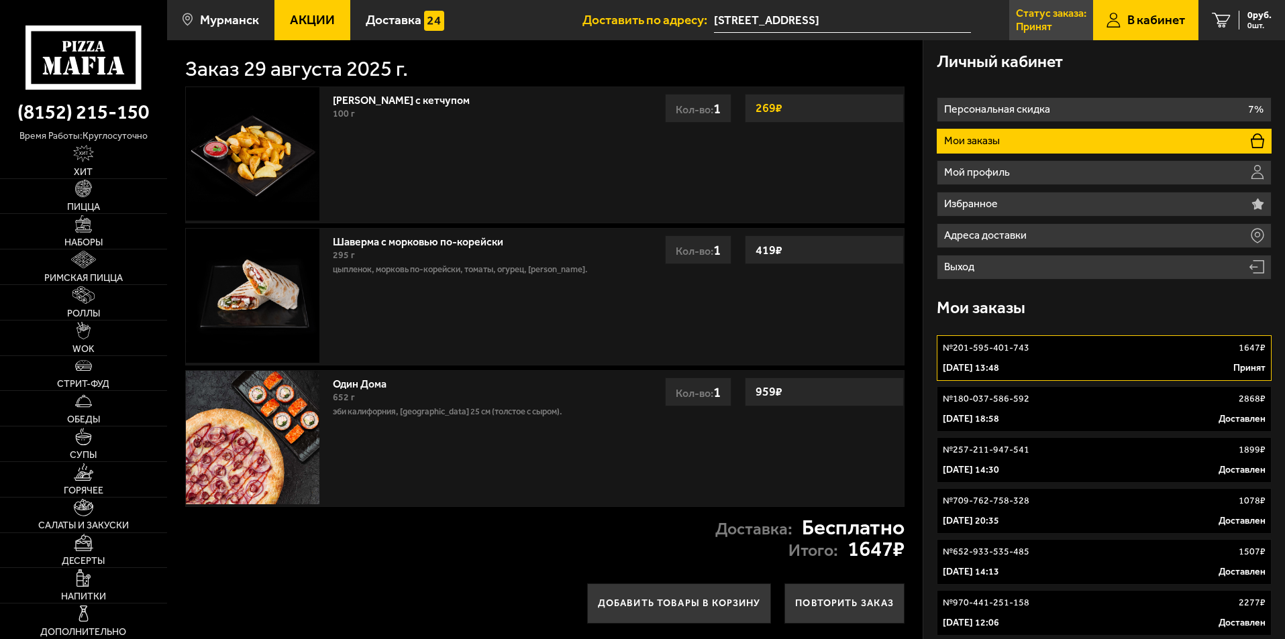
click at [1069, 17] on p "Статус заказа:" at bounding box center [1051, 13] width 70 height 11
